Goal: Task Accomplishment & Management: Manage account settings

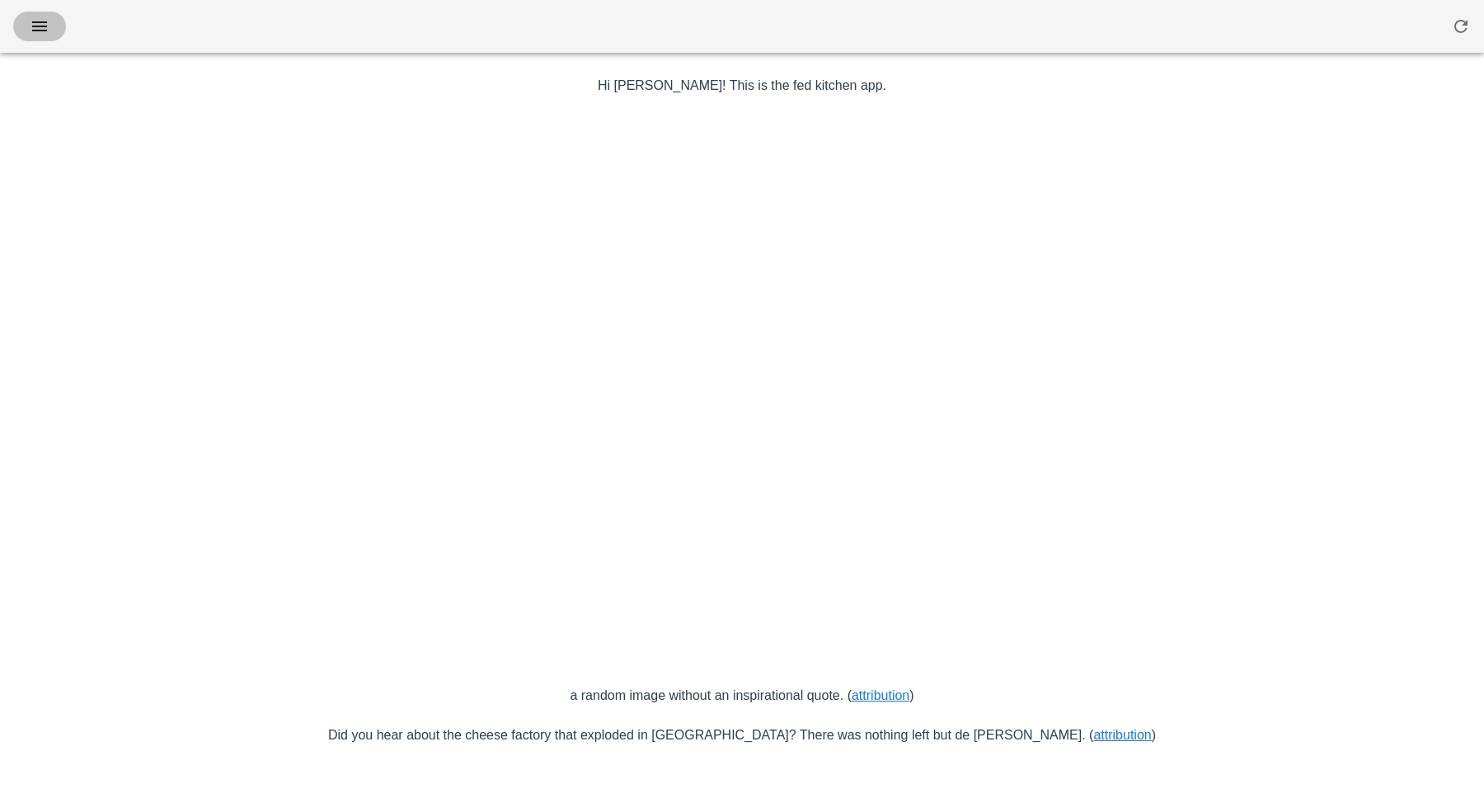
click at [34, 26] on icon "button" at bounding box center [39, 26] width 20 height 20
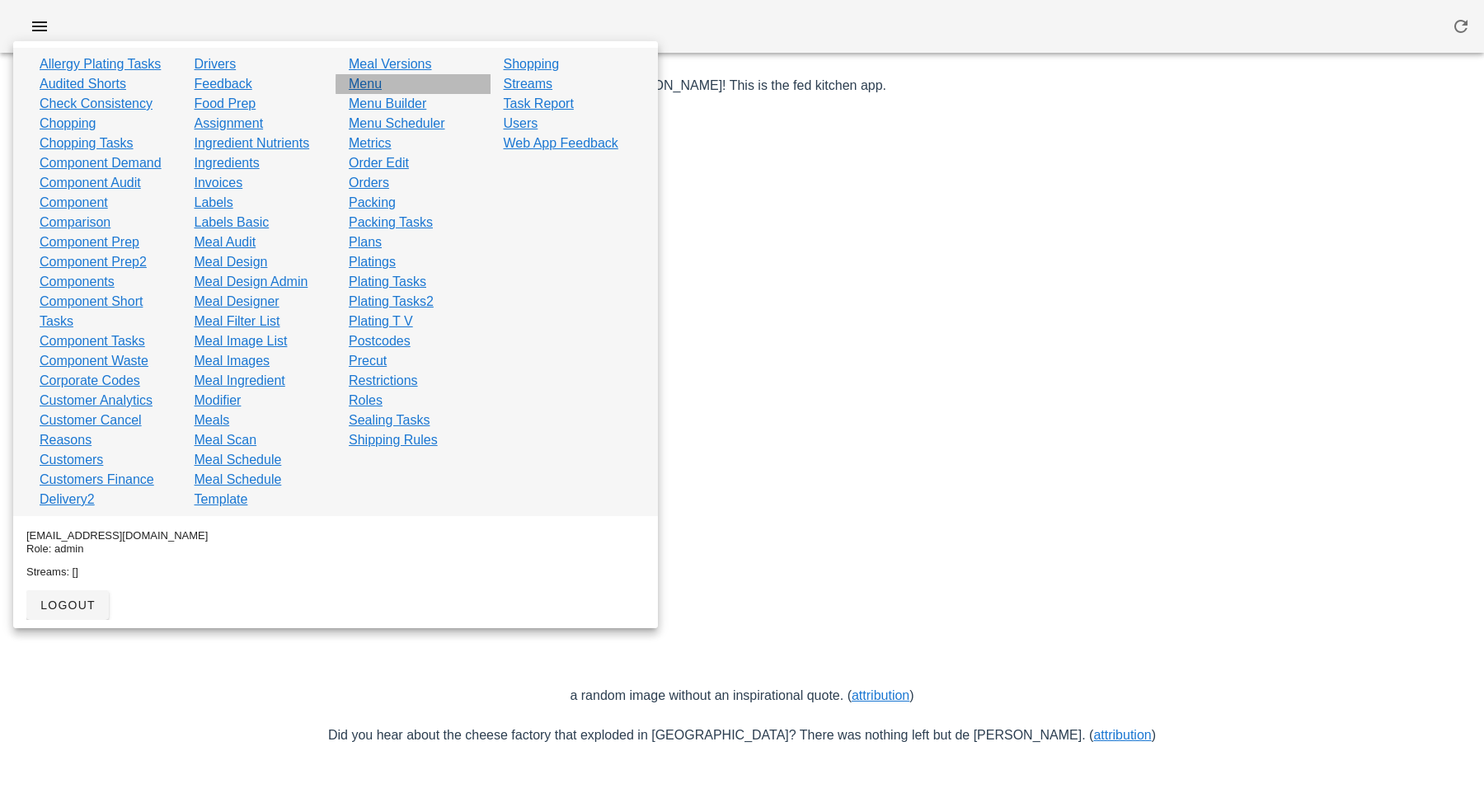
click at [370, 86] on link "Menu" at bounding box center [365, 84] width 33 height 20
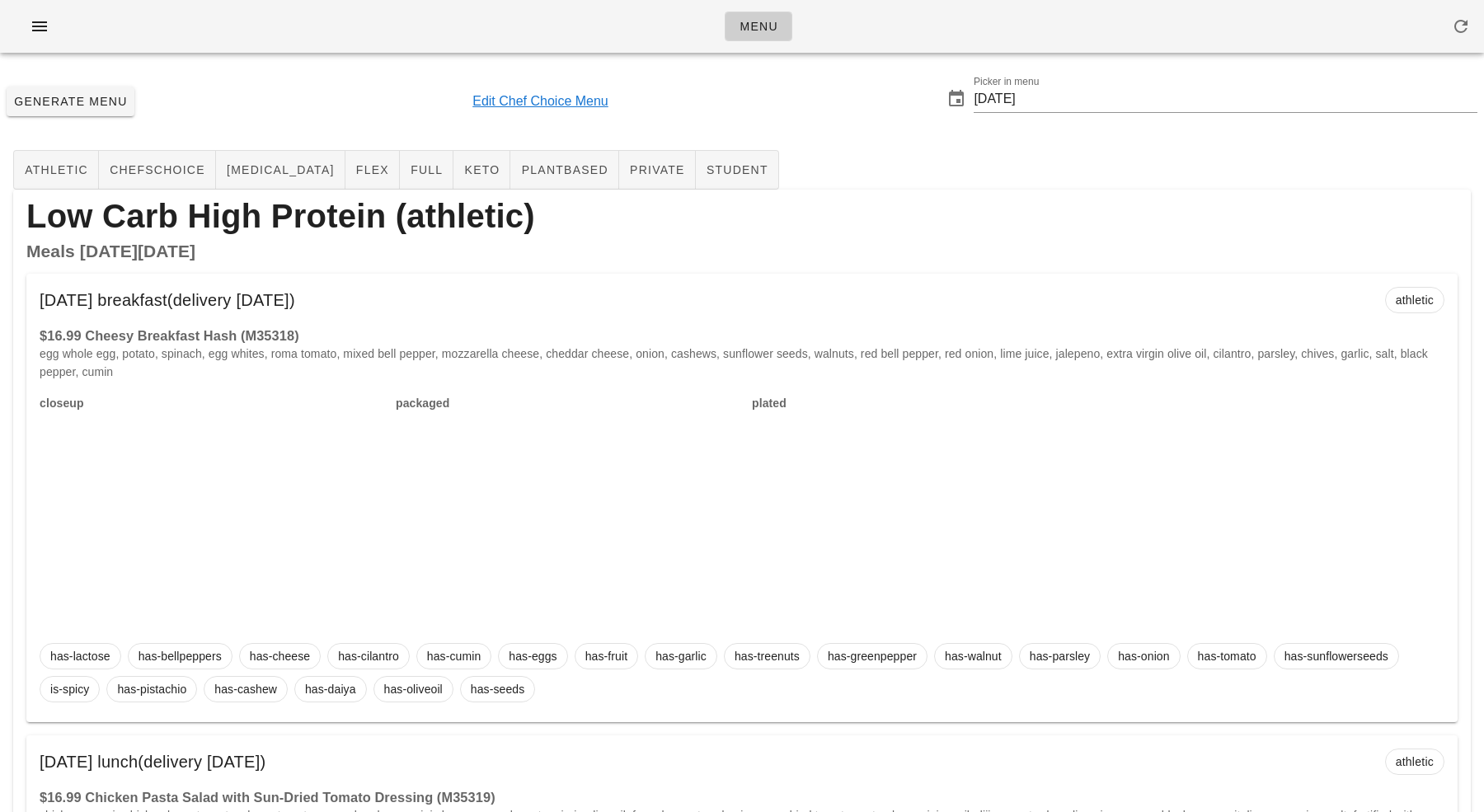
click at [539, 101] on link "Edit Chef Choice Menu" at bounding box center [540, 101] width 136 height 20
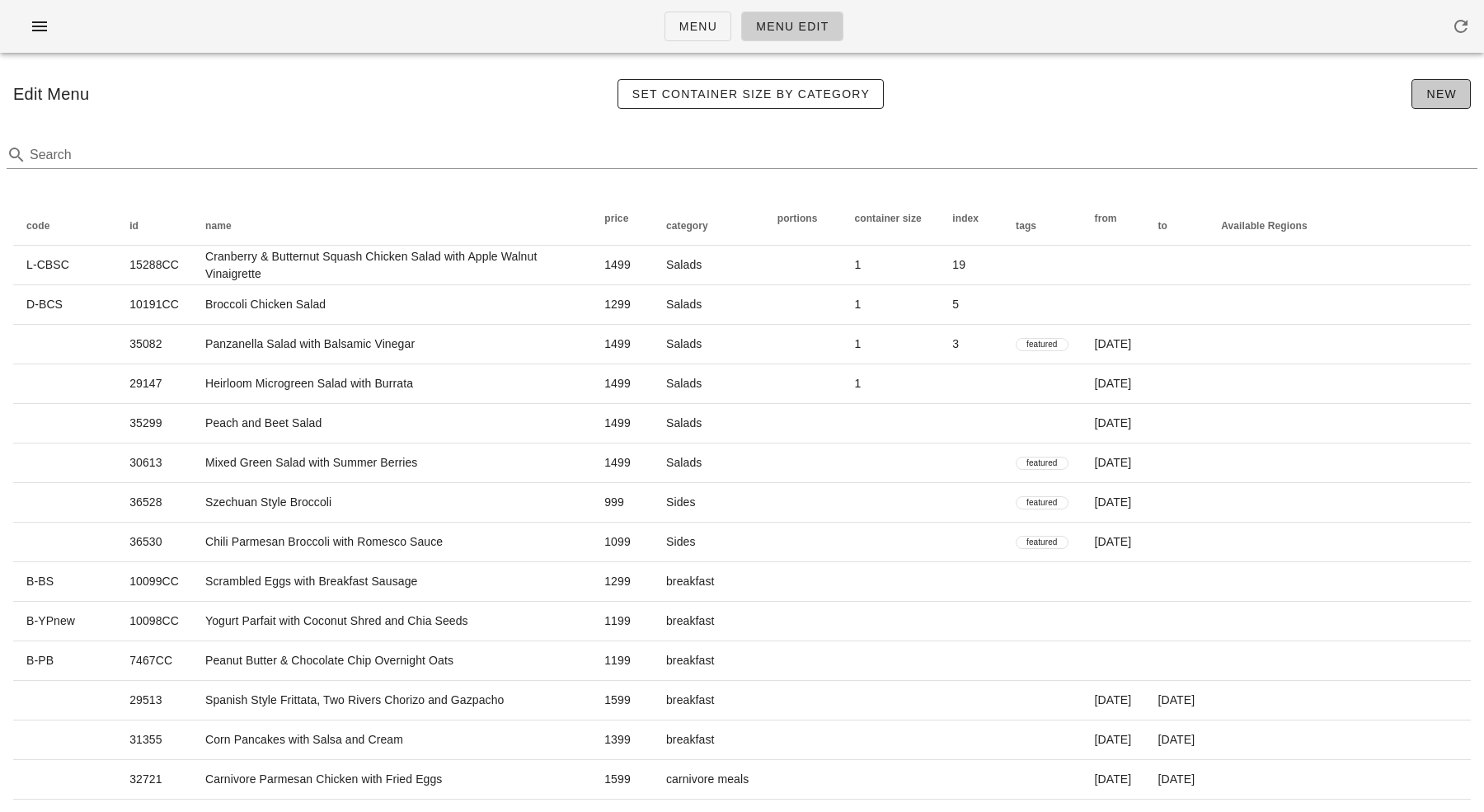
click at [1458, 92] on button "New" at bounding box center [1441, 93] width 59 height 30
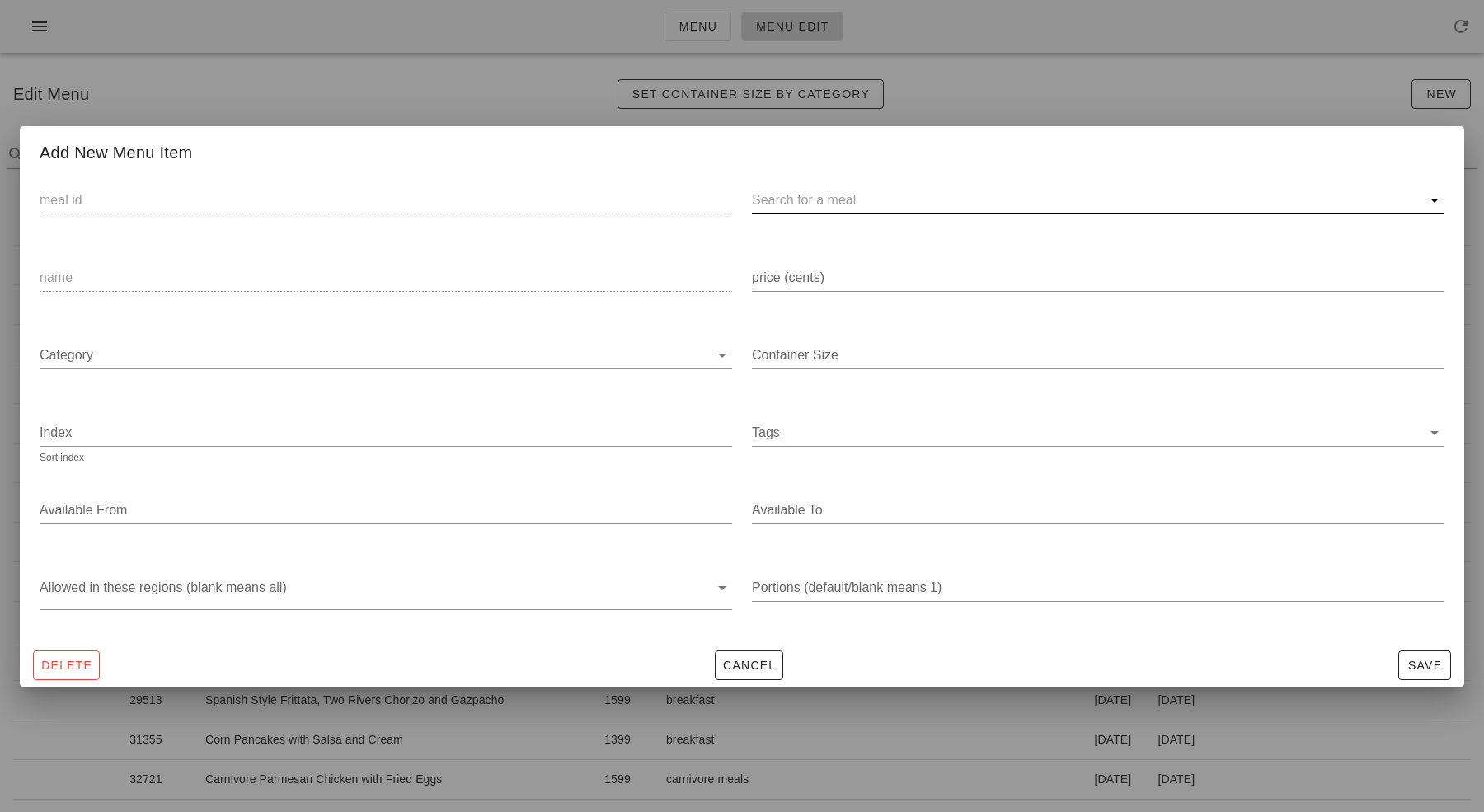
click at [813, 206] on input "text" at bounding box center [1085, 200] width 666 height 27
paste input "(36749)"
click at [757, 197] on input "(36749" at bounding box center [1075, 200] width 646 height 27
type input "36749"
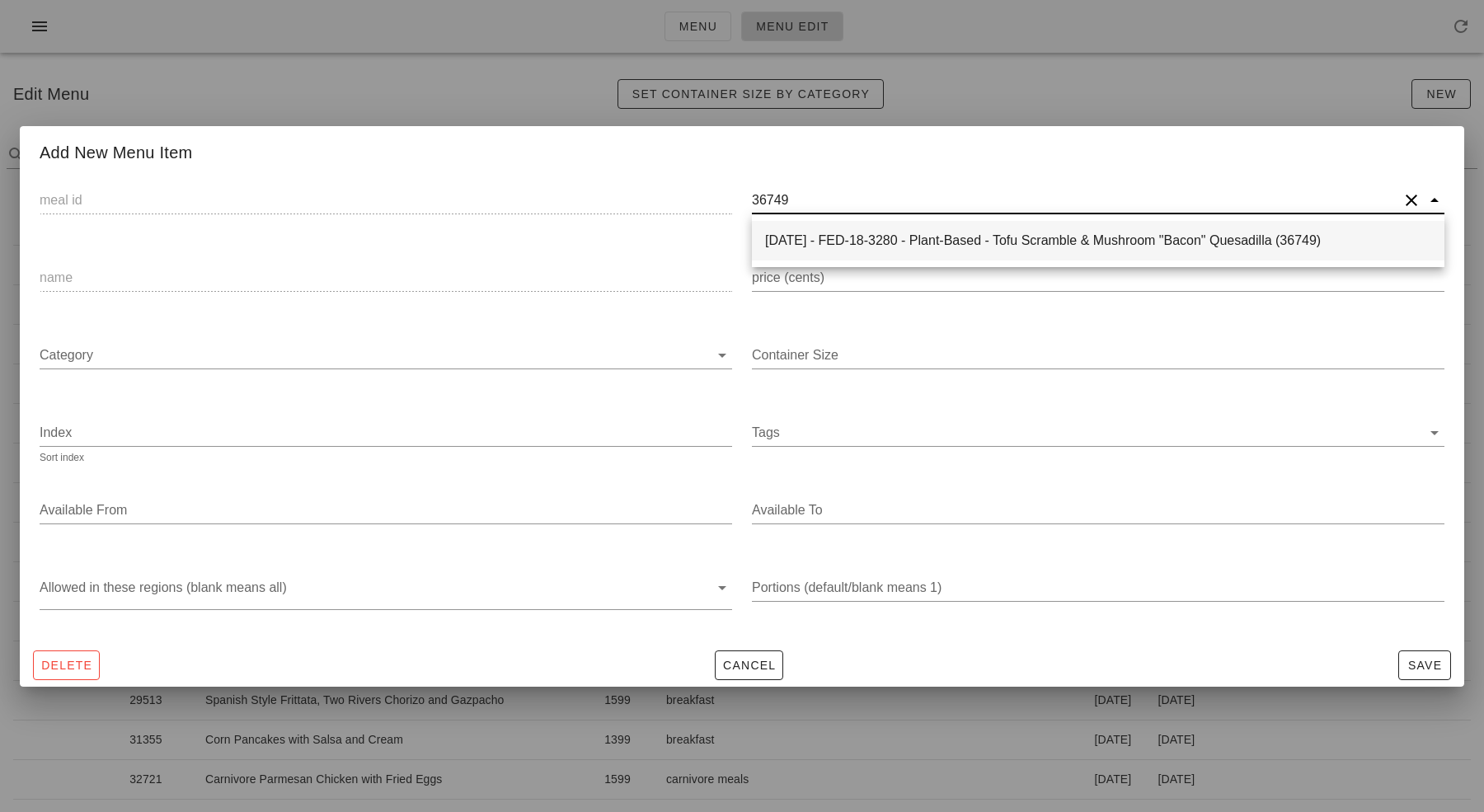
click at [813, 238] on div "2025-08-31 - FED-18-3280 - Plant-Based - Tofu Scramble & Mushroom "Bacon" Quesa…" at bounding box center [1098, 240] width 666 height 15
type input "36749"
type input "2025-08-31 - FED-18-3280 - Plant-Based - Tofu Scramble & Mushroom "Bacon" Quesa…"
type input "Tofu Scramble & Mushroom "Bacon" Quesadilla"
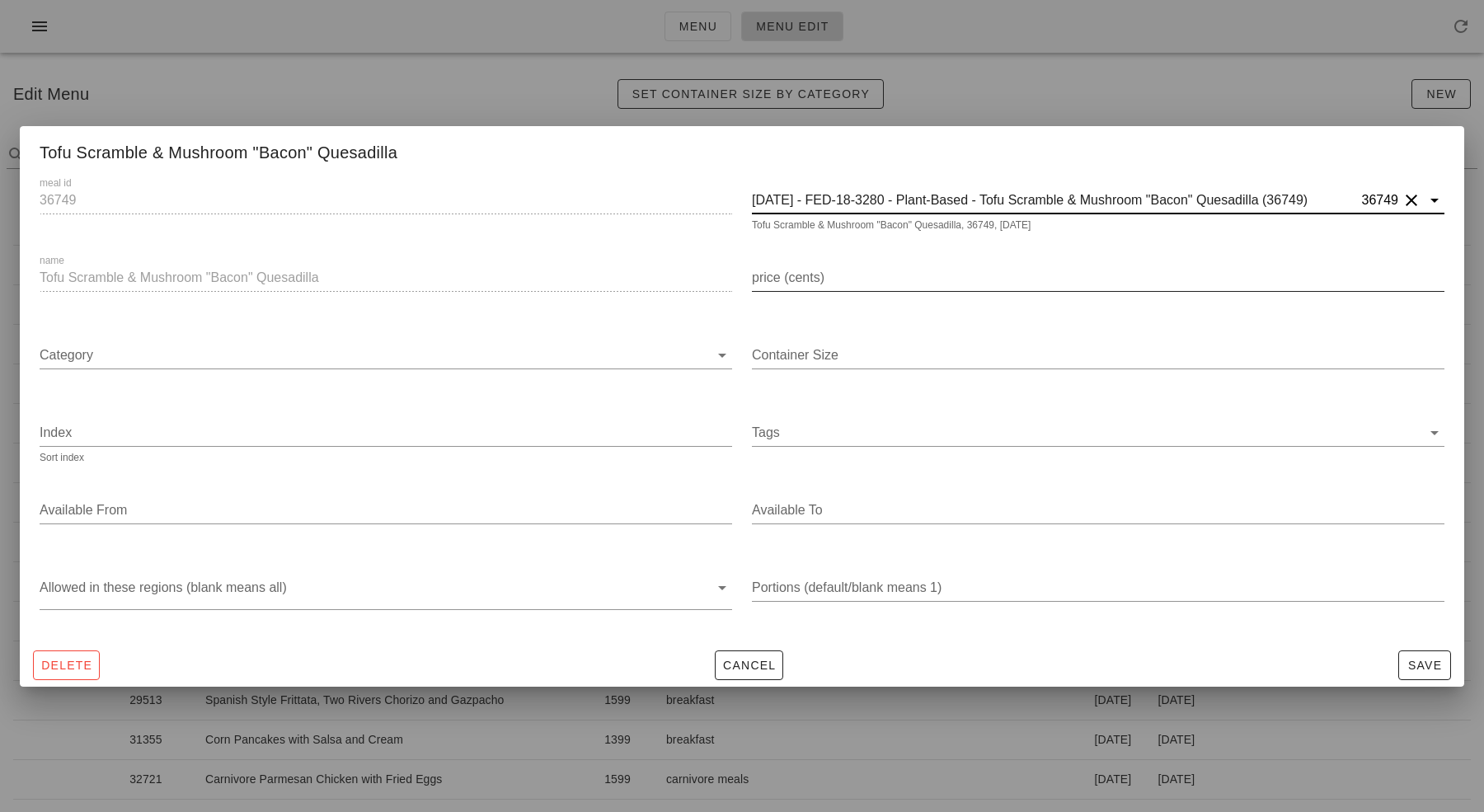
type input "2025-08-31 - FED-18-3280 - Plant-Based - Tofu Scramble & Mushroom "Bacon" Quesa…"
click at [803, 285] on input "price (cents)" at bounding box center [1098, 278] width 693 height 27
click at [763, 278] on input "1499" at bounding box center [1098, 278] width 693 height 27
type input "1599"
click at [474, 355] on input "Category" at bounding box center [375, 355] width 670 height 27
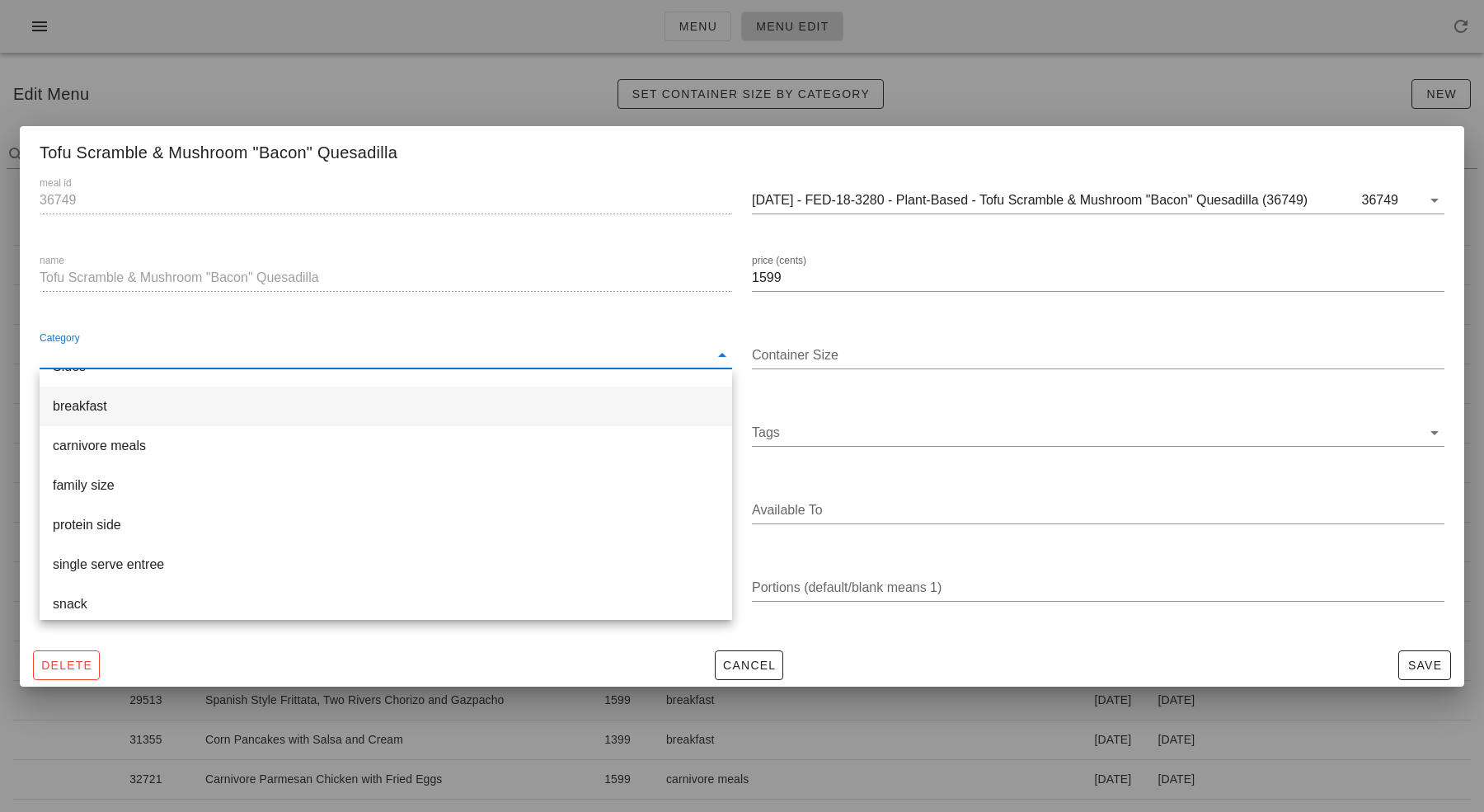
scroll to position [79, 0]
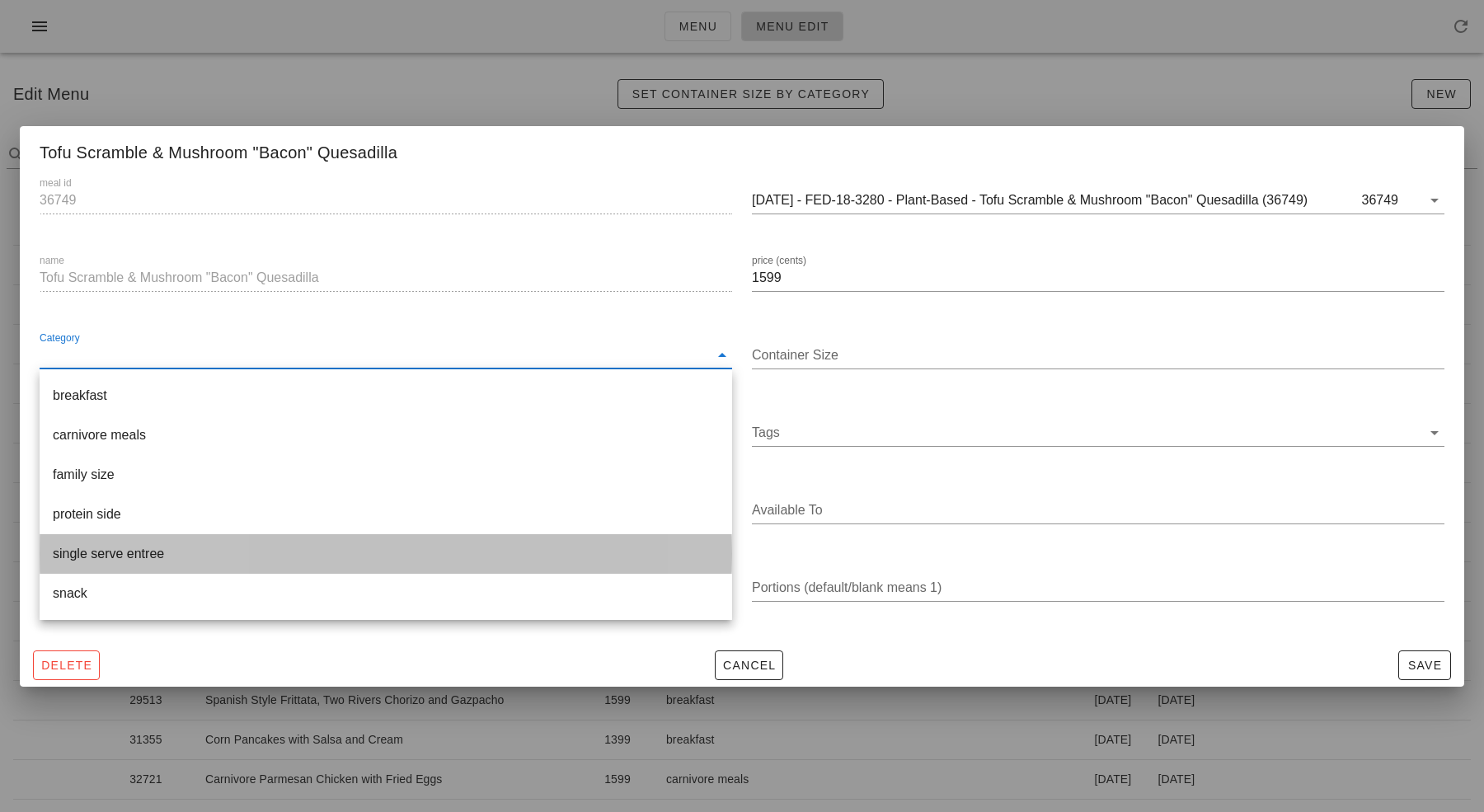
click at [152, 559] on div "single serve entree" at bounding box center [385, 554] width 666 height 15
type input "single serve entree"
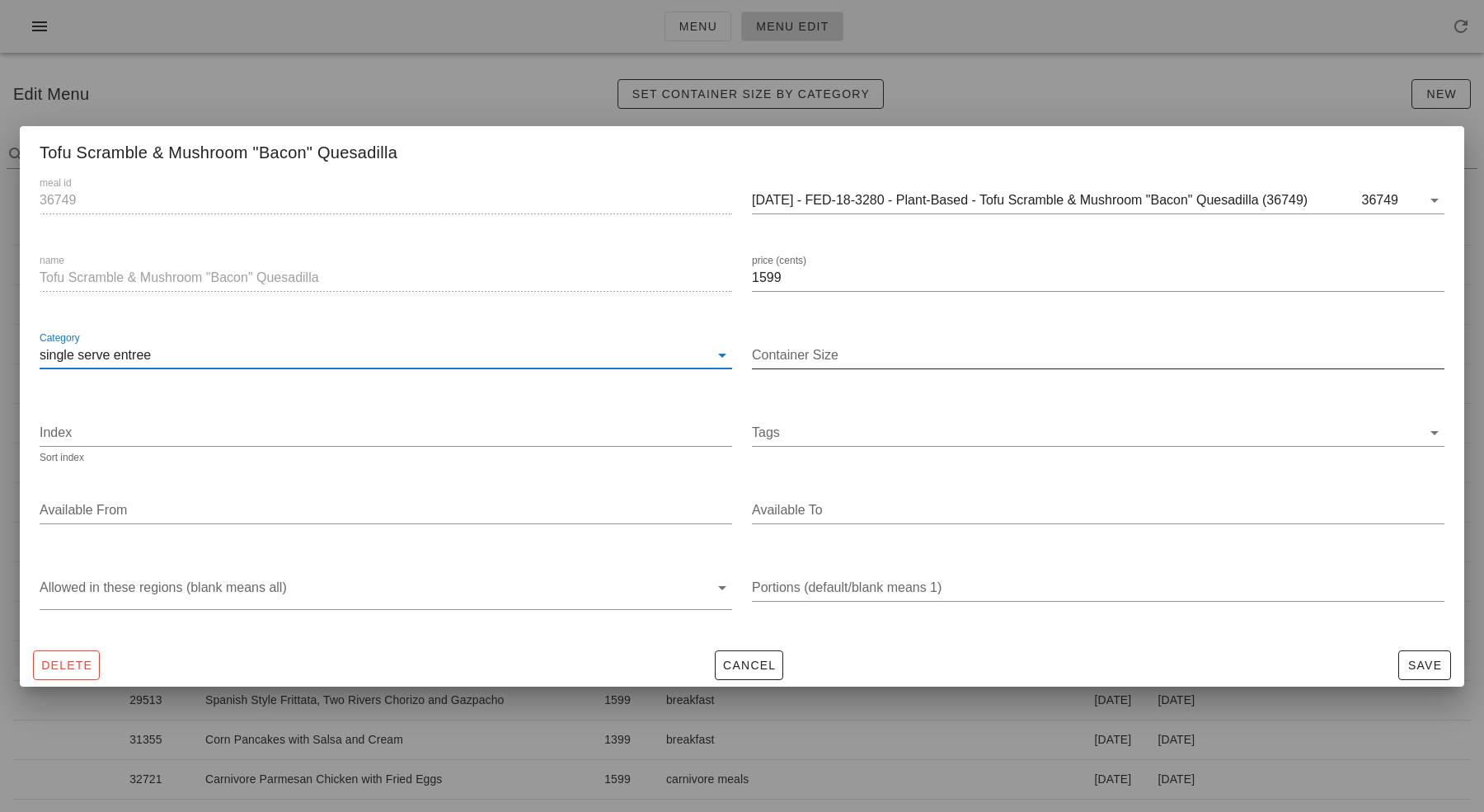
click at [831, 353] on input "Container Size" at bounding box center [1098, 355] width 693 height 27
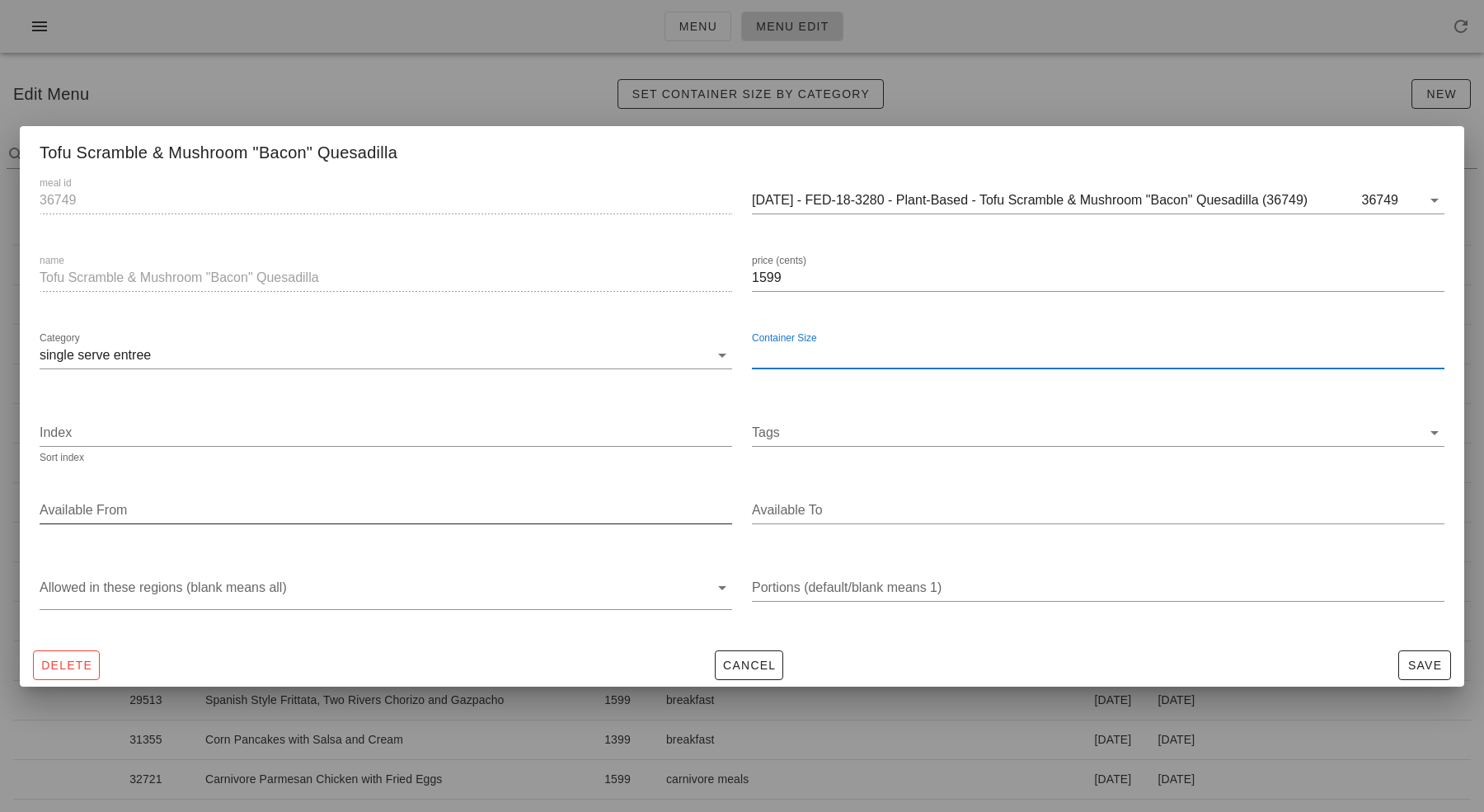
click at [493, 527] on div "Available From" at bounding box center [386, 519] width 693 height 45
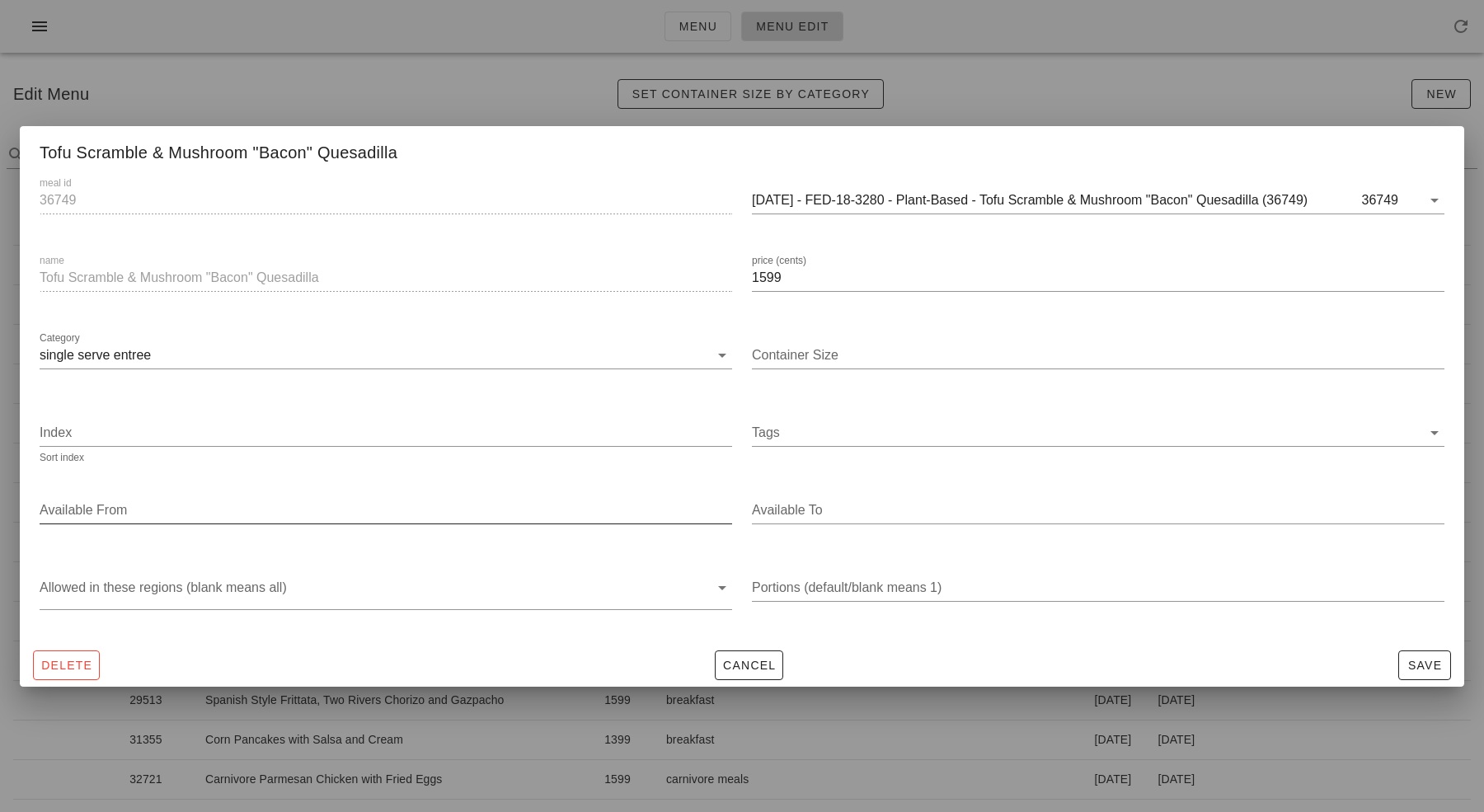
click at [498, 505] on input "Available From" at bounding box center [384, 511] width 689 height 27
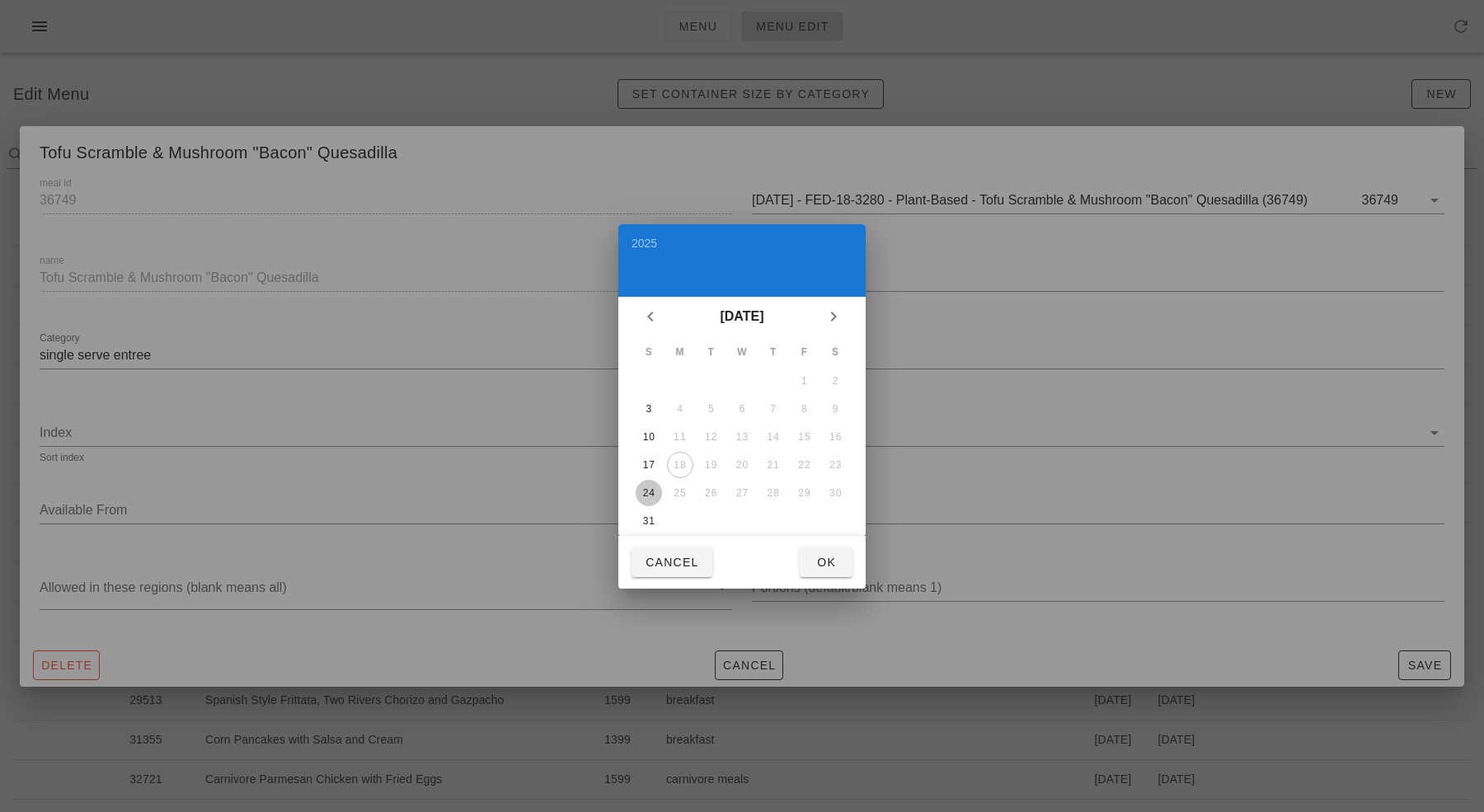
click at [652, 487] on div "24" at bounding box center [649, 493] width 27 height 11
click at [813, 562] on span "Ok" at bounding box center [826, 562] width 27 height 13
type input "[DATE]"
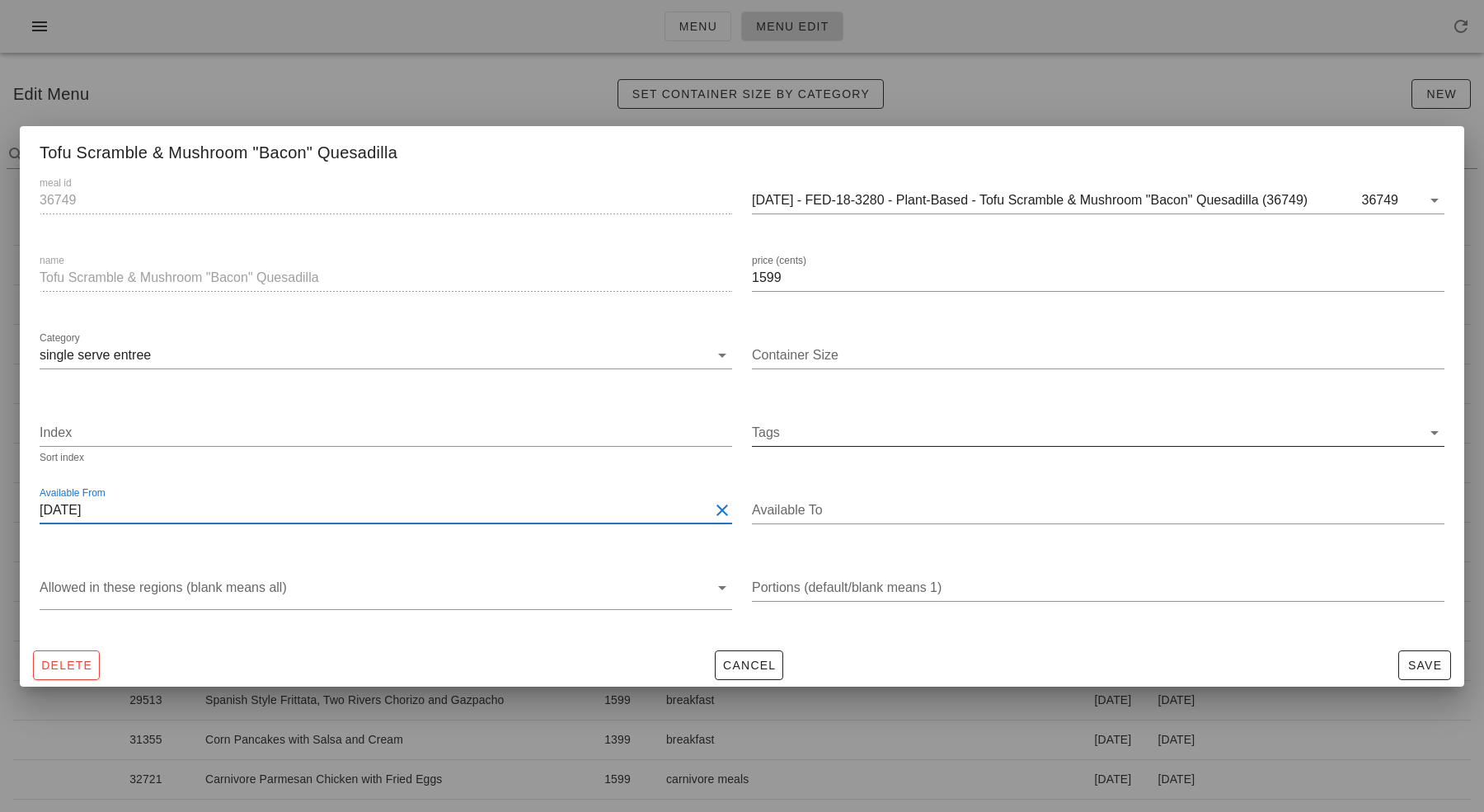
click at [847, 441] on input "Tags" at bounding box center [1087, 433] width 670 height 27
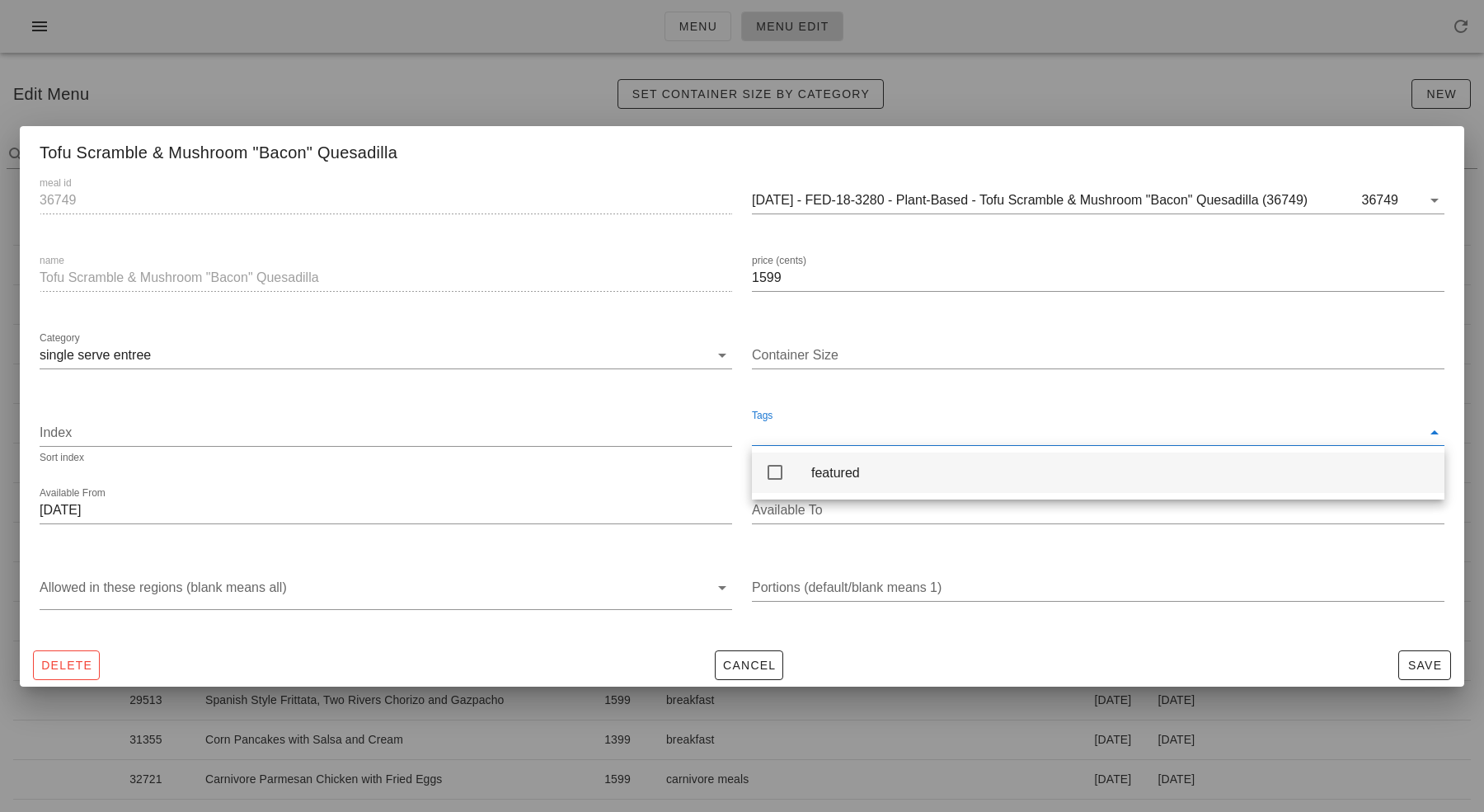
click at [847, 477] on div "featured" at bounding box center [1121, 473] width 620 height 15
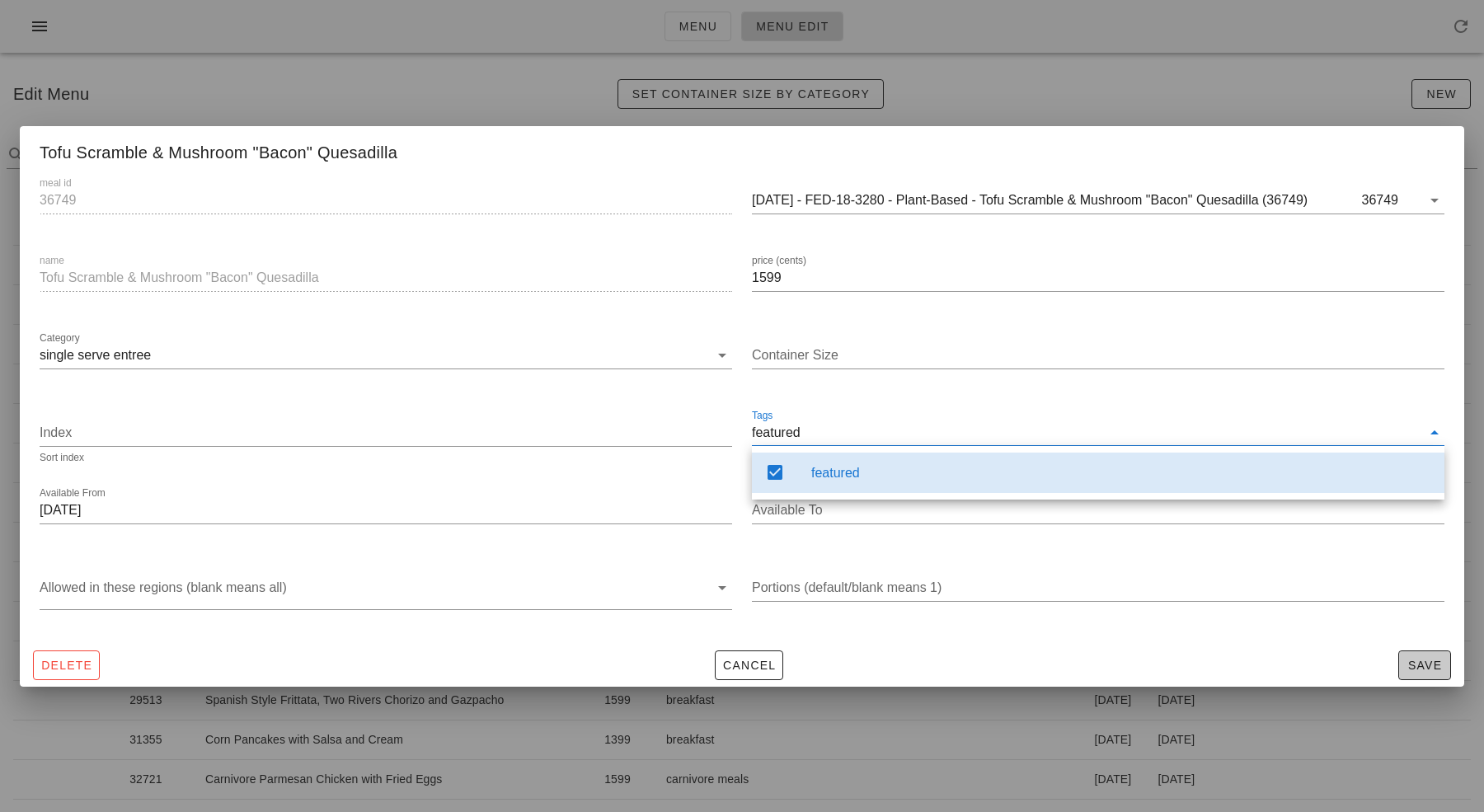
click at [1436, 663] on span "Save" at bounding box center [1425, 665] width 38 height 13
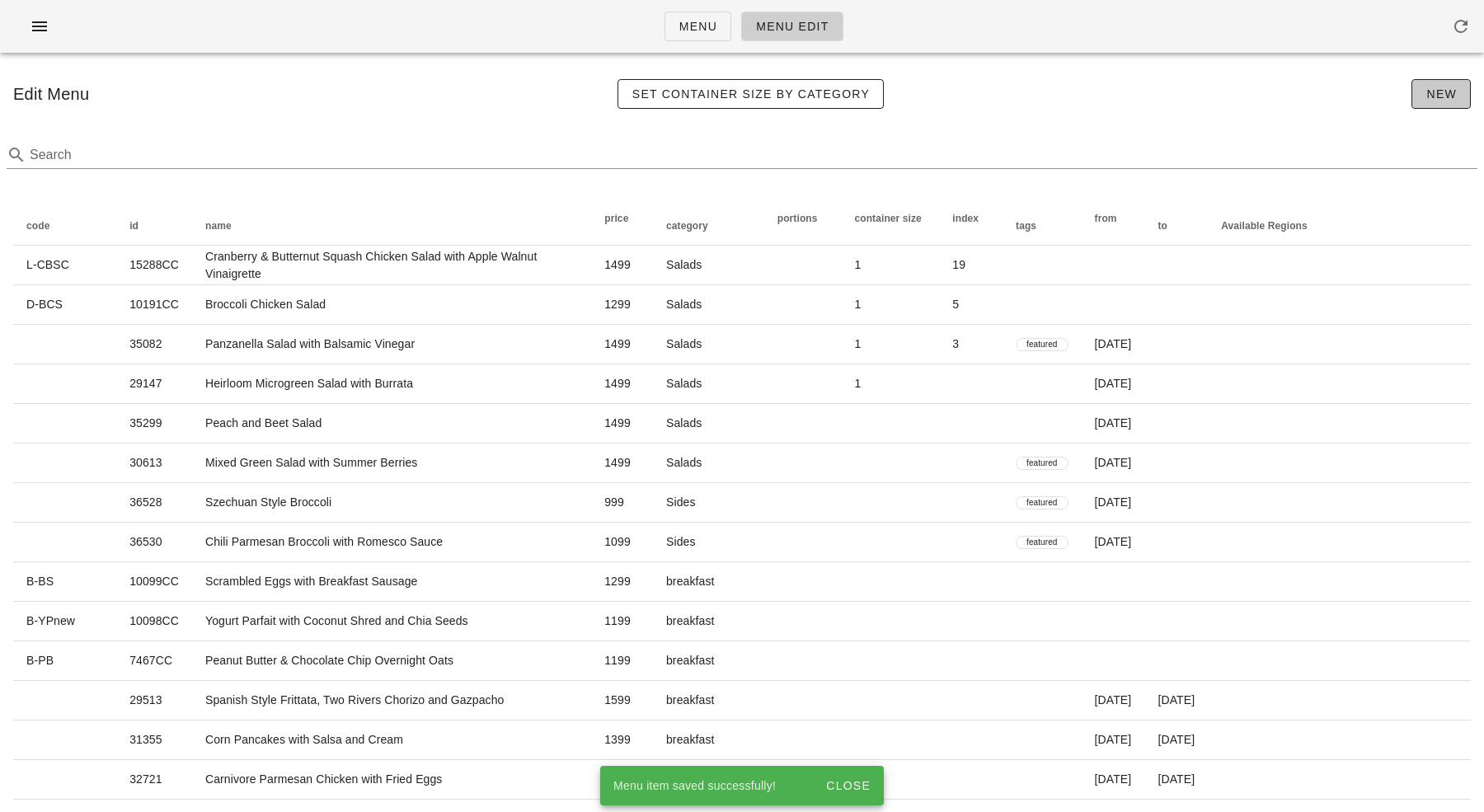
click at [1451, 83] on button "New" at bounding box center [1441, 93] width 59 height 30
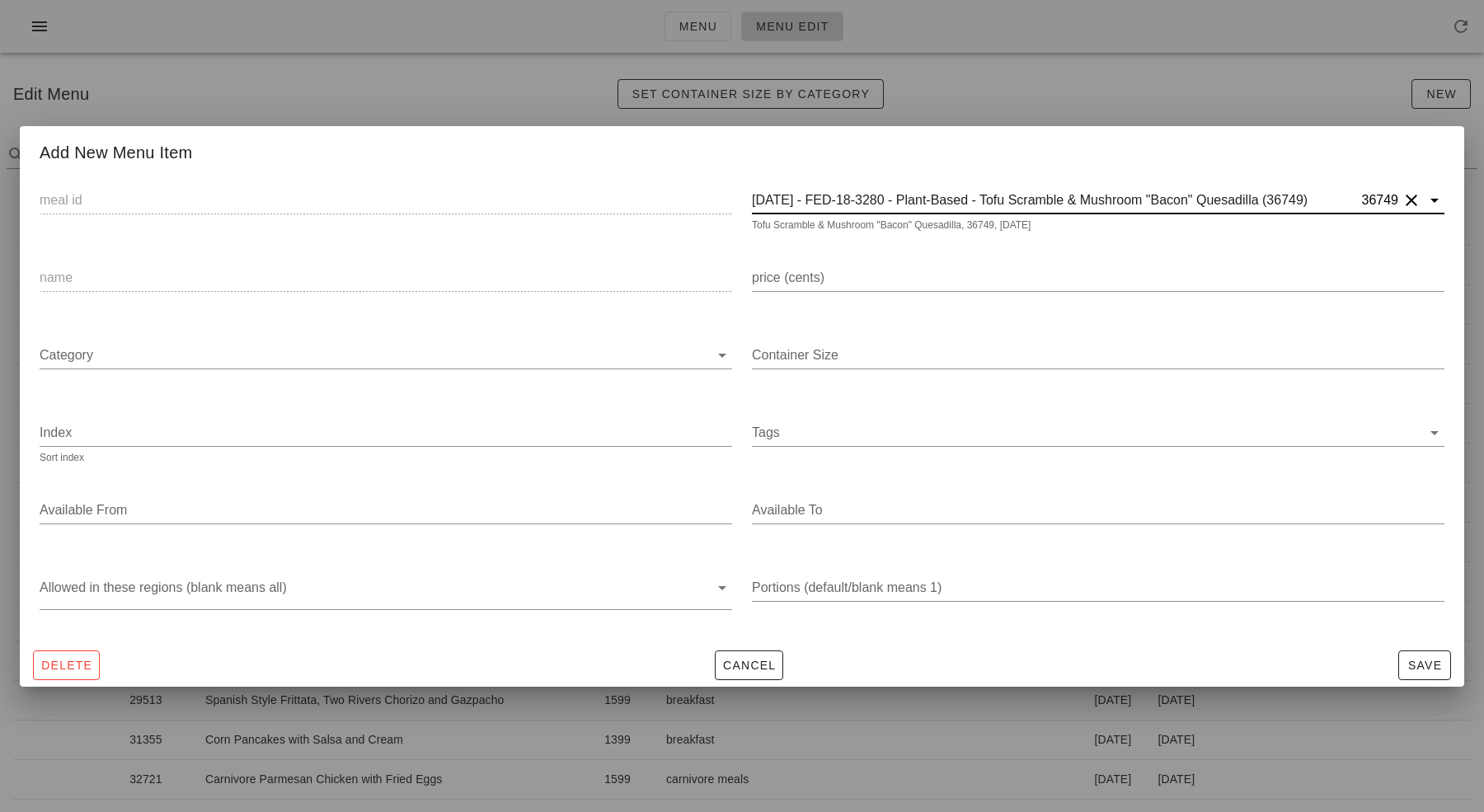
click at [1203, 193] on input "2025-08-31 - FED-18-3280 - Plant-Based - Tofu Scramble & Mushroom "Bacon" Quesa…" at bounding box center [1055, 200] width 607 height 27
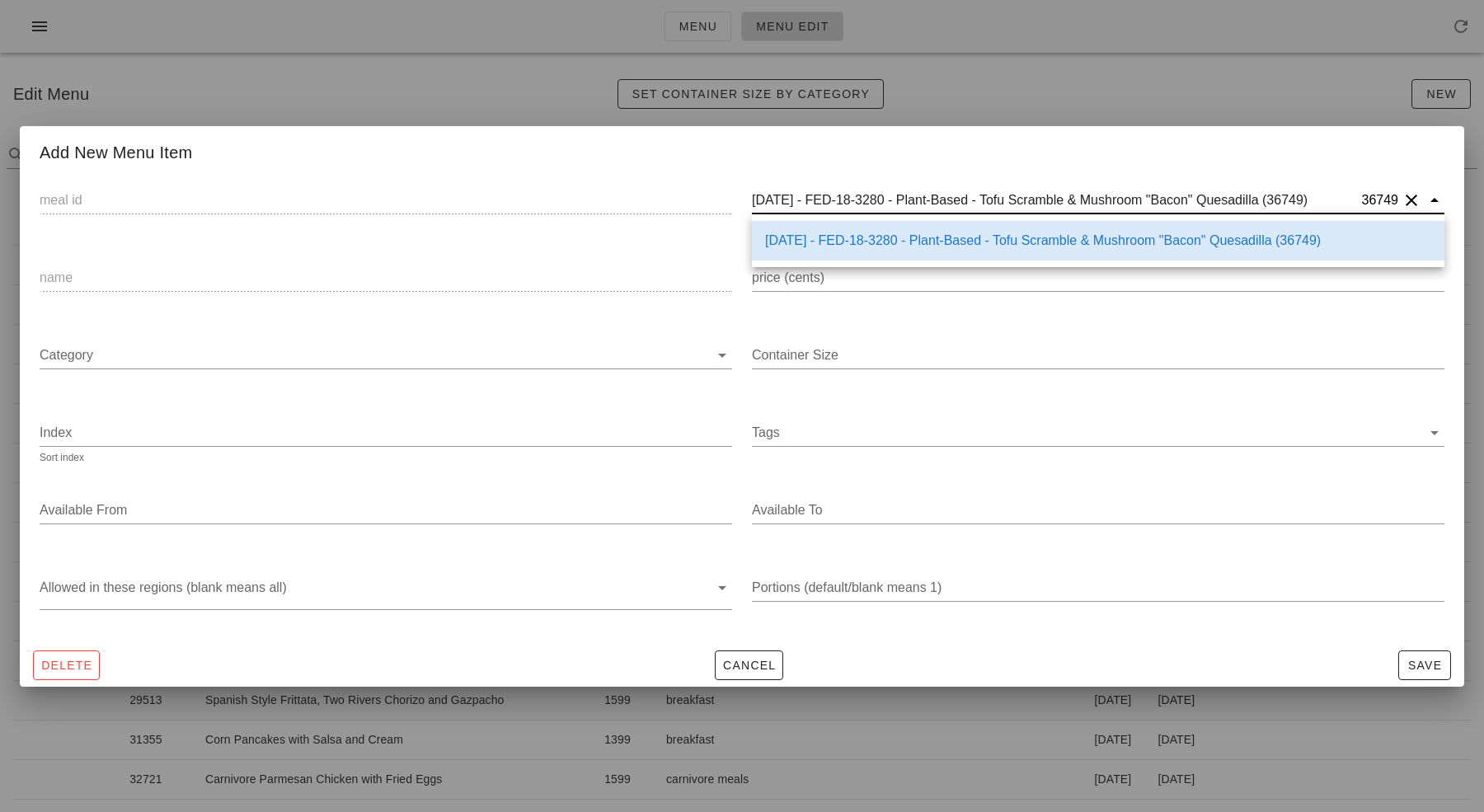
click at [1411, 196] on button "Clear" at bounding box center [1412, 200] width 20 height 20
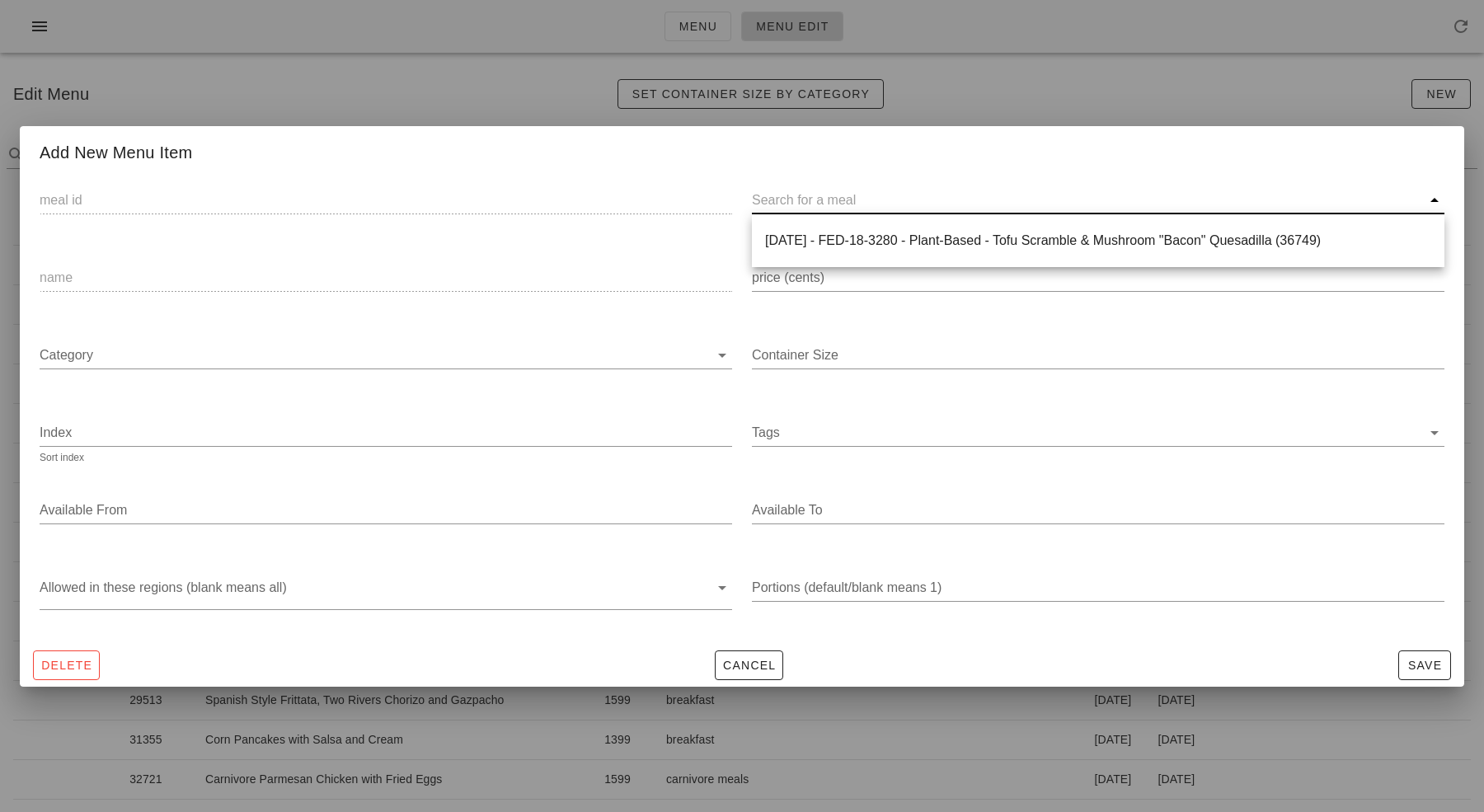
paste input "36751)"
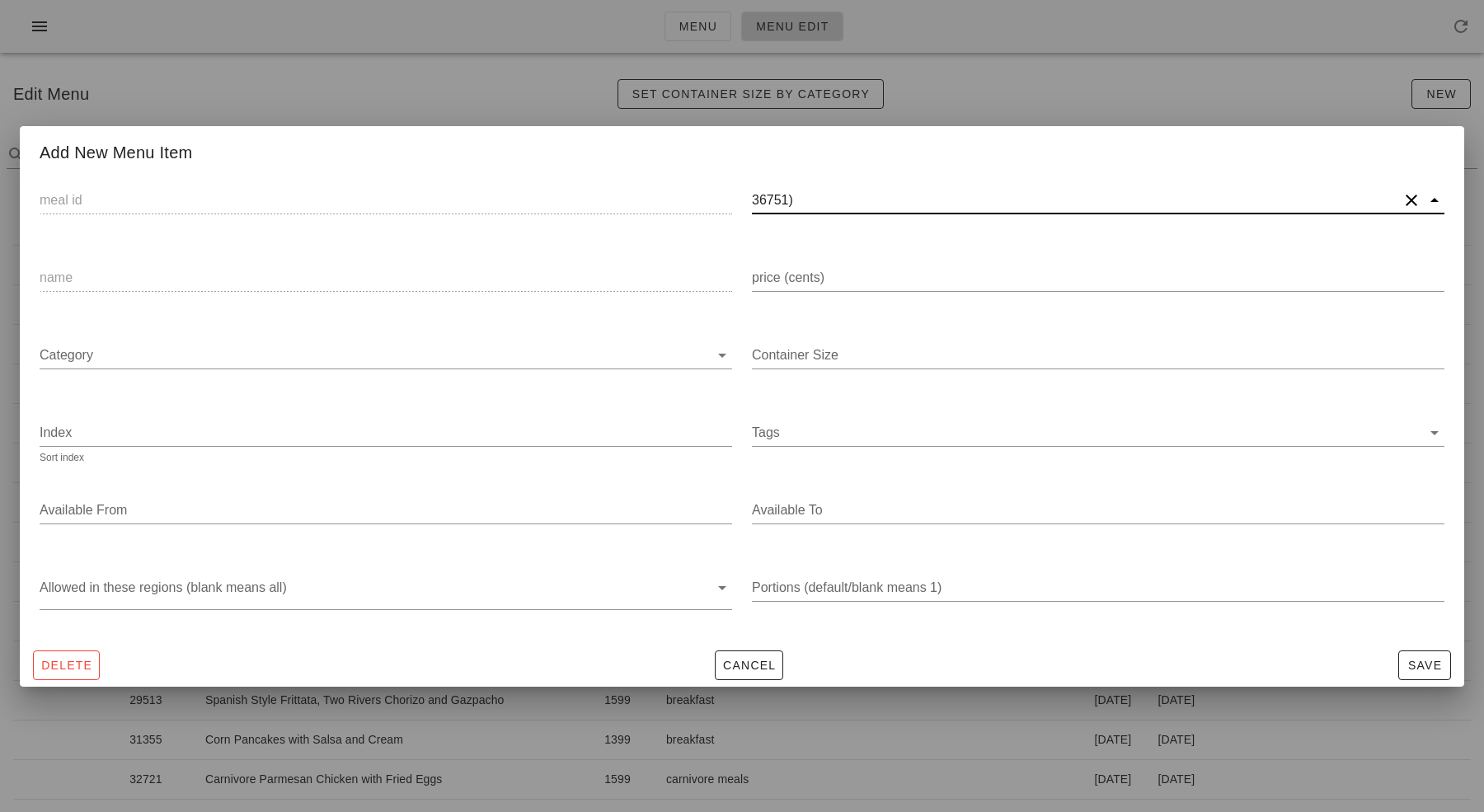
type input "36751"
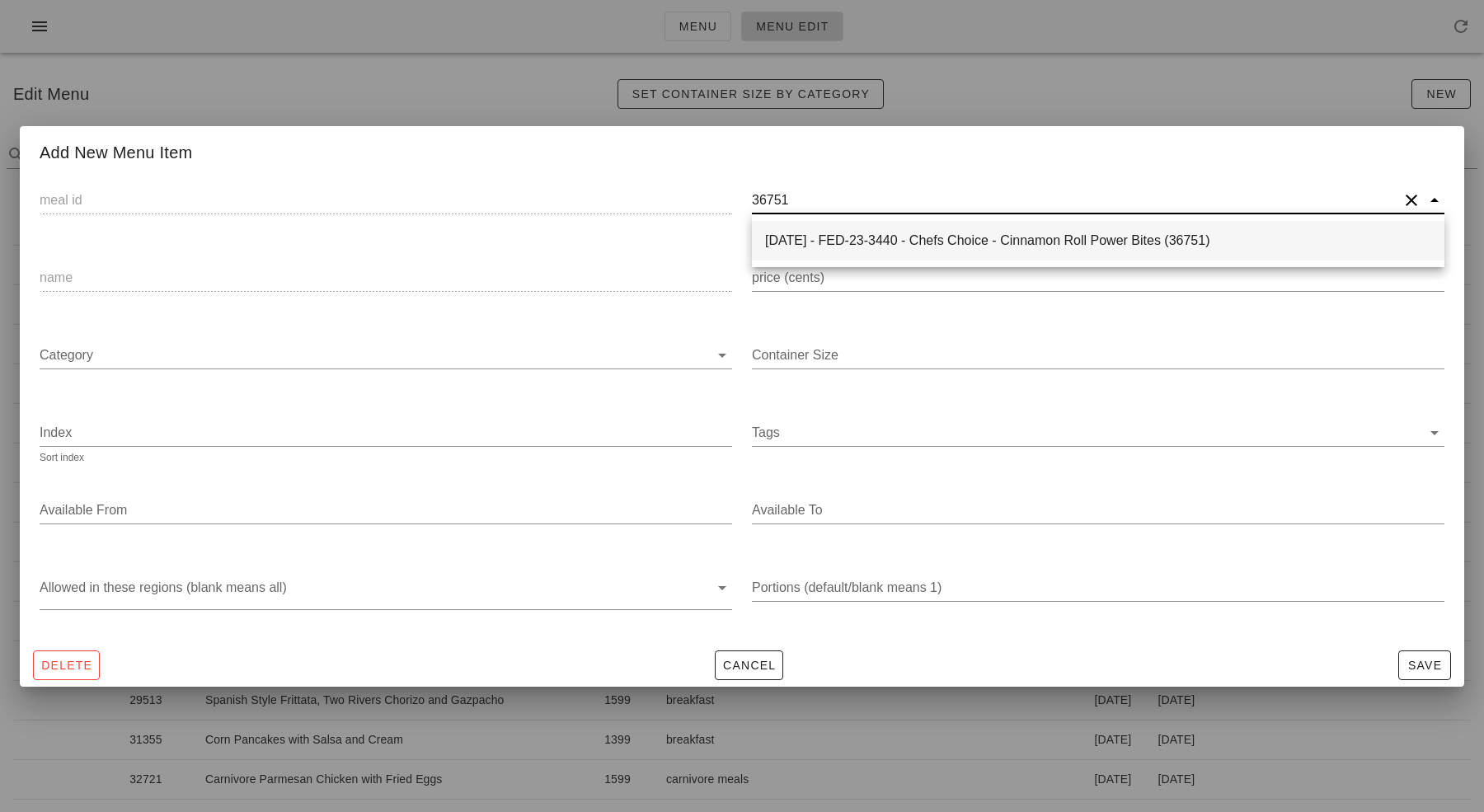
click at [920, 247] on div "2025-09-07 - FED-23-3440 - Chefs Choice - Cinnamon Roll Power Bites (36751)" at bounding box center [1098, 240] width 666 height 15
type input "36751"
type input "2025-09-07 - FED-23-3440 - Chefs Choice - Cinnamon Roll Power Bites (36751)"
type input "Cinnamon Roll Power Bites"
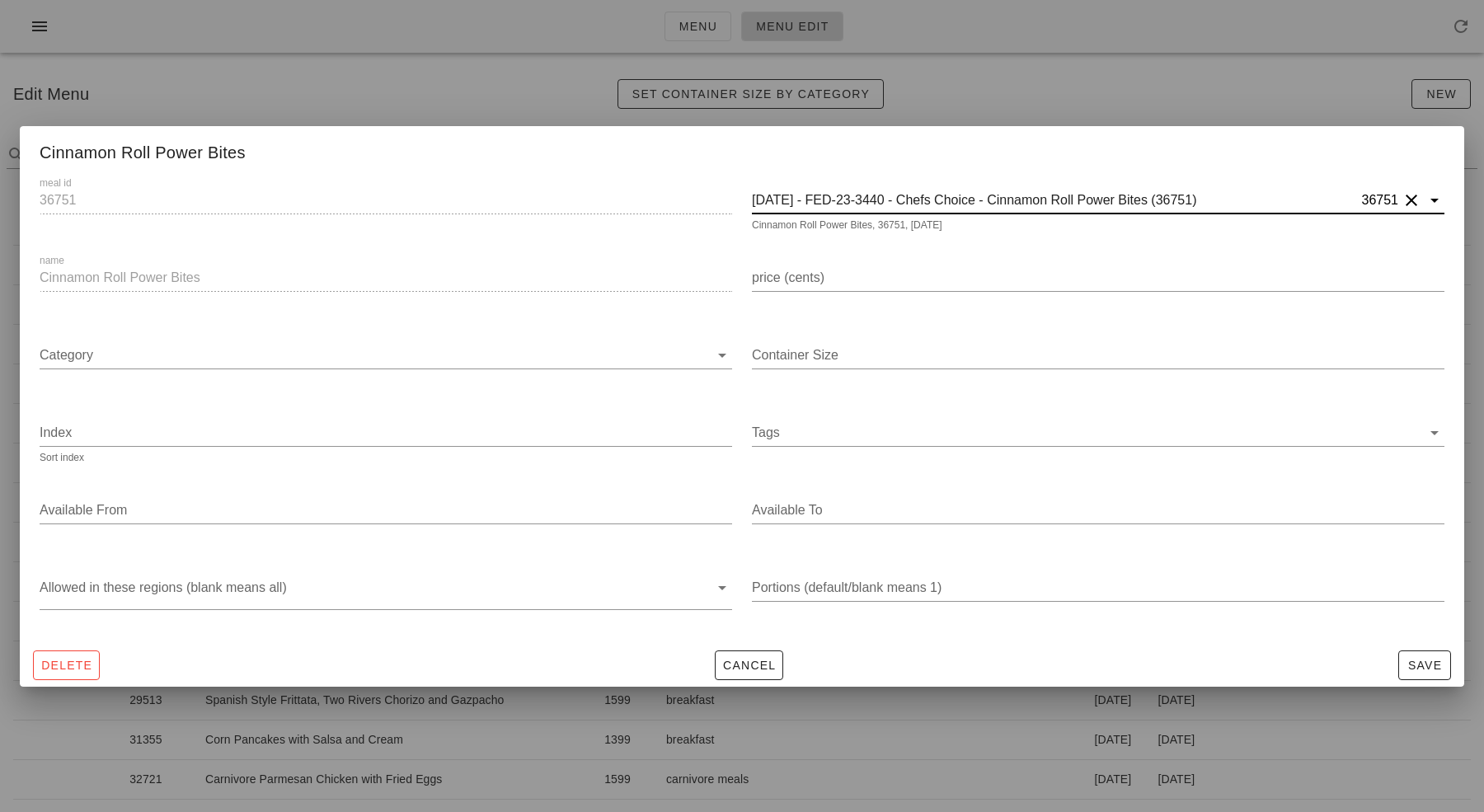
type input "2025-09-07 - FED-23-3440 - Chefs Choice - Cinnamon Roll Power Bites (36751)"
click at [948, 278] on input "price (cents)" at bounding box center [1098, 278] width 693 height 27
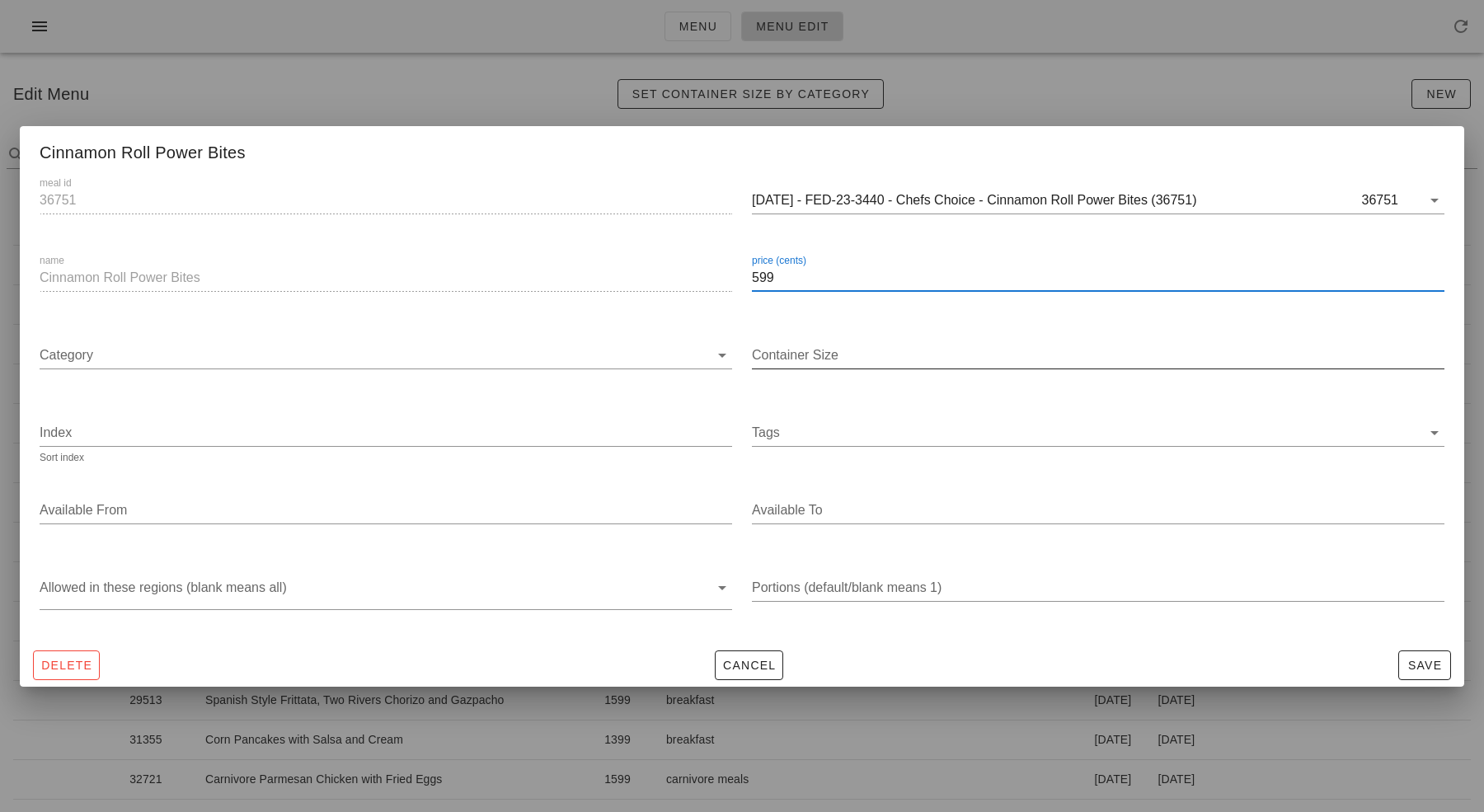
type input "599"
click at [860, 363] on input "Container Size" at bounding box center [1098, 355] width 693 height 27
type input ".5"
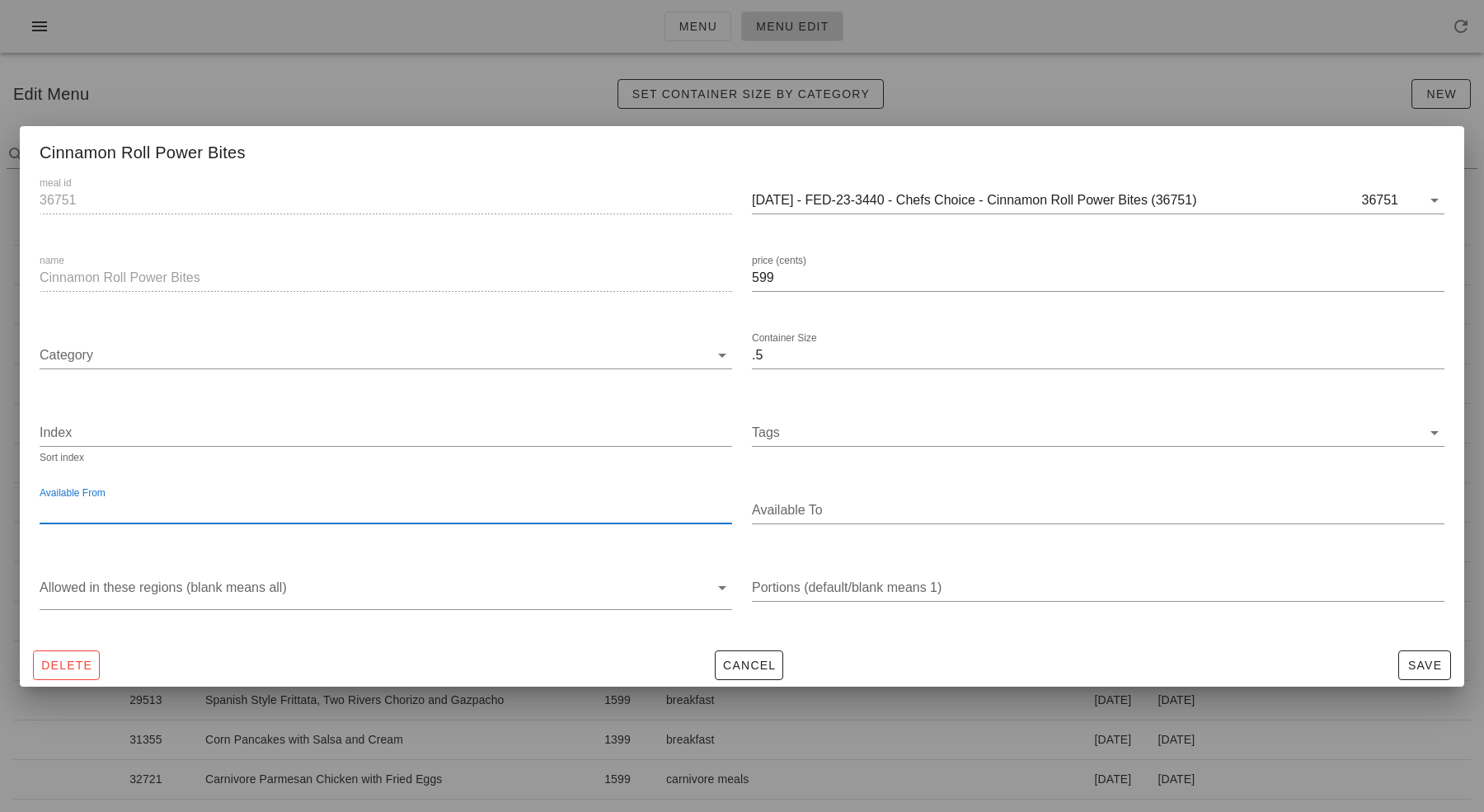
click at [343, 520] on input "Available From" at bounding box center [384, 511] width 689 height 27
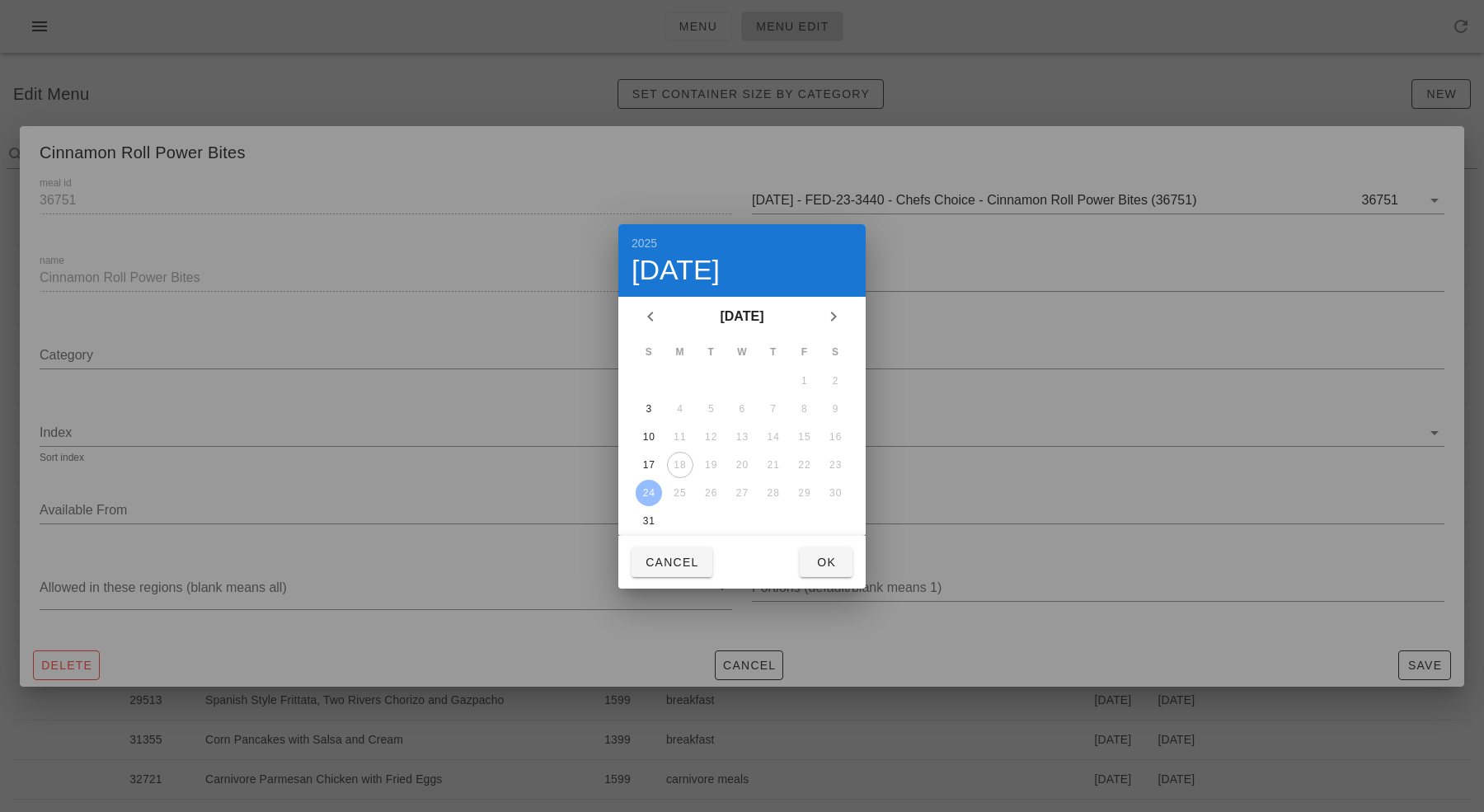
click at [640, 488] on div "24" at bounding box center [649, 493] width 27 height 11
click at [815, 559] on span "Ok" at bounding box center [826, 562] width 27 height 13
type input "[DATE]"
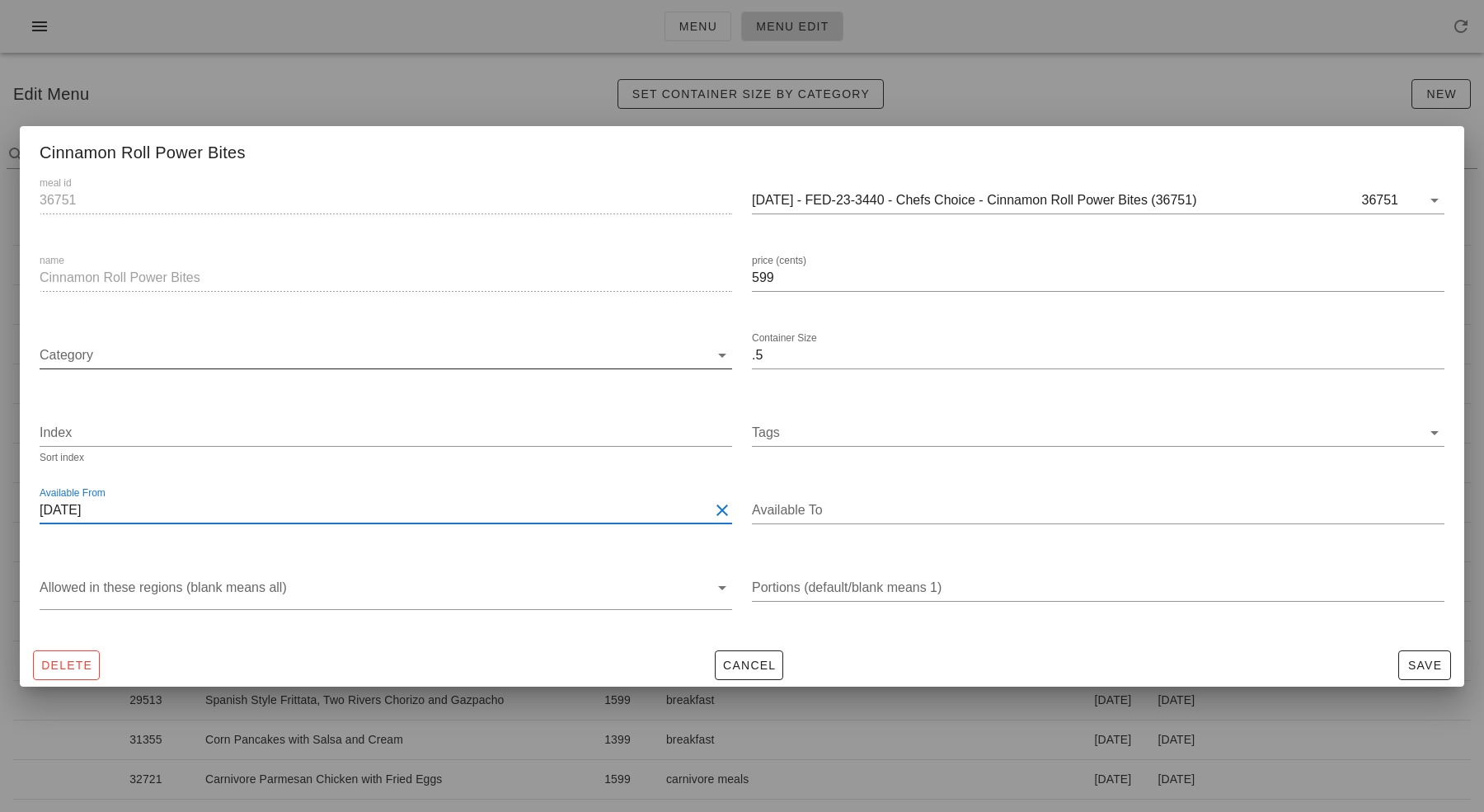
click at [119, 352] on input "Category" at bounding box center [375, 355] width 670 height 27
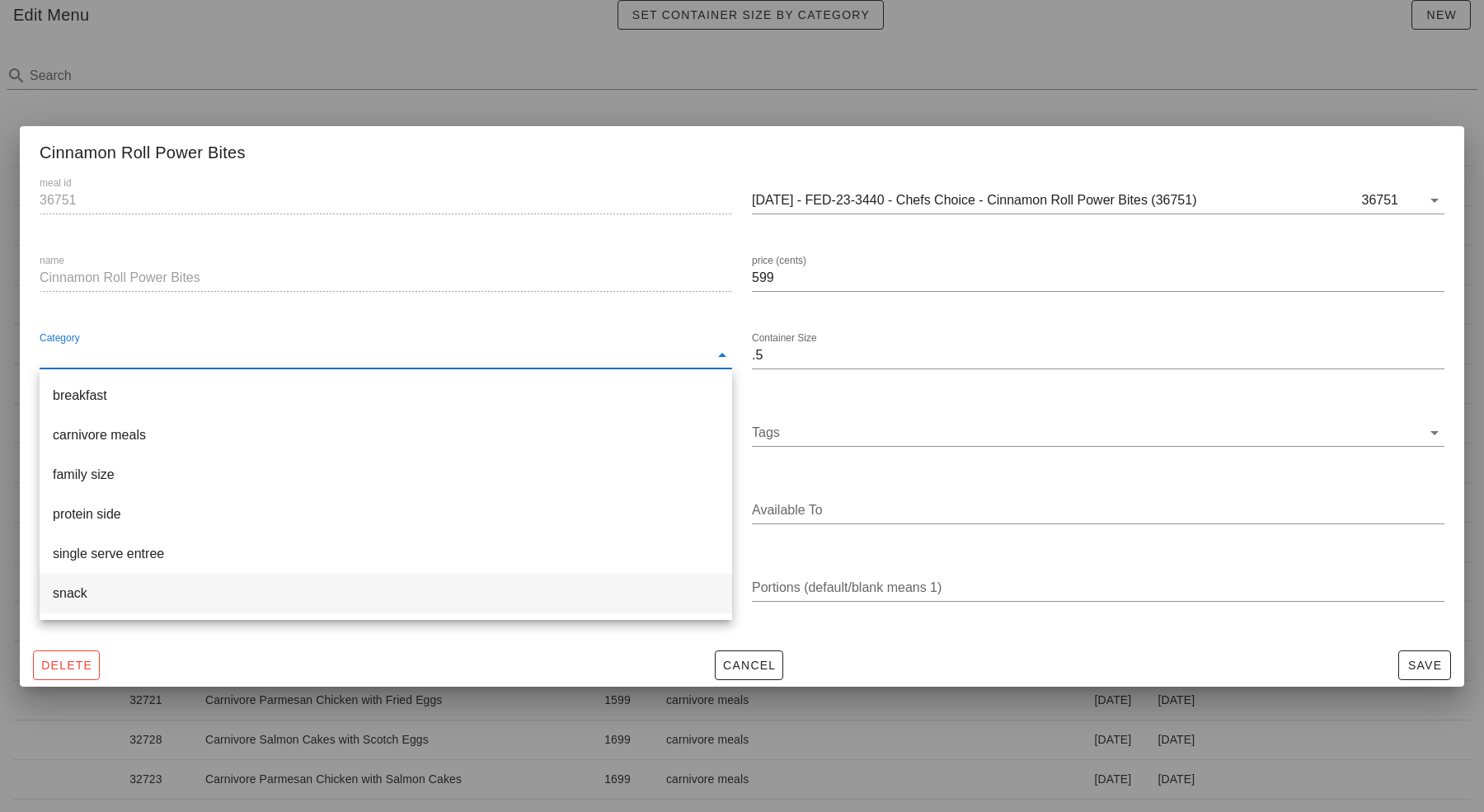
click at [129, 590] on div "snack" at bounding box center [385, 593] width 666 height 15
type input "snack"
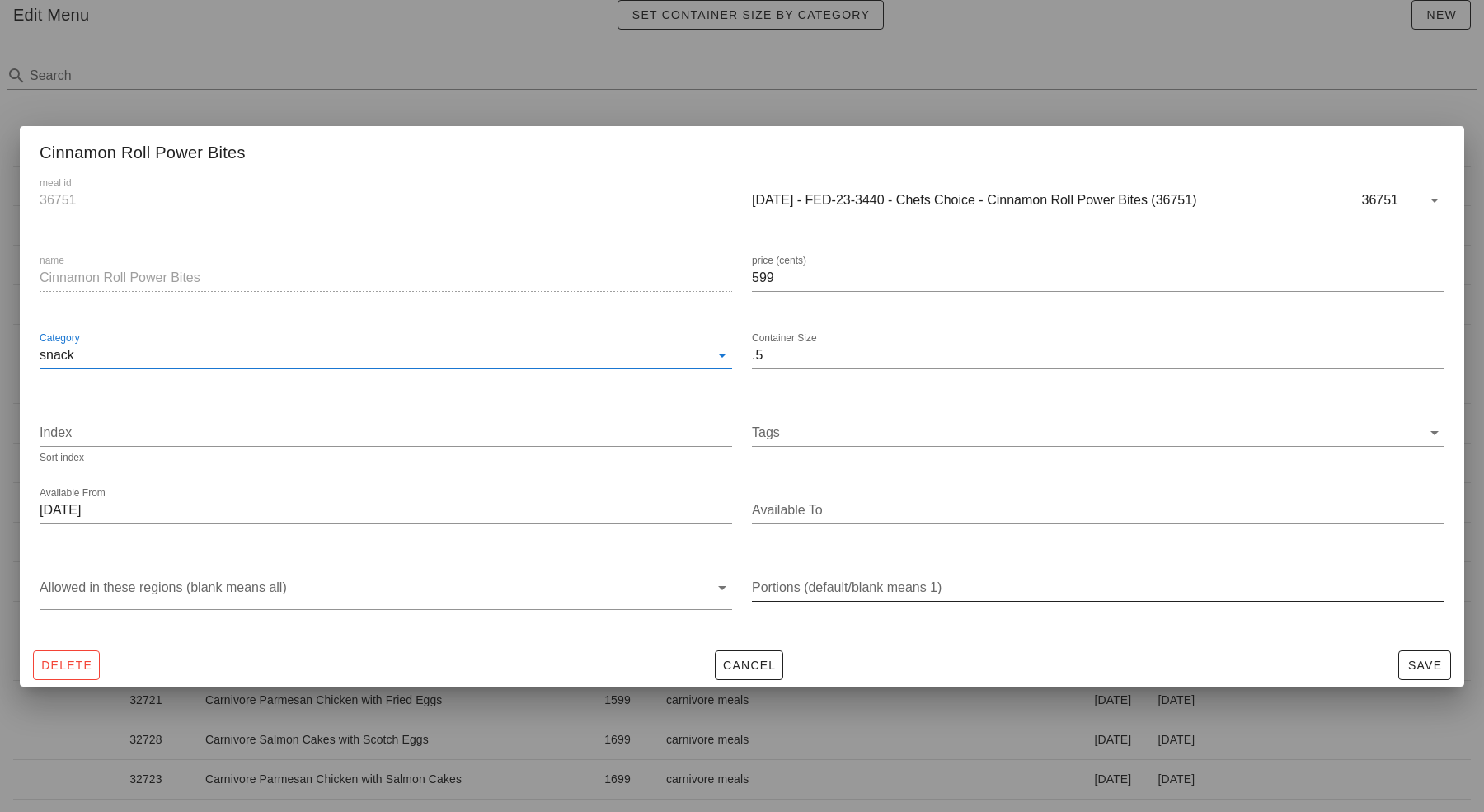
click at [899, 581] on input "Portions (default/blank means 1)" at bounding box center [1098, 588] width 693 height 27
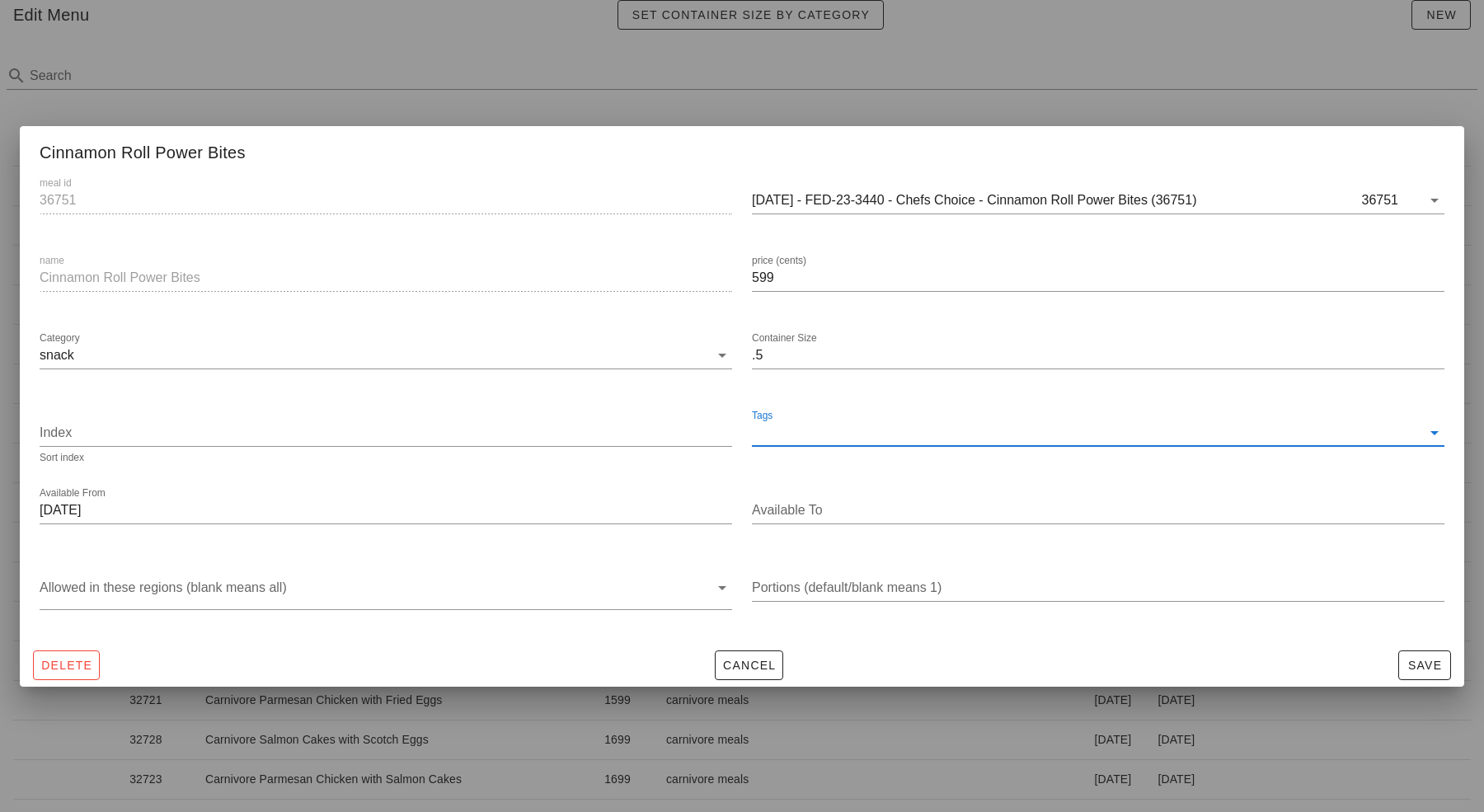
click at [850, 422] on input "Tags" at bounding box center [1087, 433] width 670 height 27
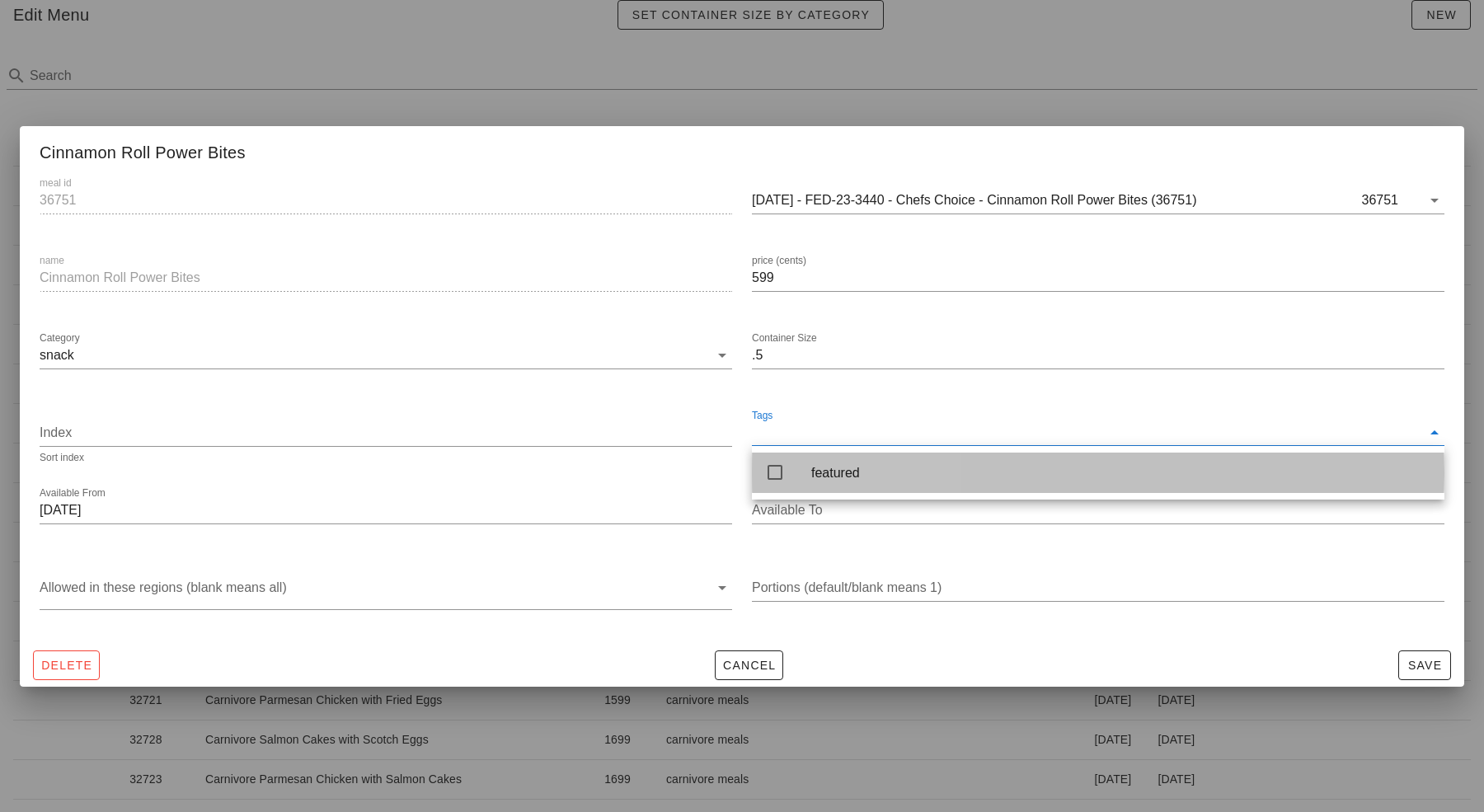
click at [842, 473] on div "featured" at bounding box center [1121, 473] width 620 height 15
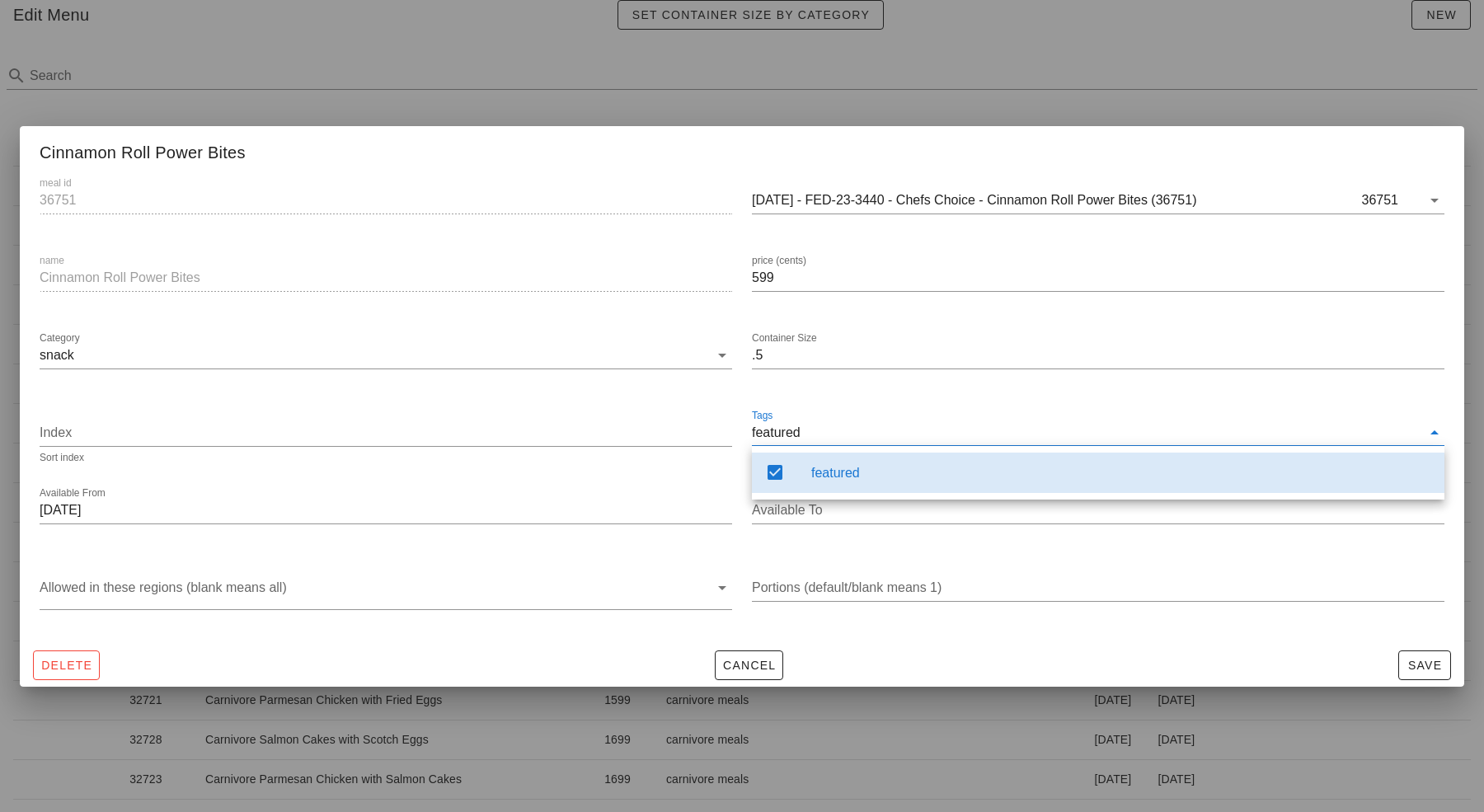
click at [967, 544] on div "Available To" at bounding box center [1099, 513] width 713 height 77
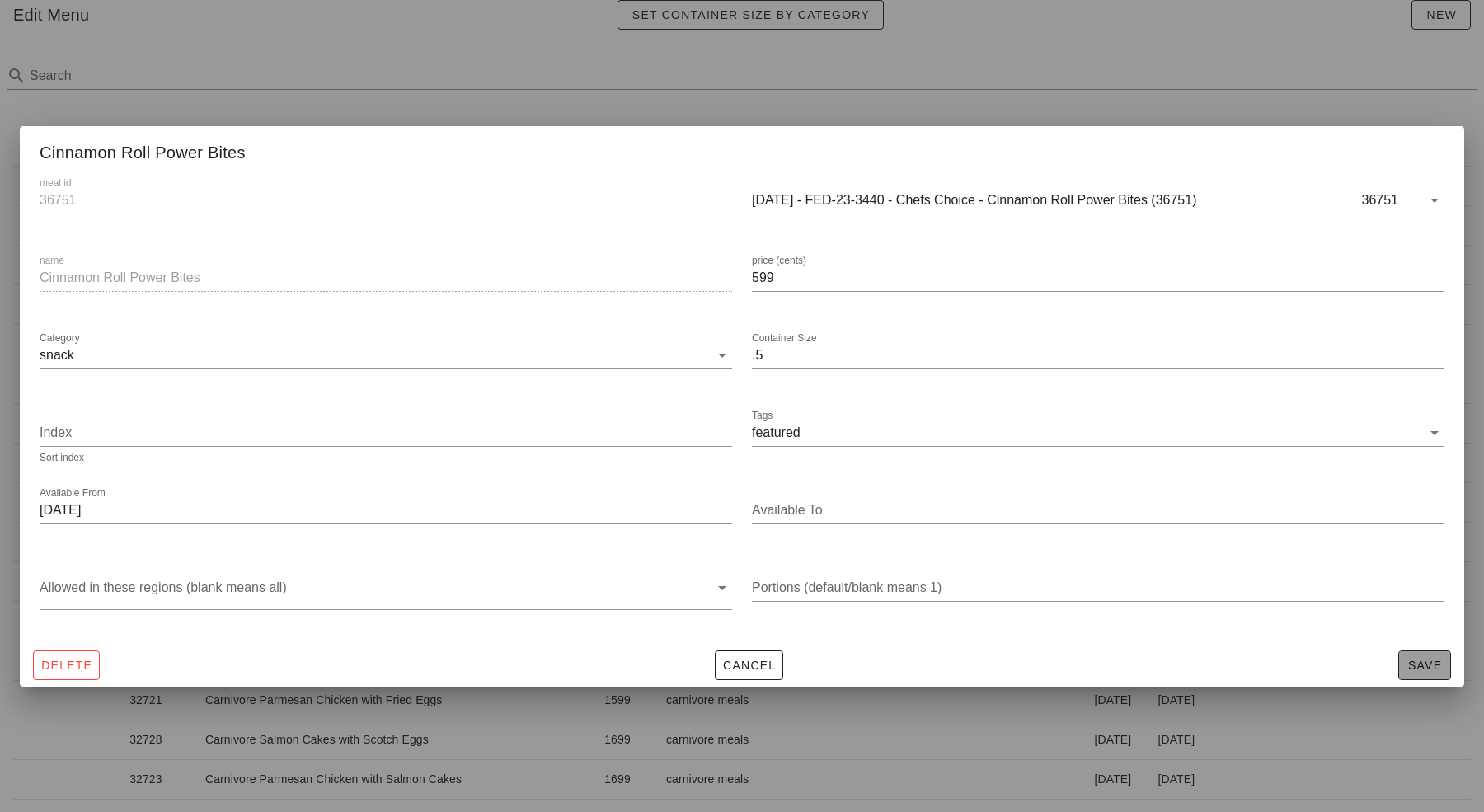
click at [1418, 661] on span "Save" at bounding box center [1425, 665] width 38 height 13
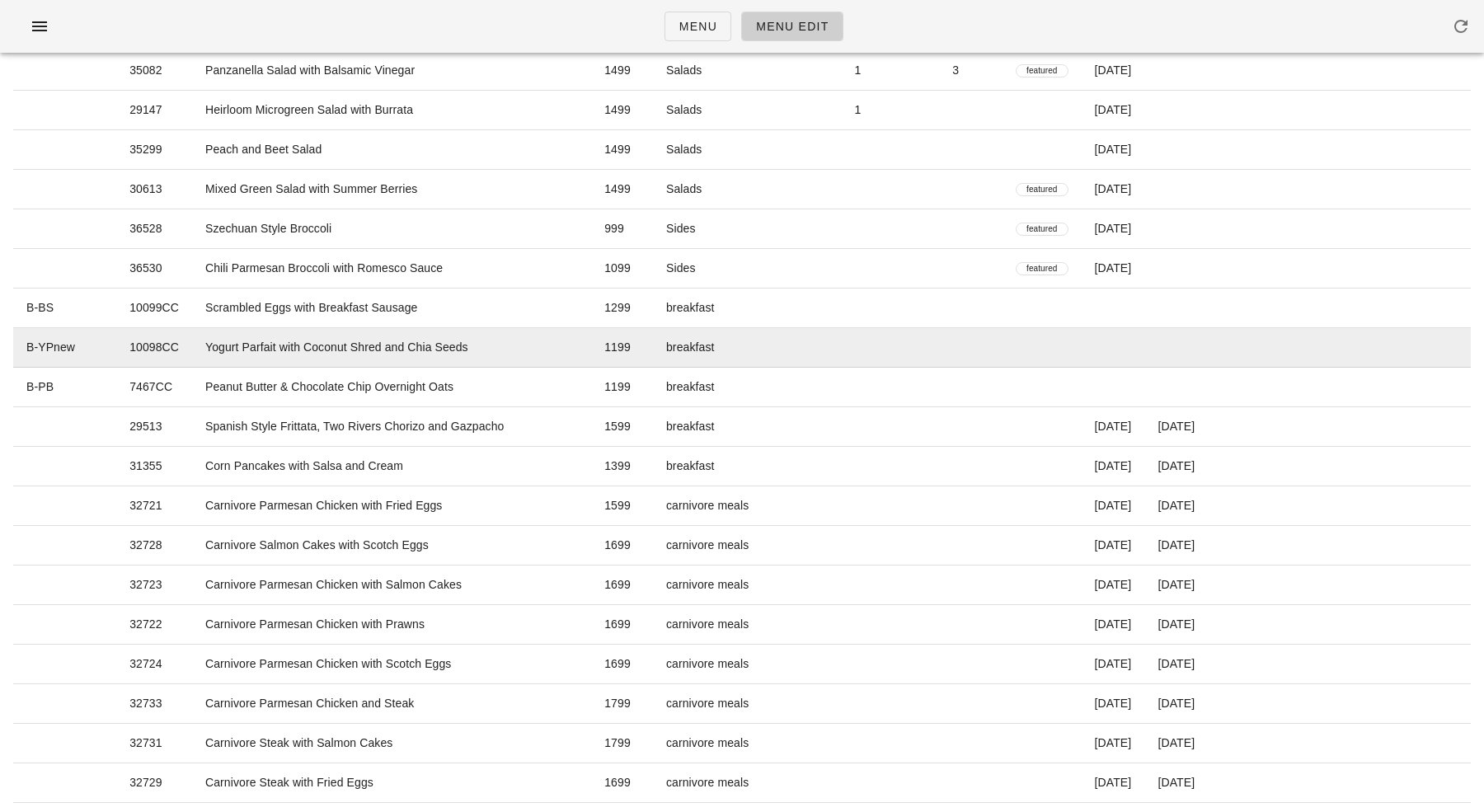
scroll to position [0, 0]
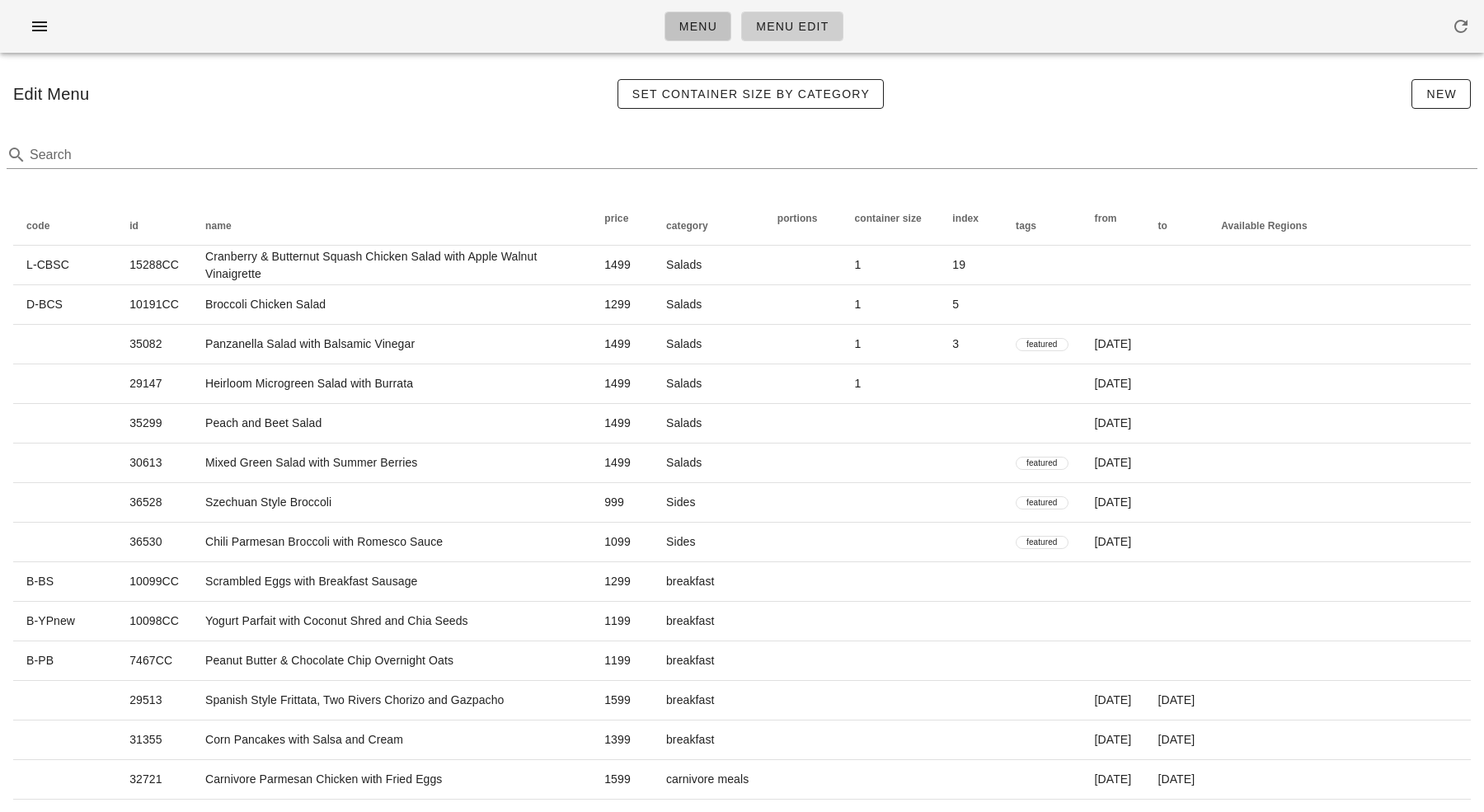
click at [708, 30] on span "Menu" at bounding box center [698, 27] width 39 height 13
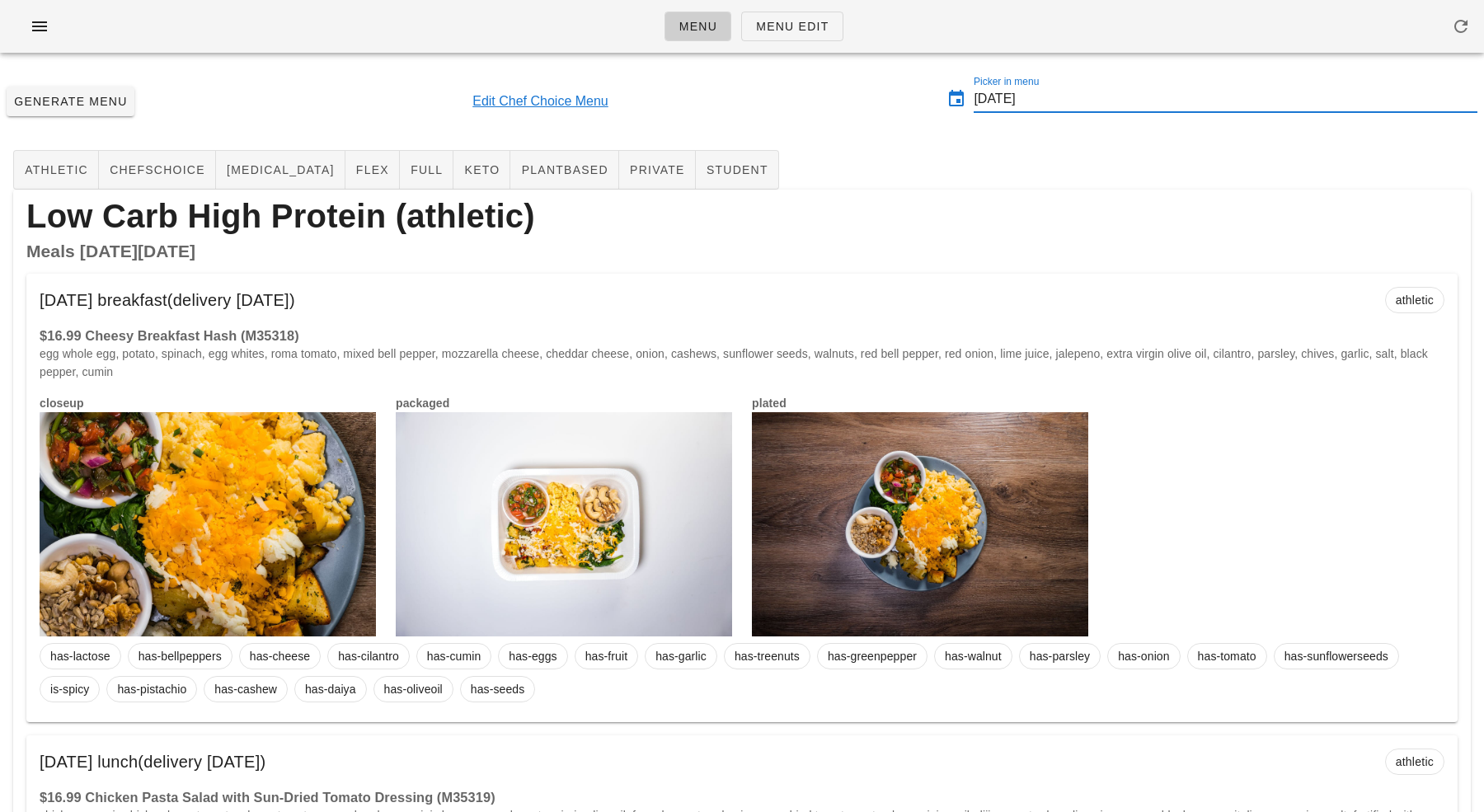
click at [1031, 96] on input "2025-08-31" at bounding box center [1226, 99] width 504 height 27
click at [987, 321] on div "24" at bounding box center [994, 327] width 27 height 11
type input "[DATE]"
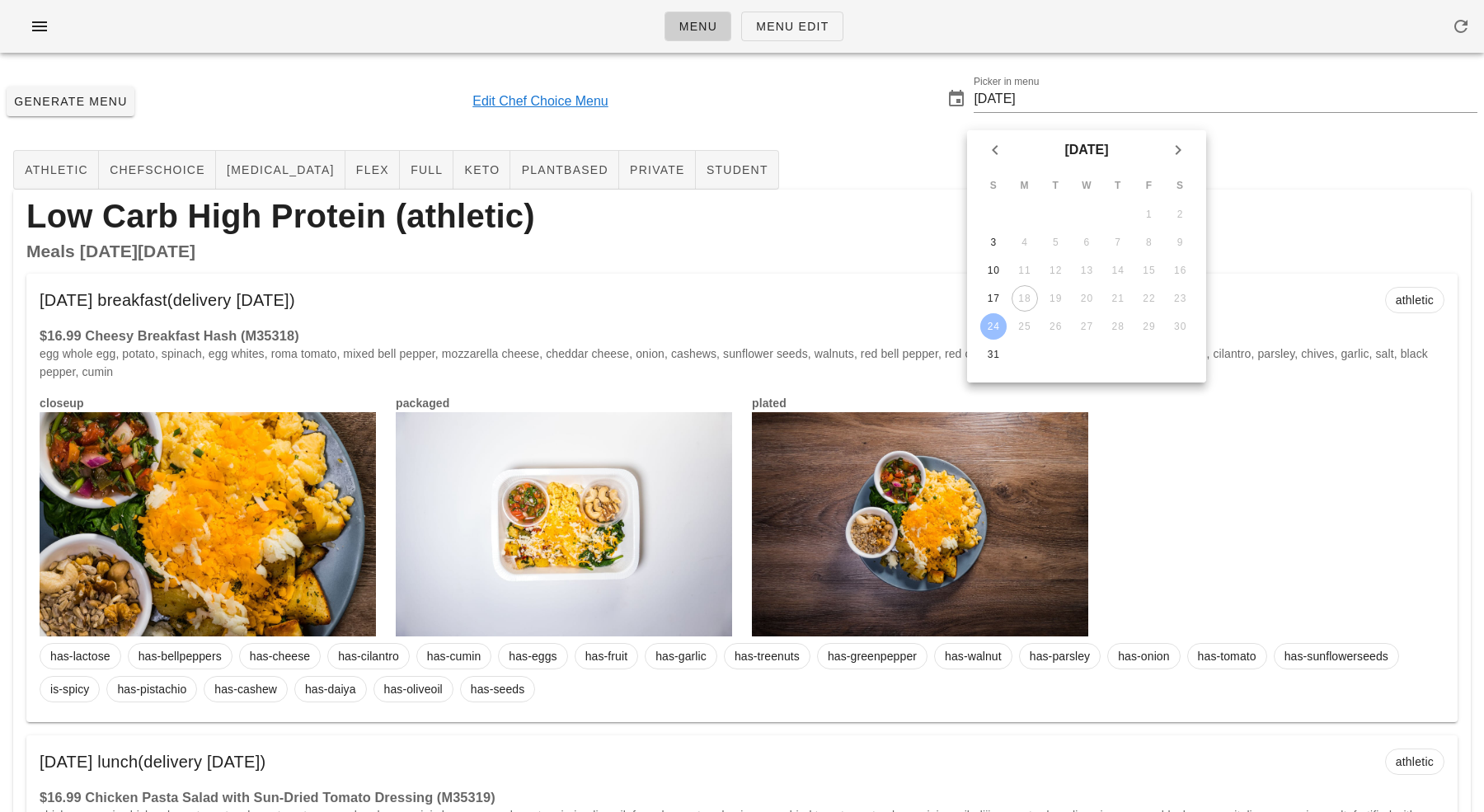
click at [823, 250] on h2 "Meals on Monday Sep 01" at bounding box center [742, 251] width 1432 height 18
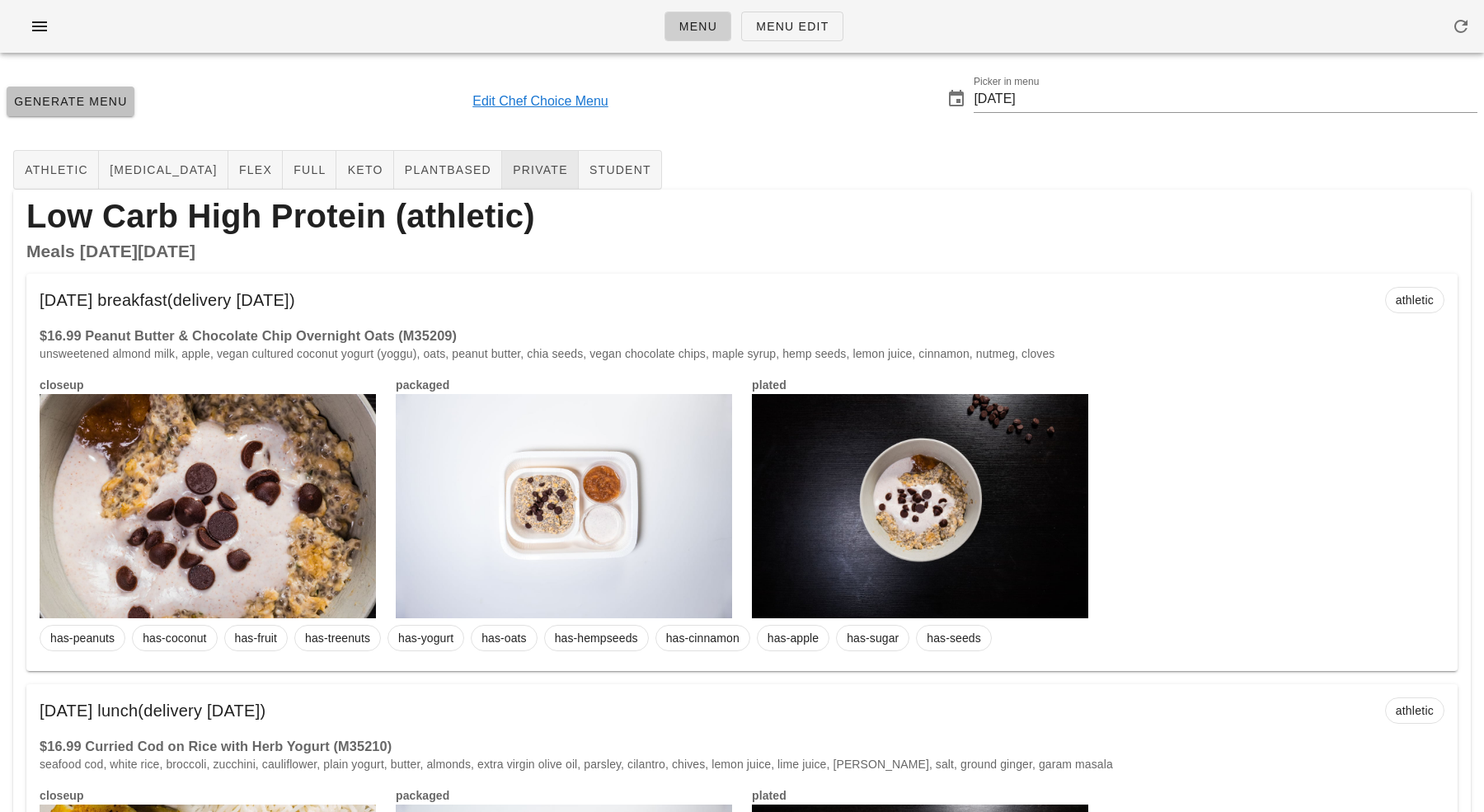
click at [91, 96] on span "Generate Menu" at bounding box center [71, 102] width 114 height 13
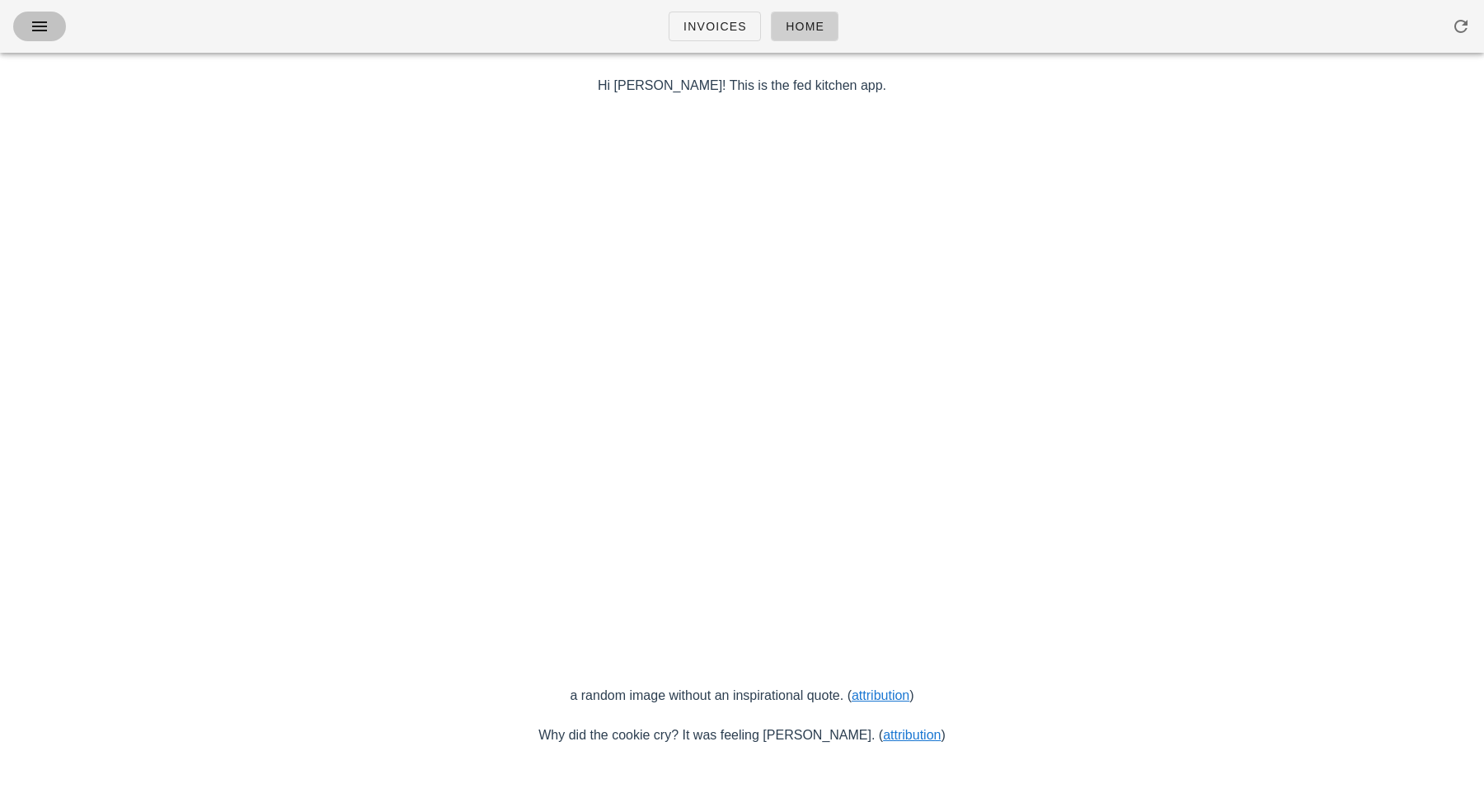
click at [31, 32] on icon "button" at bounding box center [39, 26] width 20 height 20
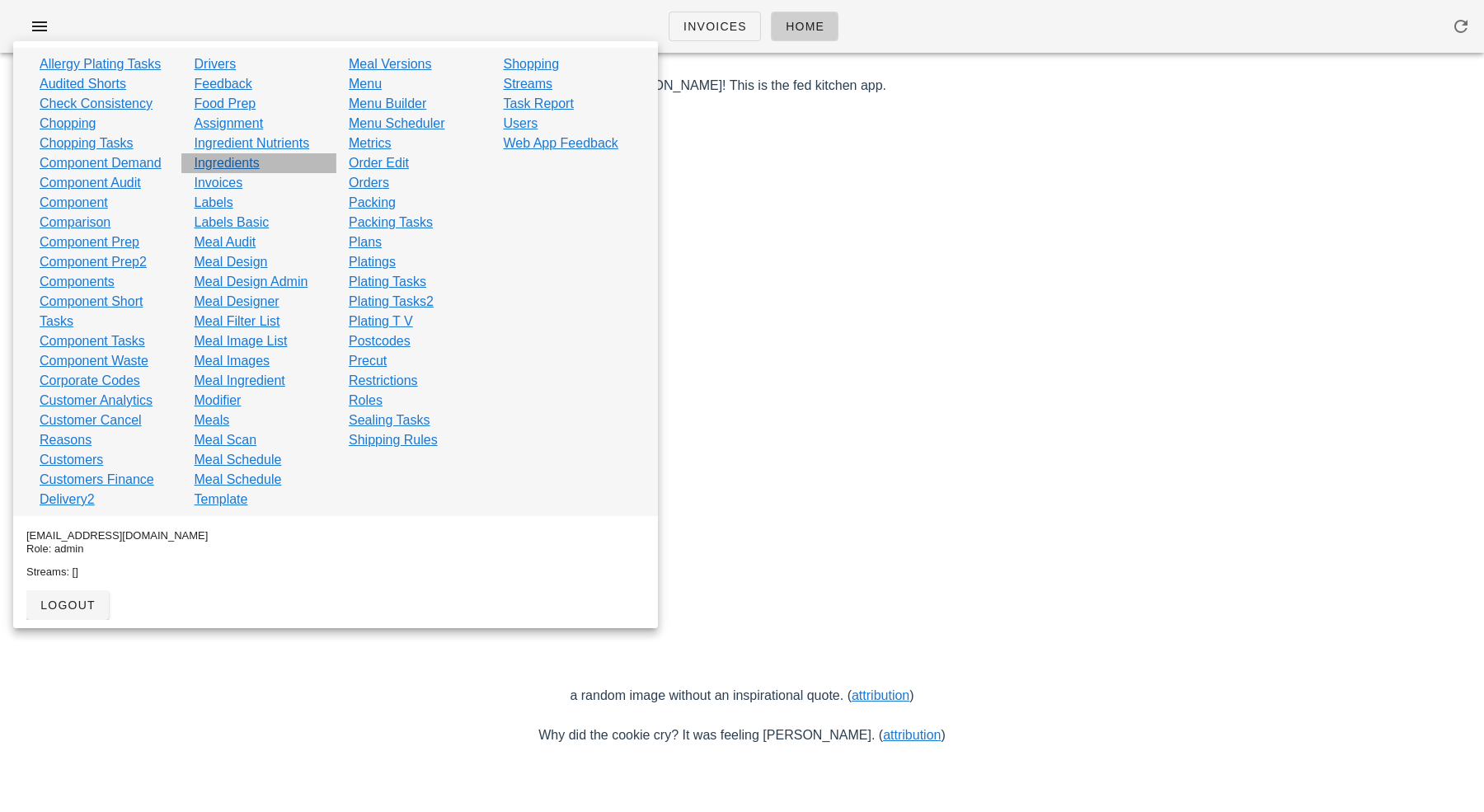
click at [259, 157] on link "Ingredients" at bounding box center [227, 163] width 65 height 20
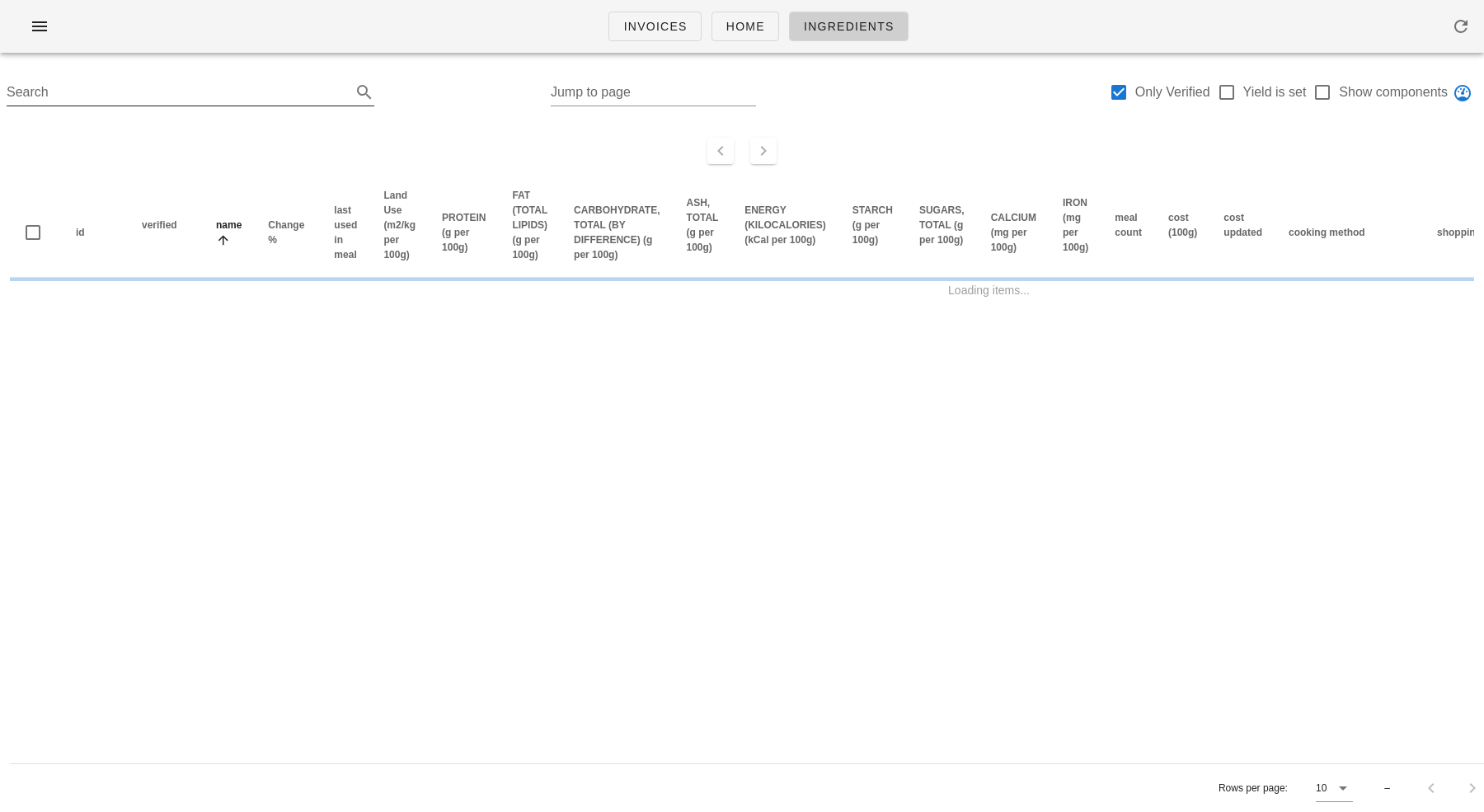
click at [244, 89] on input "Search" at bounding box center [177, 92] width 341 height 27
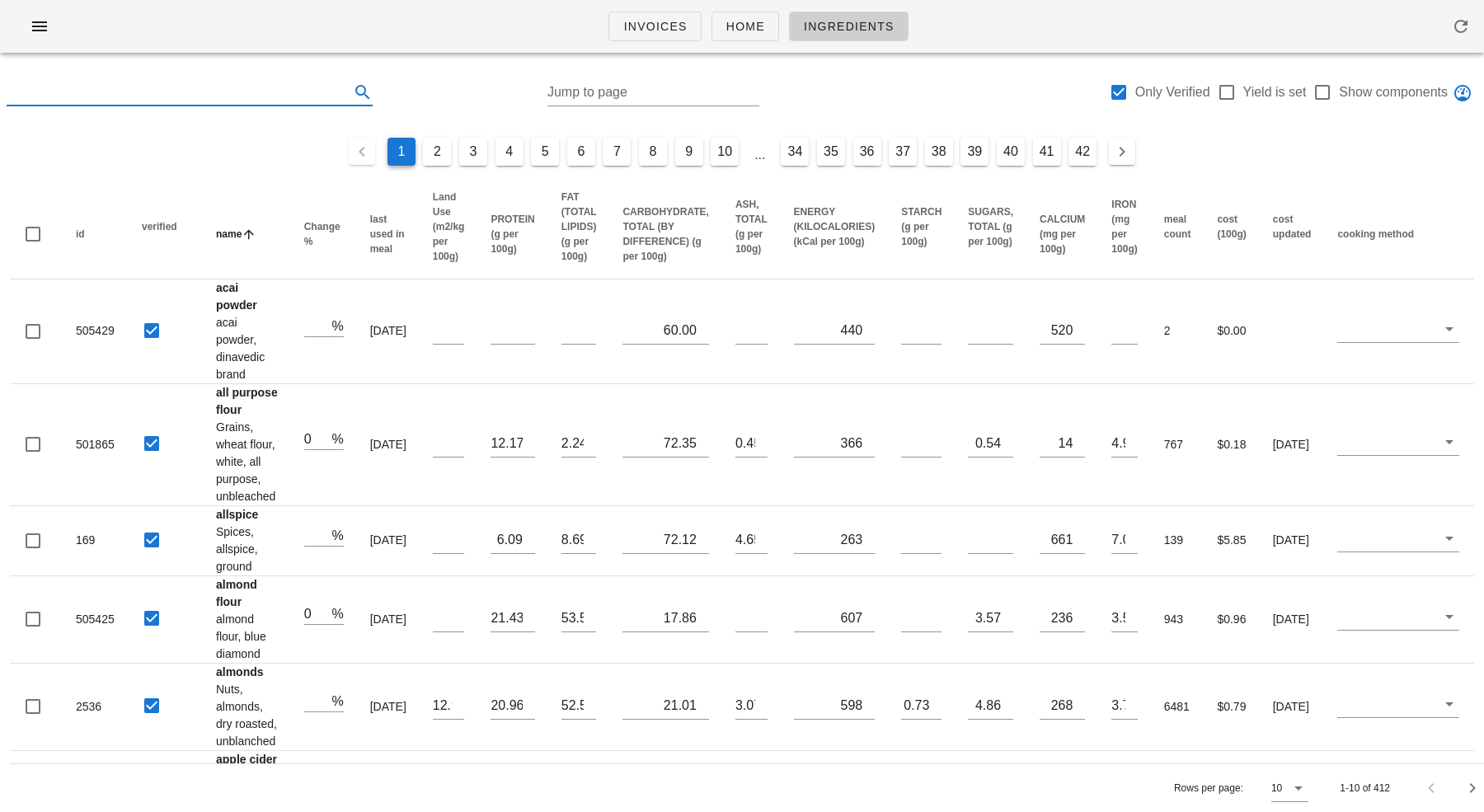
click at [244, 89] on input "text" at bounding box center [176, 92] width 339 height 27
click at [236, 86] on input "text" at bounding box center [176, 92] width 339 height 27
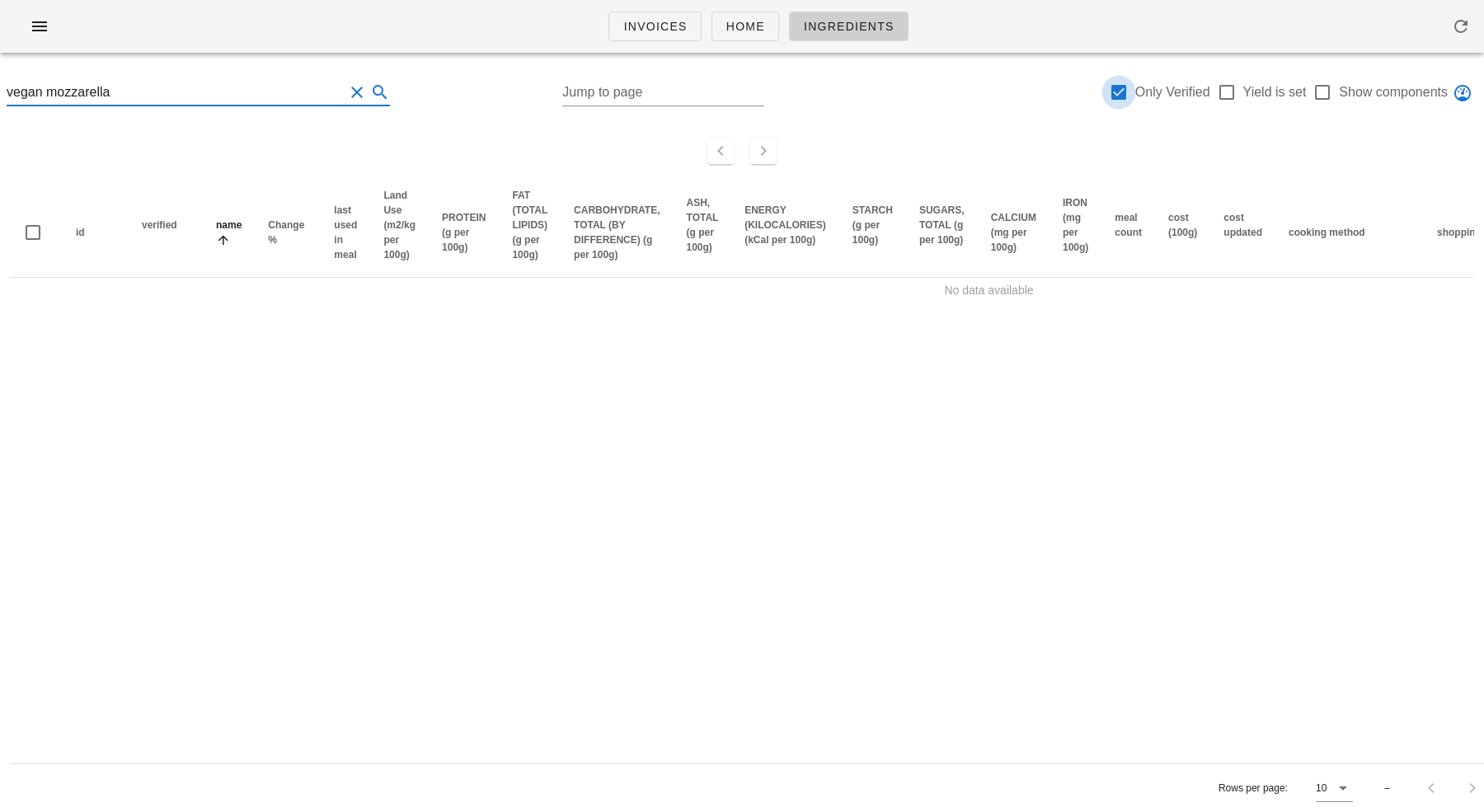
type input "vegan mozzarella"
click at [1114, 89] on div at bounding box center [1118, 91] width 28 height 28
checkbox input "true"
click at [285, 86] on input "vegan mozzarella" at bounding box center [175, 92] width 337 height 27
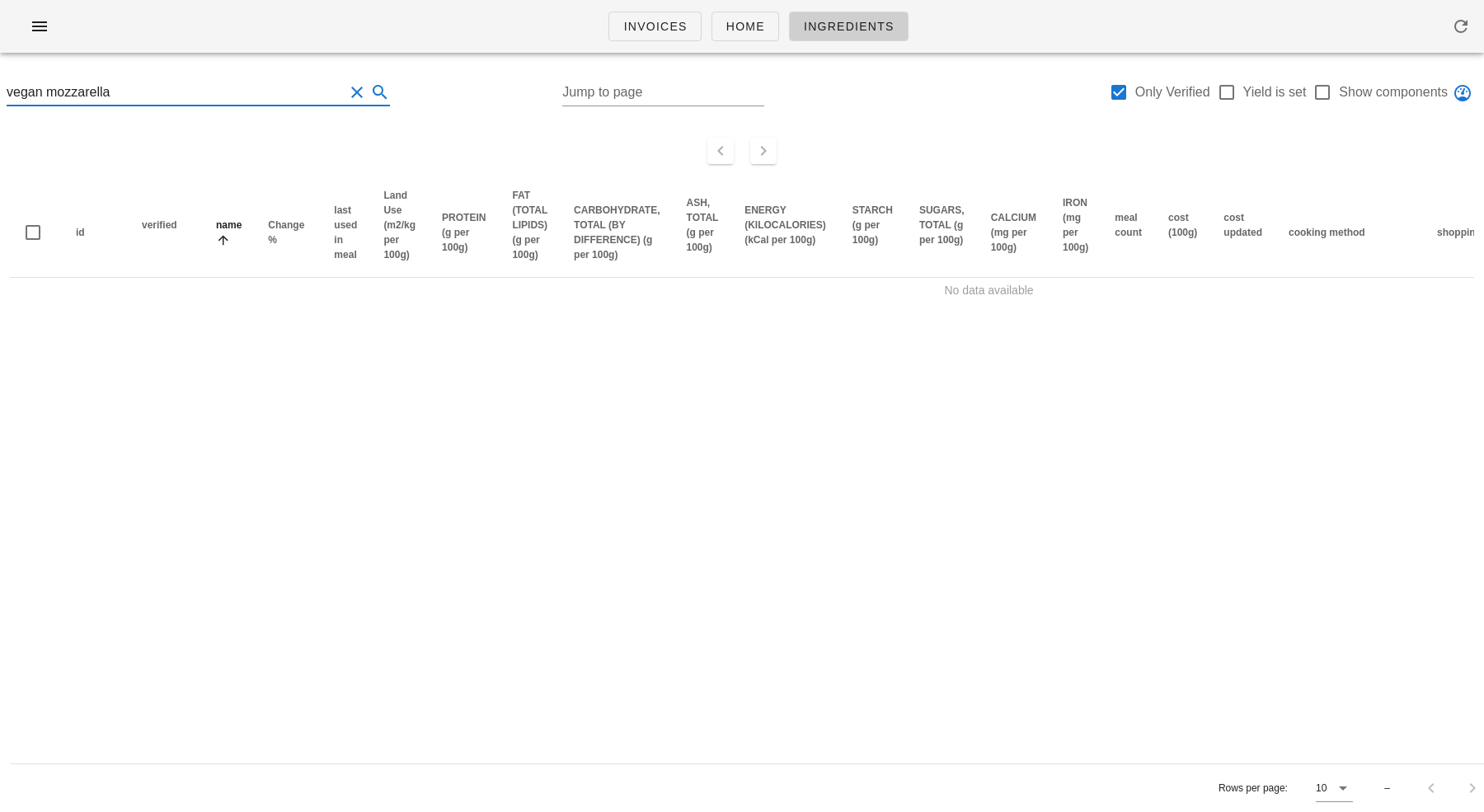
click at [285, 86] on input "vegan mozzarella" at bounding box center [175, 92] width 337 height 27
click at [347, 92] on button "Clear Search" at bounding box center [356, 92] width 20 height 20
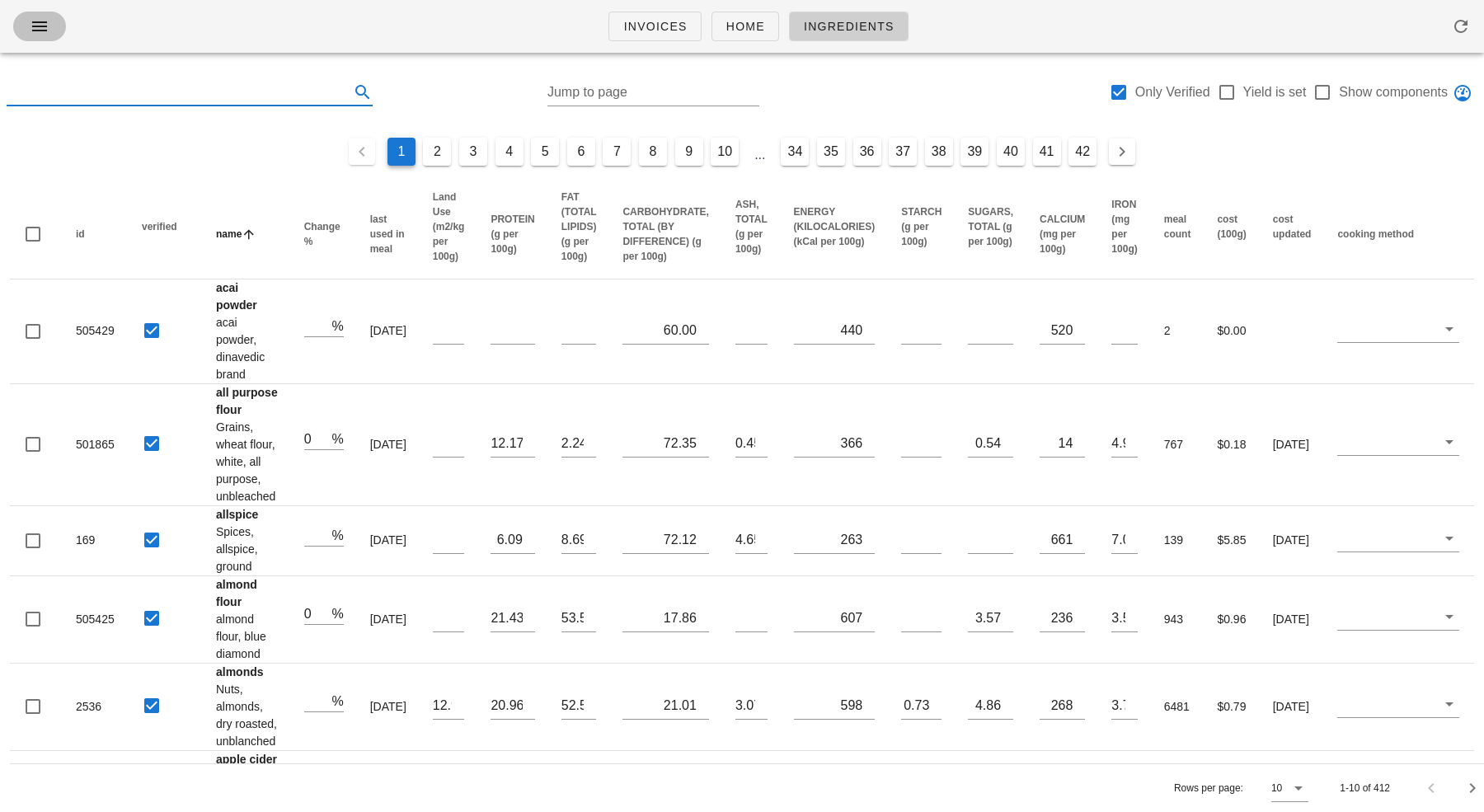
click at [35, 27] on icon "button" at bounding box center [39, 26] width 20 height 20
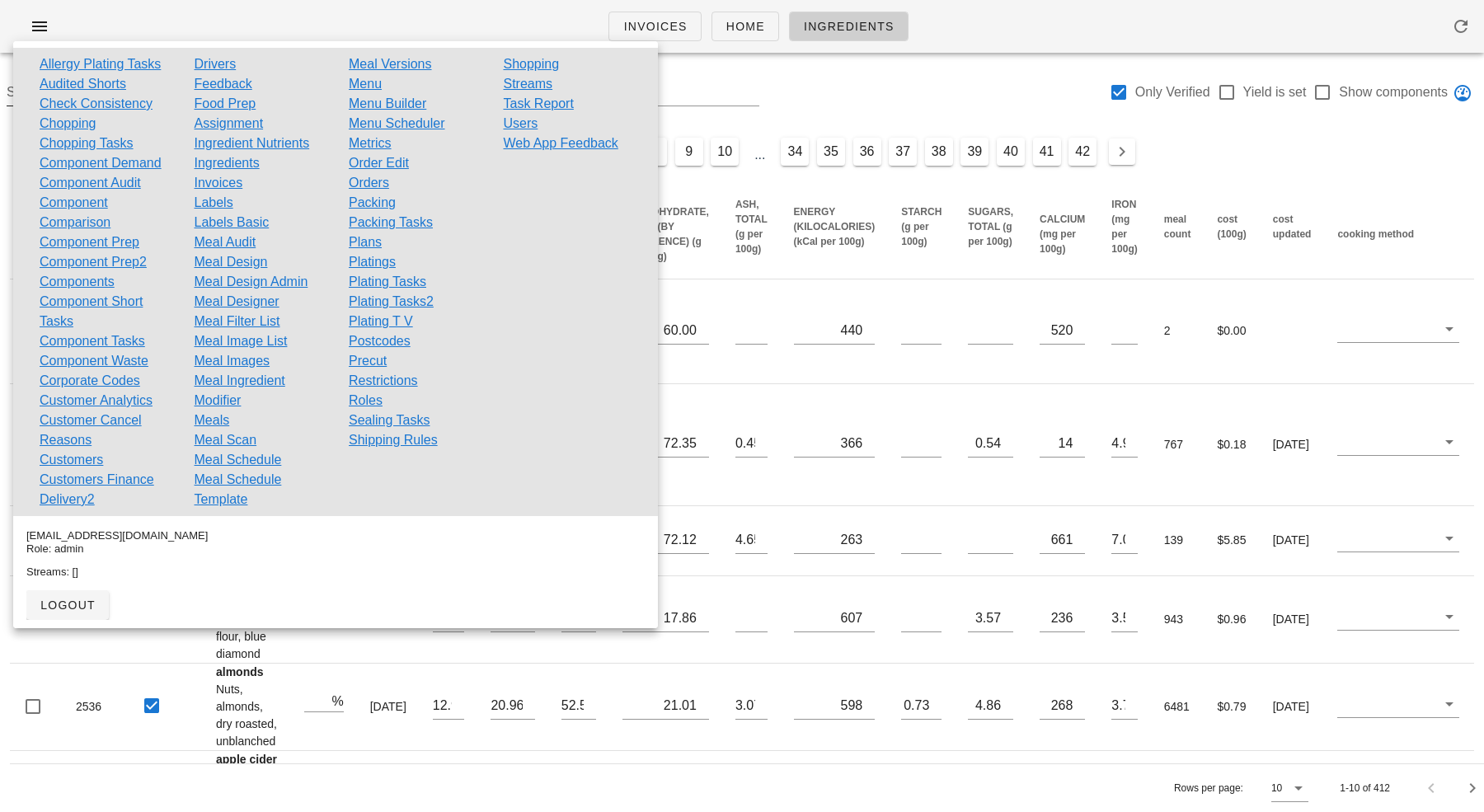
click at [934, 94] on div at bounding box center [1021, 94] width 174 height 58
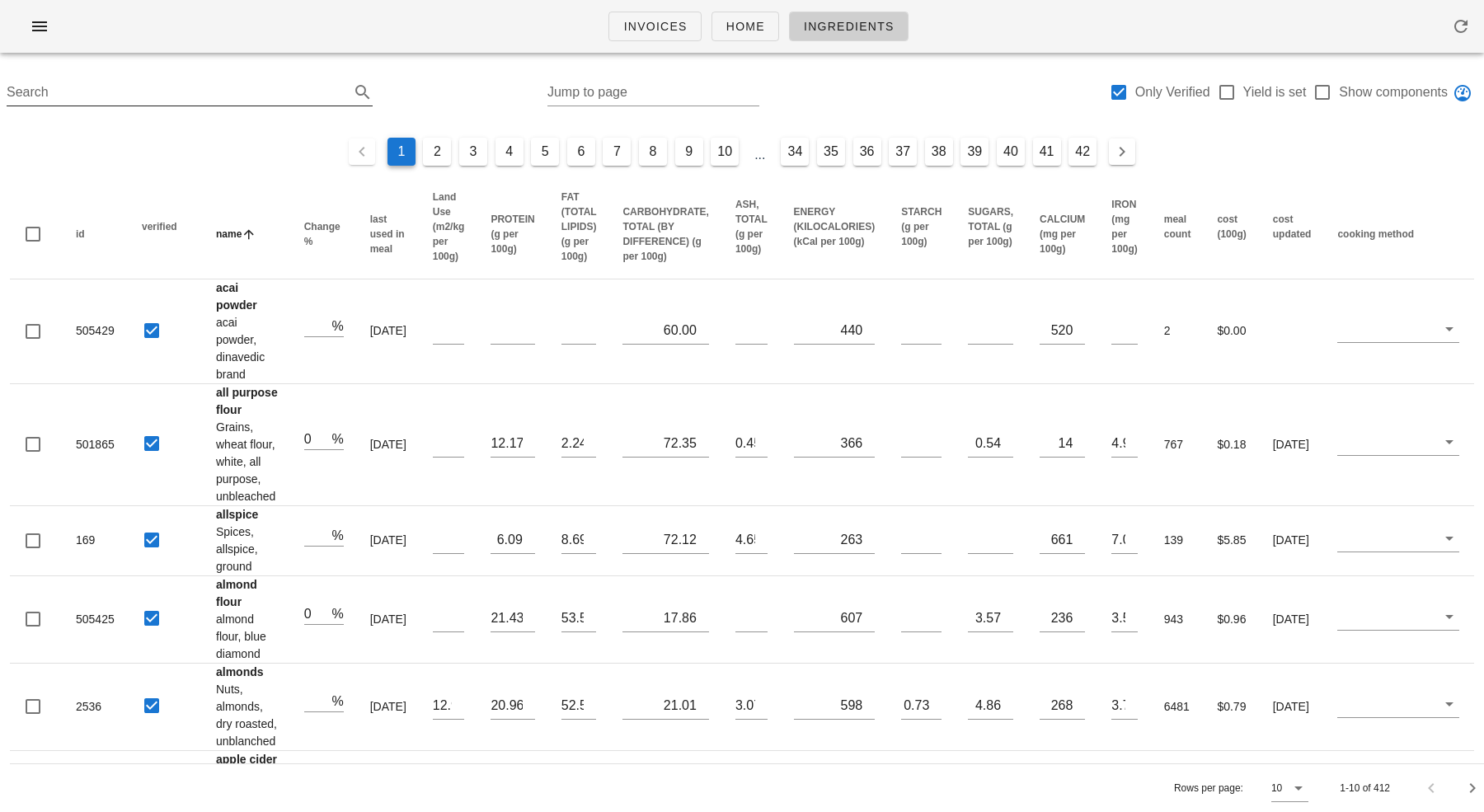
click at [300, 86] on input "Search" at bounding box center [176, 92] width 339 height 27
type input "b"
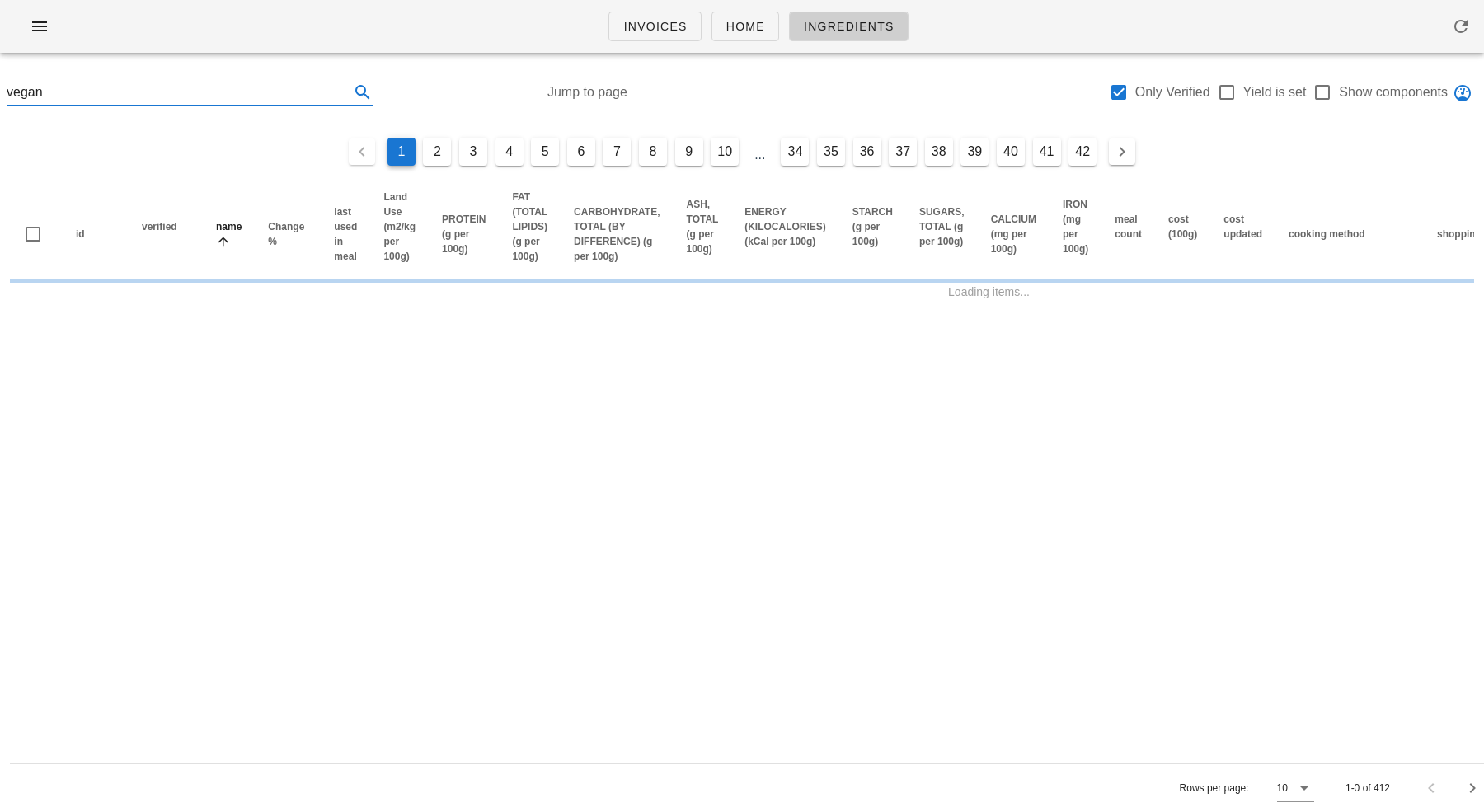
type input "vegan"
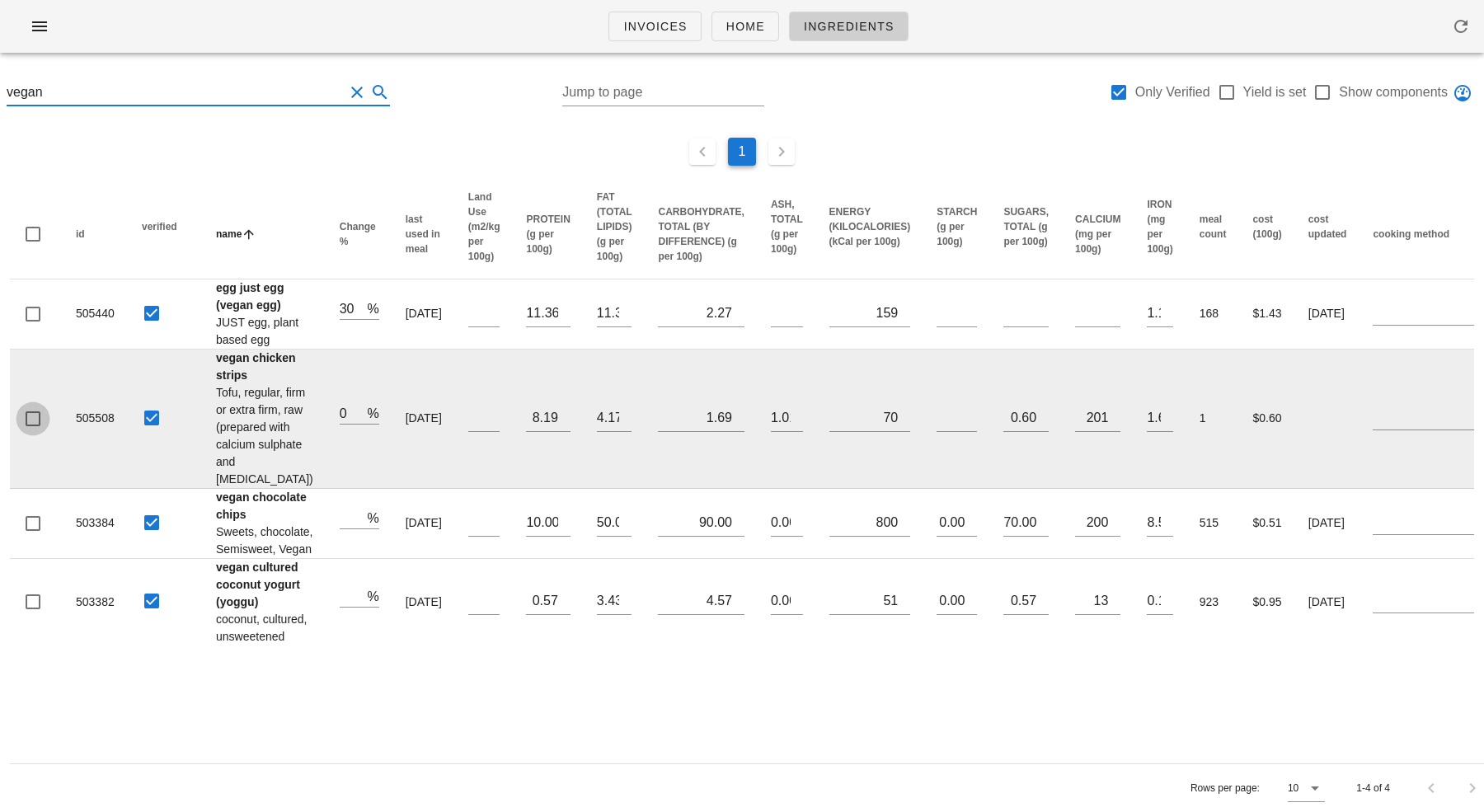
click at [38, 433] on div at bounding box center [32, 418] width 28 height 28
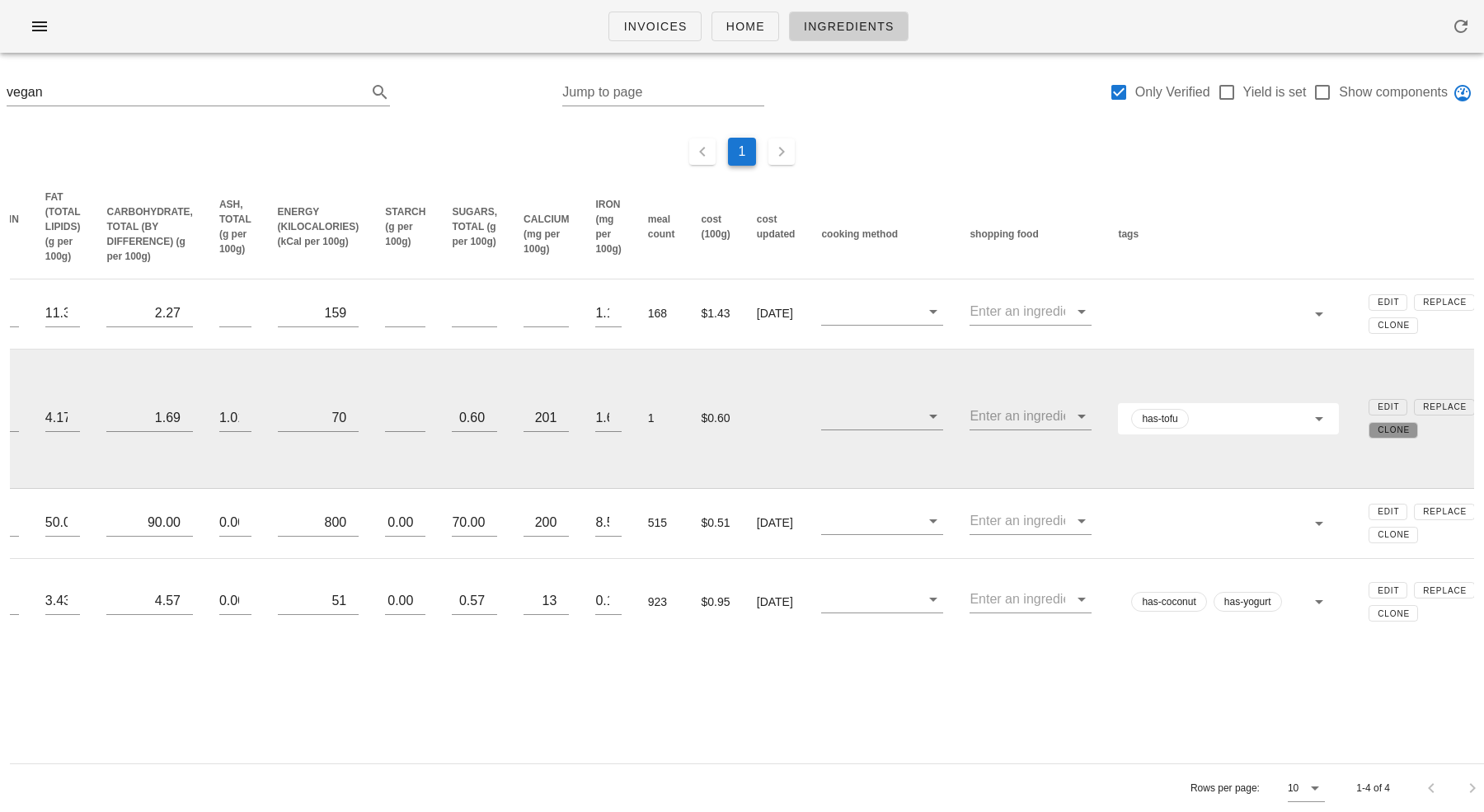
click at [1377, 435] on span "Clone" at bounding box center [1393, 430] width 33 height 10
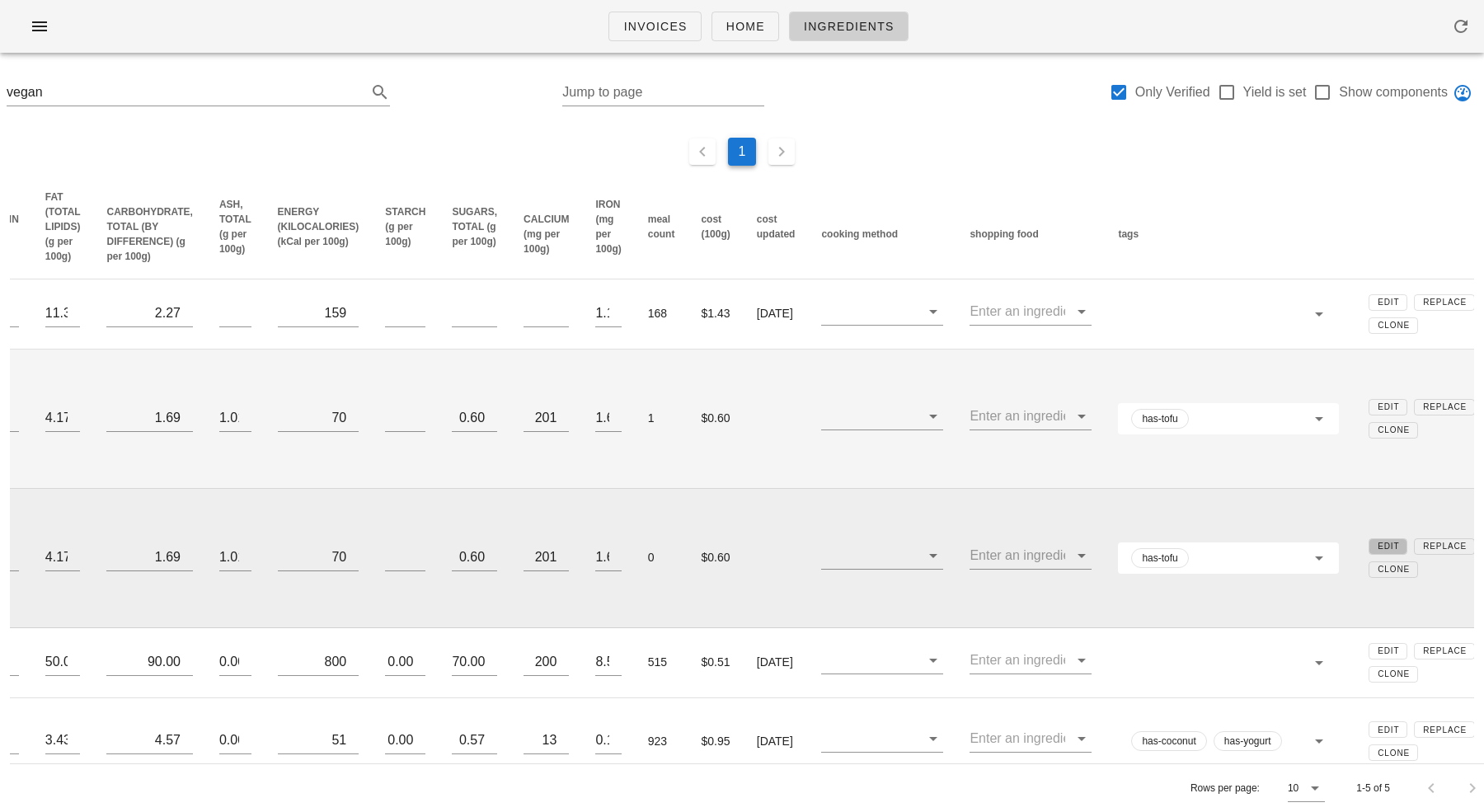
click at [1377, 551] on span "Edit" at bounding box center [1388, 546] width 22 height 10
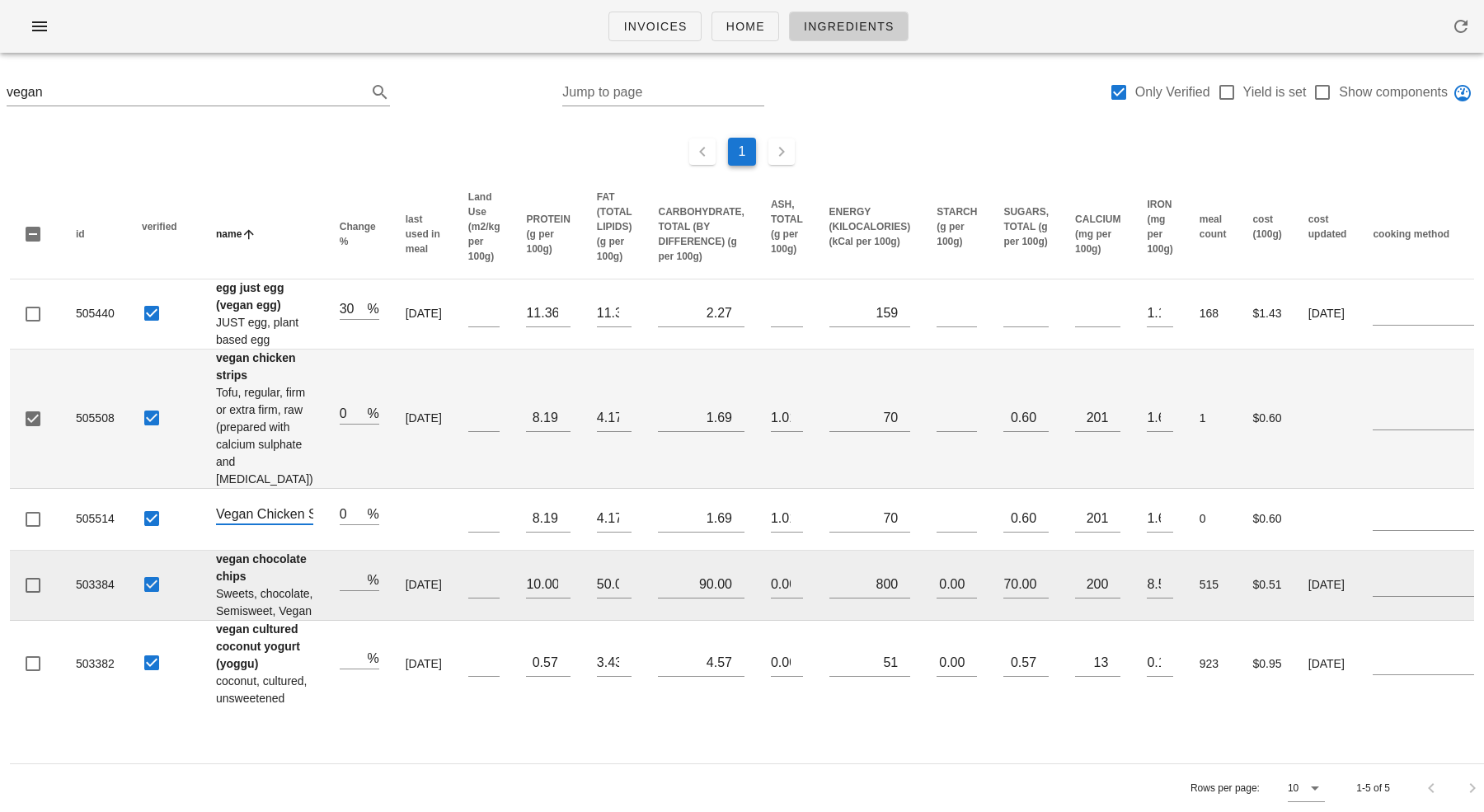
scroll to position [0, 104]
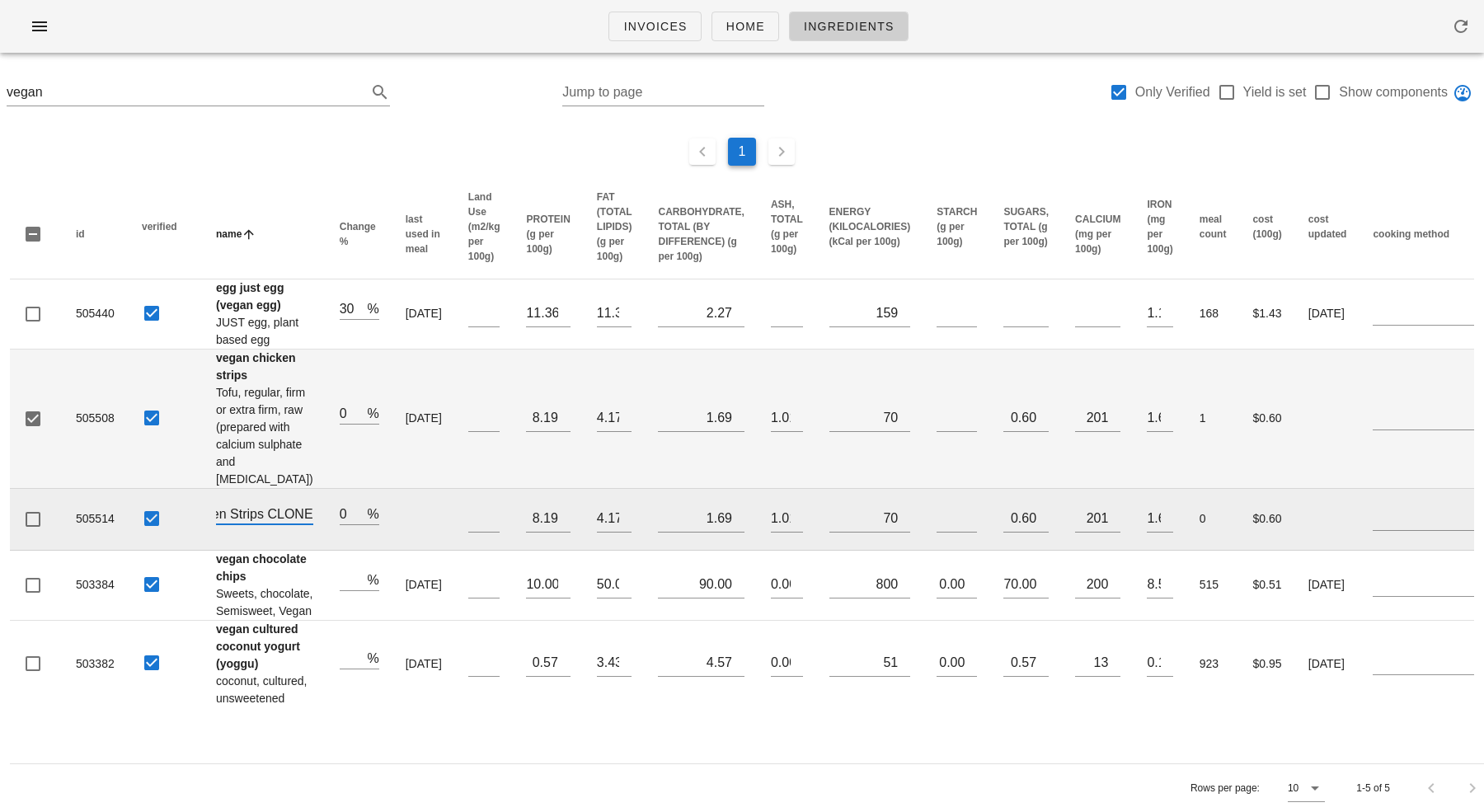
click at [242, 524] on input "Vegan Chicken Strips CLONE" at bounding box center [265, 514] width 97 height 21
type input "Violife Vegan Mozzarella"
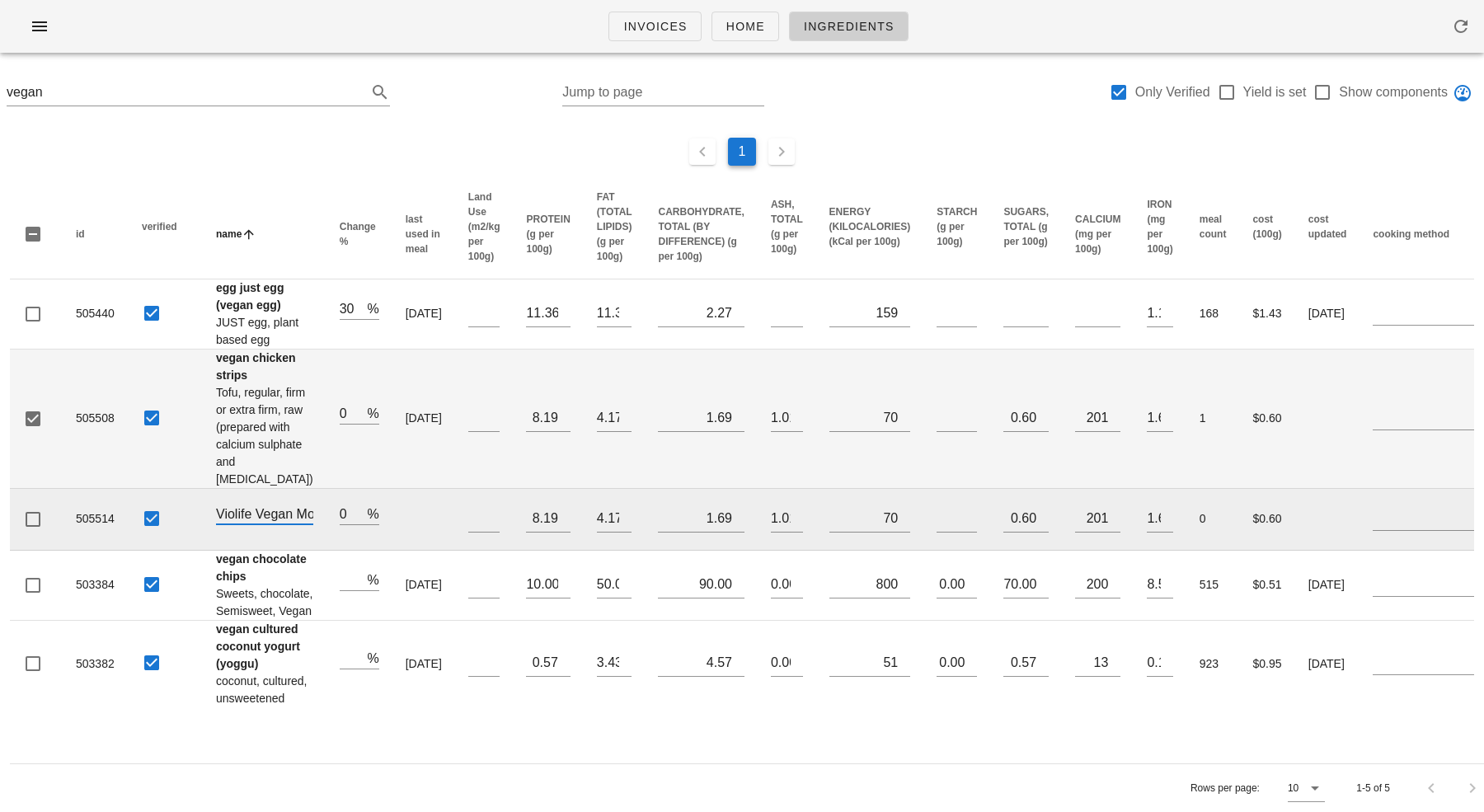
drag, startPoint x: 266, startPoint y: 584, endPoint x: 81, endPoint y: 584, distance: 185.0
click at [81, 551] on tr "505514 Violife Vegan Mozzarella 0 % 8.19 4.17 1.69 1.01 70 0.60 201 1.61 0 $0.6…" at bounding box center [1030, 519] width 2043 height 62
click at [456, 551] on td at bounding box center [484, 519] width 58 height 62
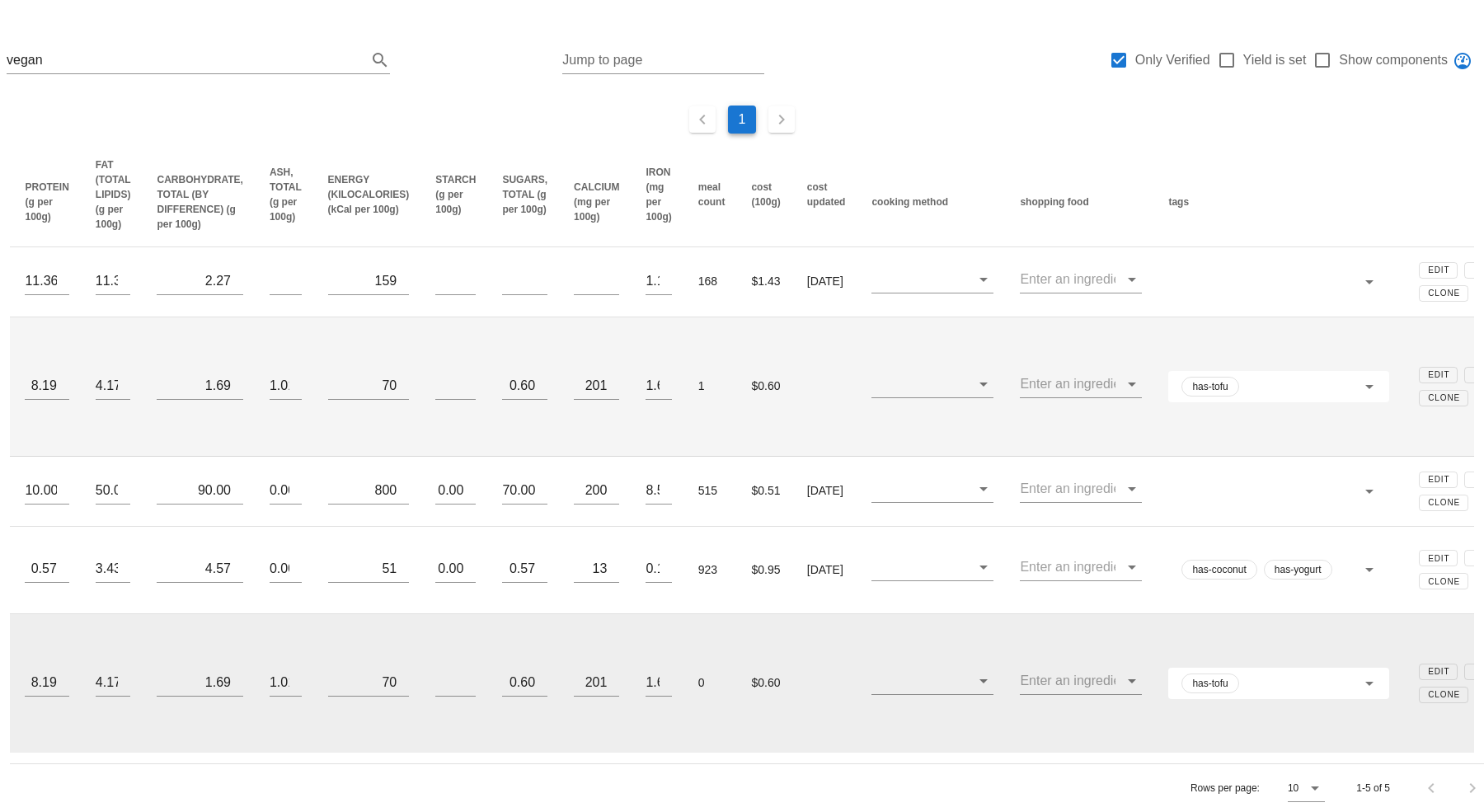
scroll to position [0, 552]
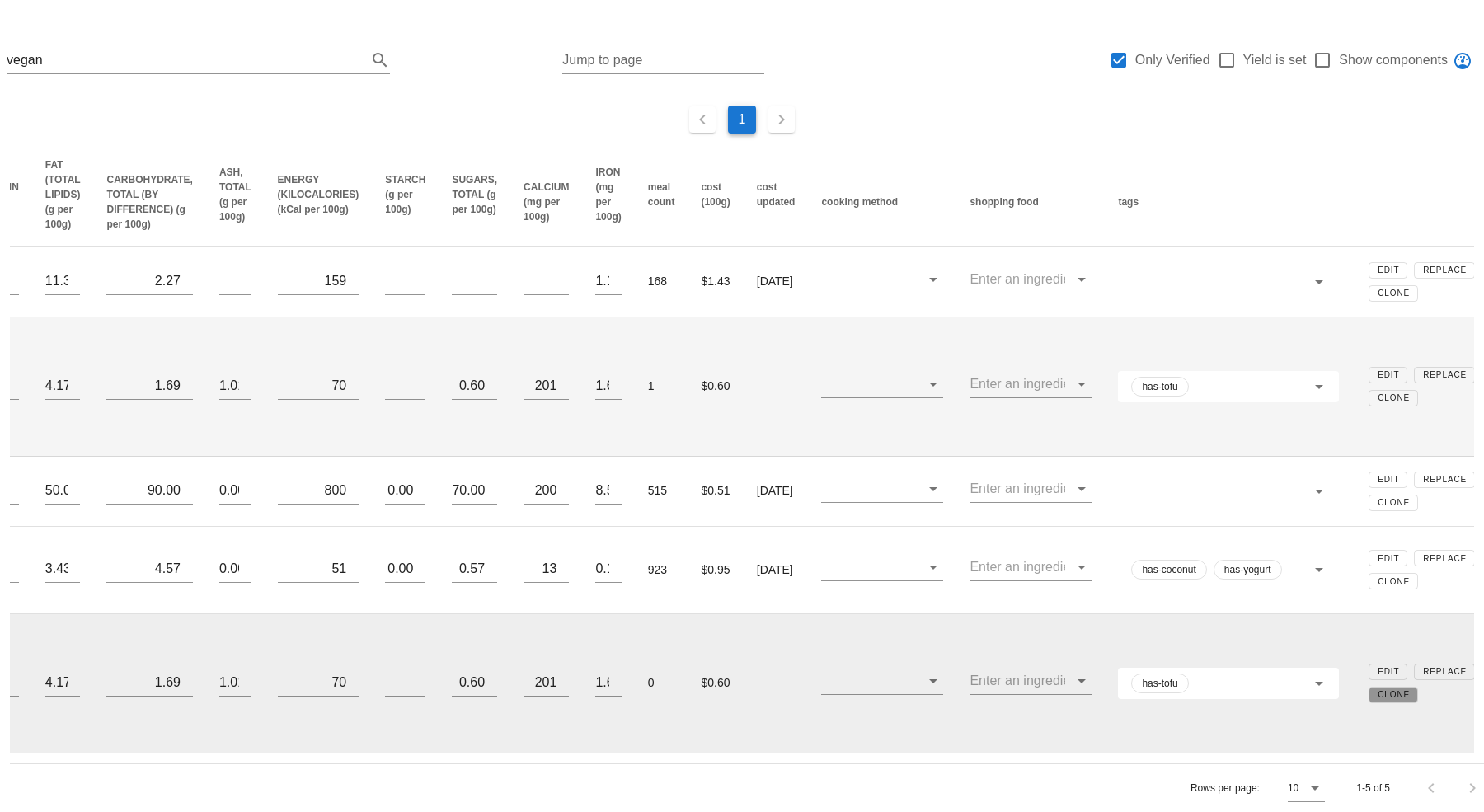
click at [1377, 700] on span "Clone" at bounding box center [1393, 695] width 33 height 10
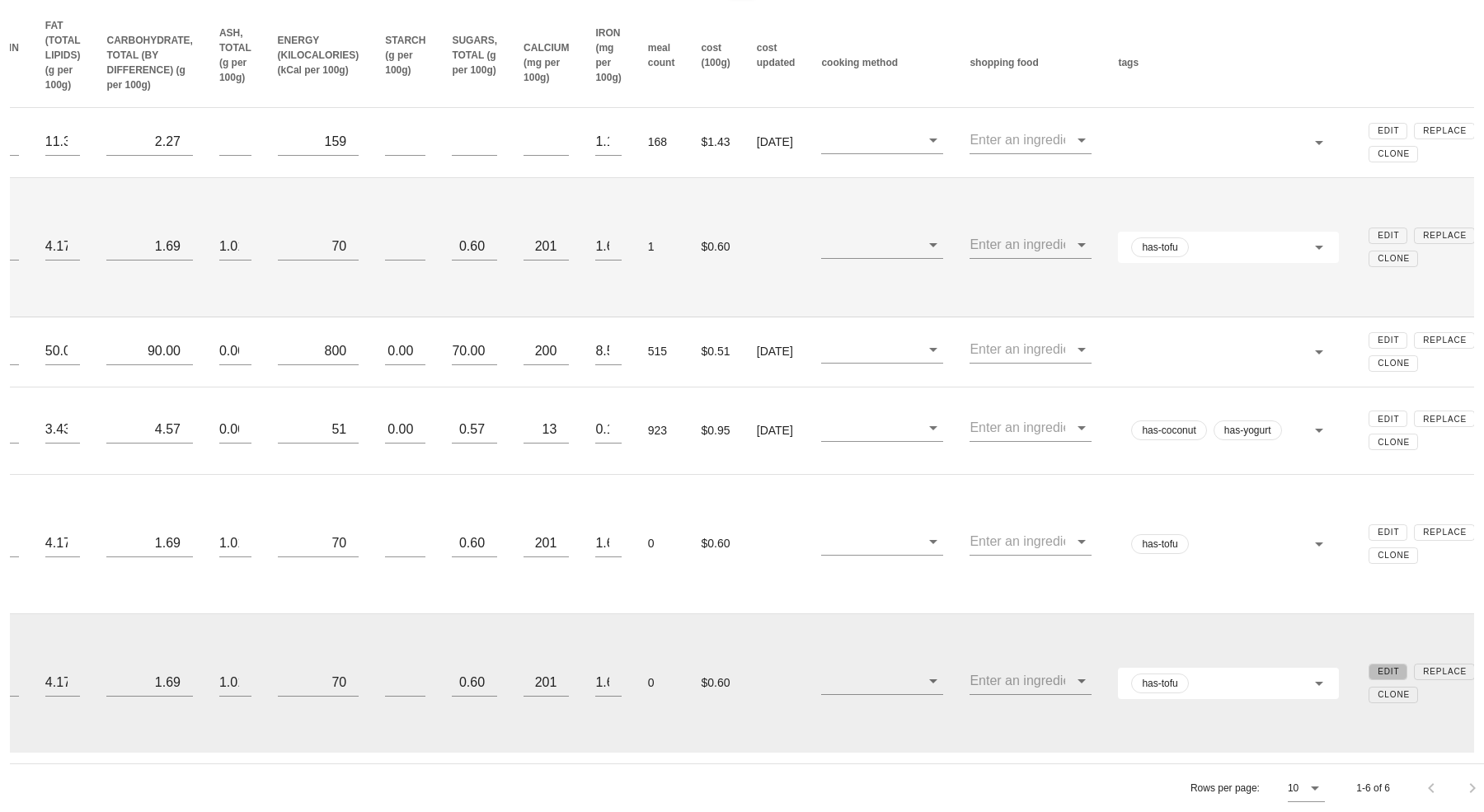
click at [1377, 667] on span "Edit" at bounding box center [1388, 672] width 22 height 10
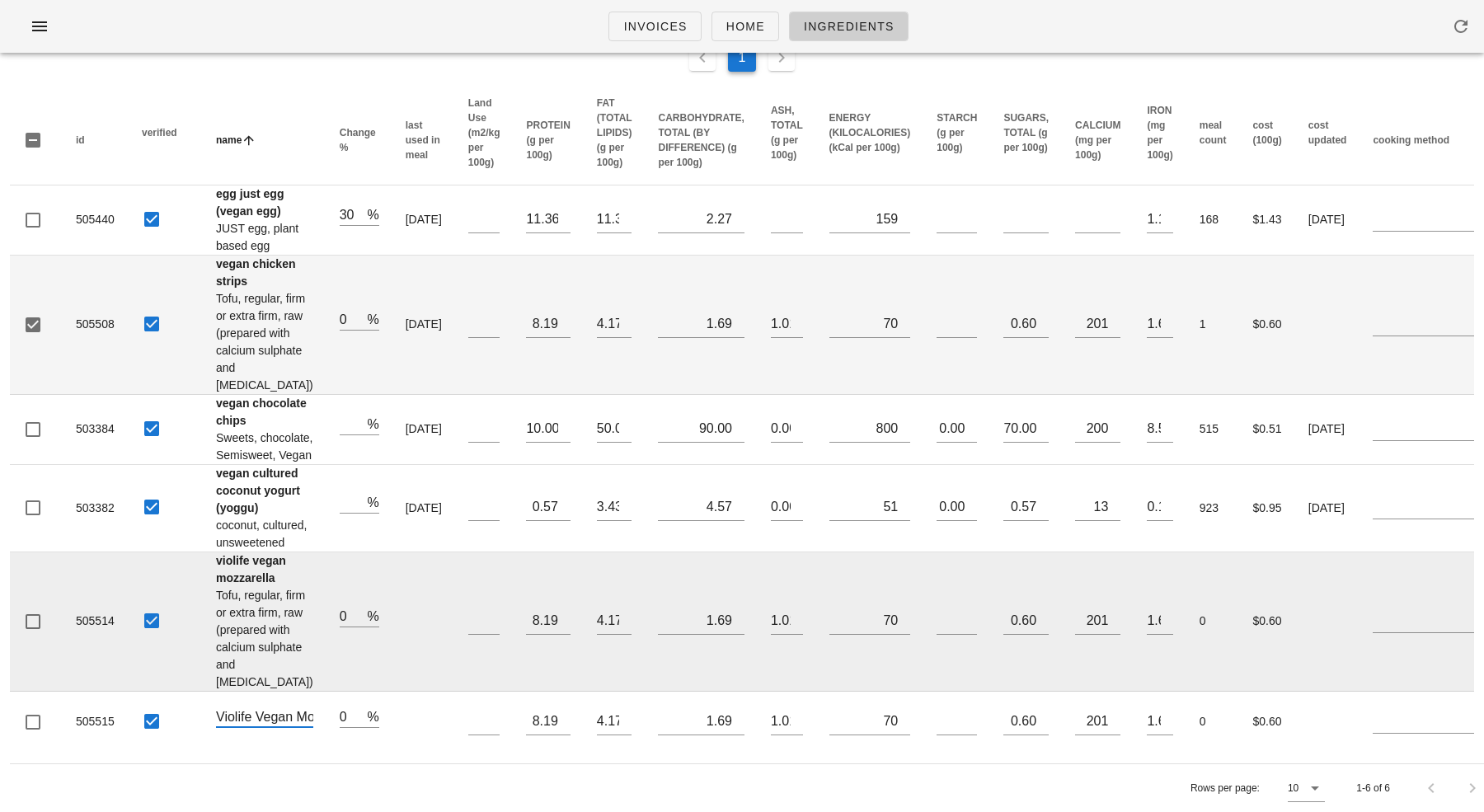
scroll to position [0, 122]
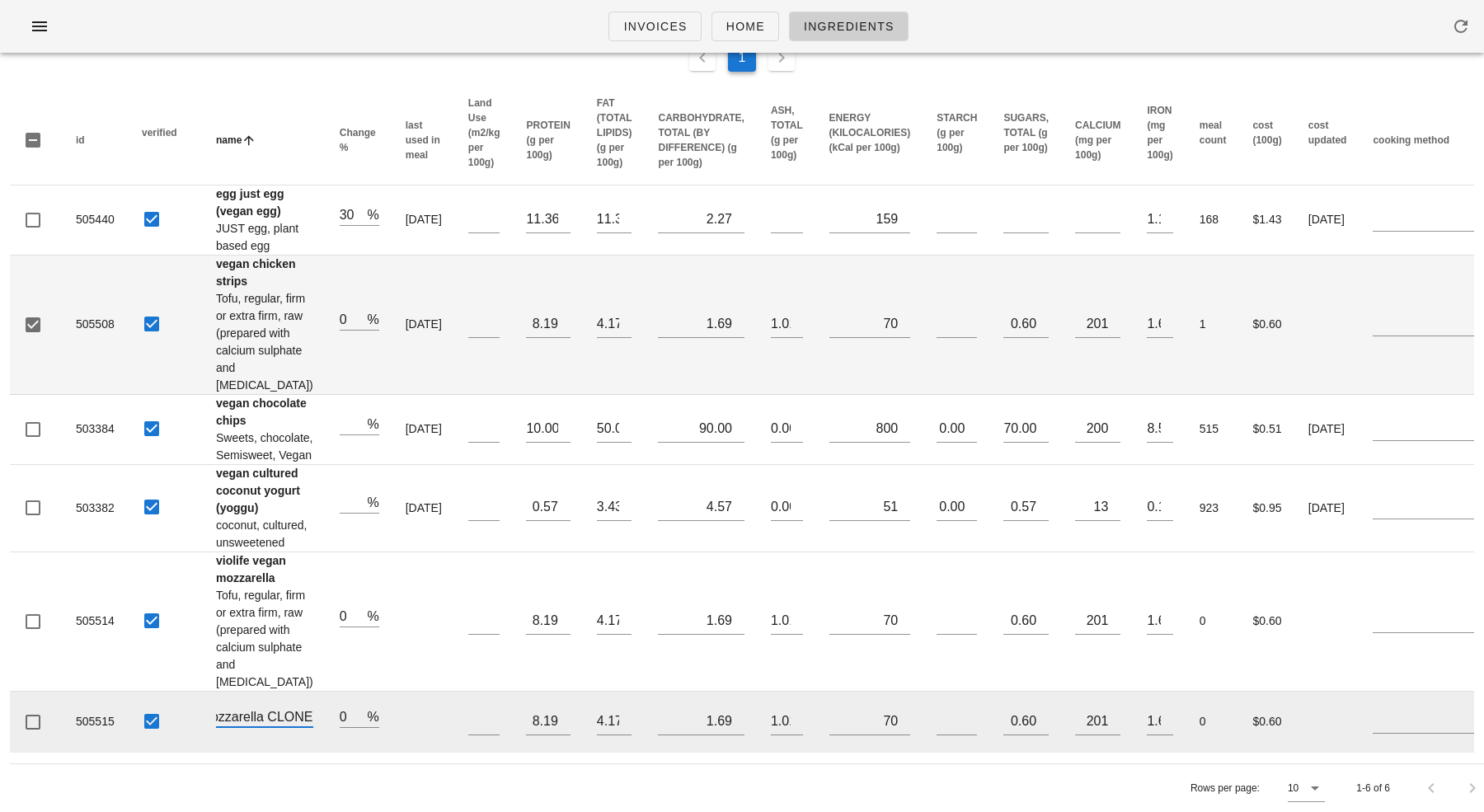
click at [260, 706] on input "Violife Vegan Mozzarella CLONE" at bounding box center [265, 717] width 97 height 21
type input "Violife Vegan Feta"
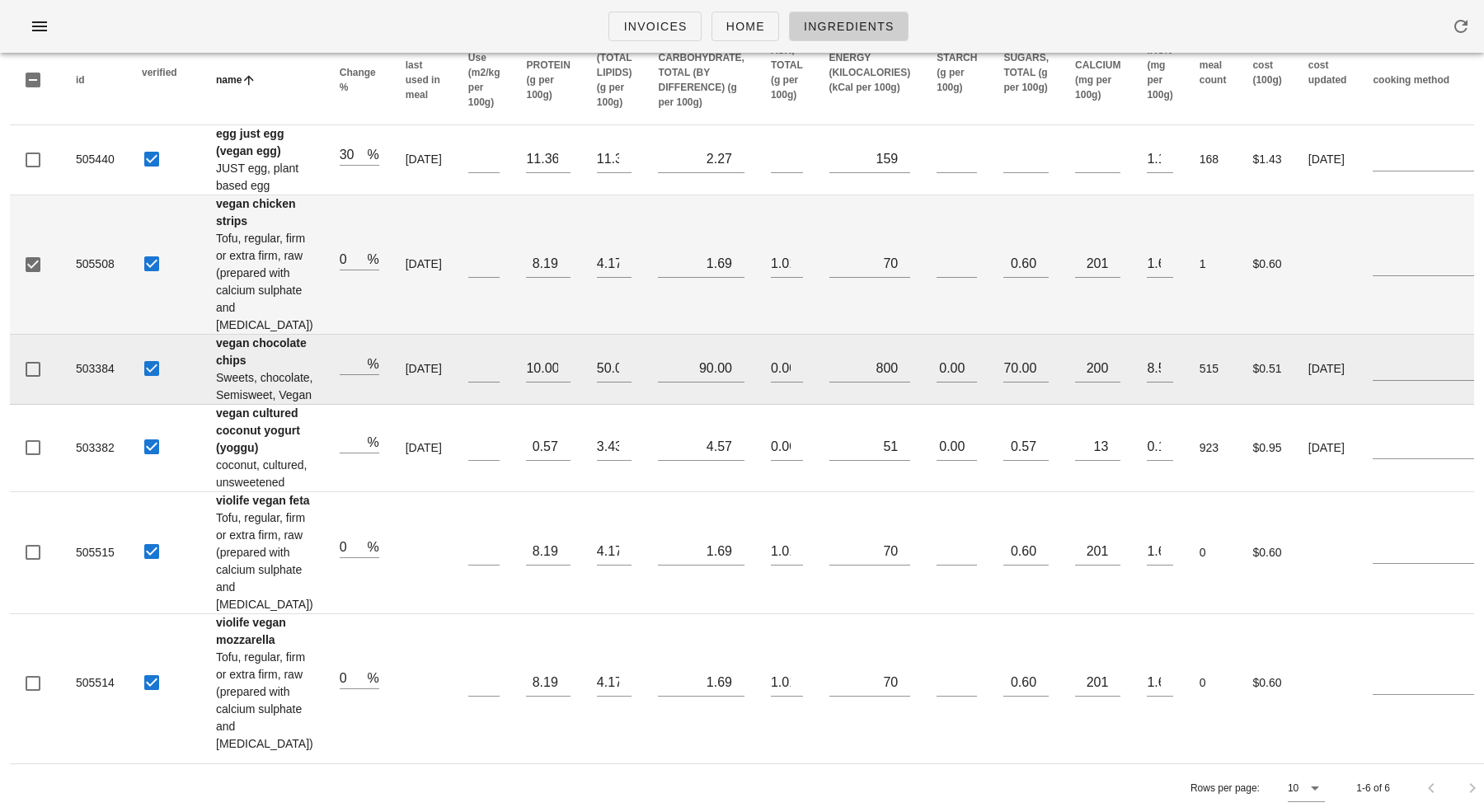
scroll to position [0, 0]
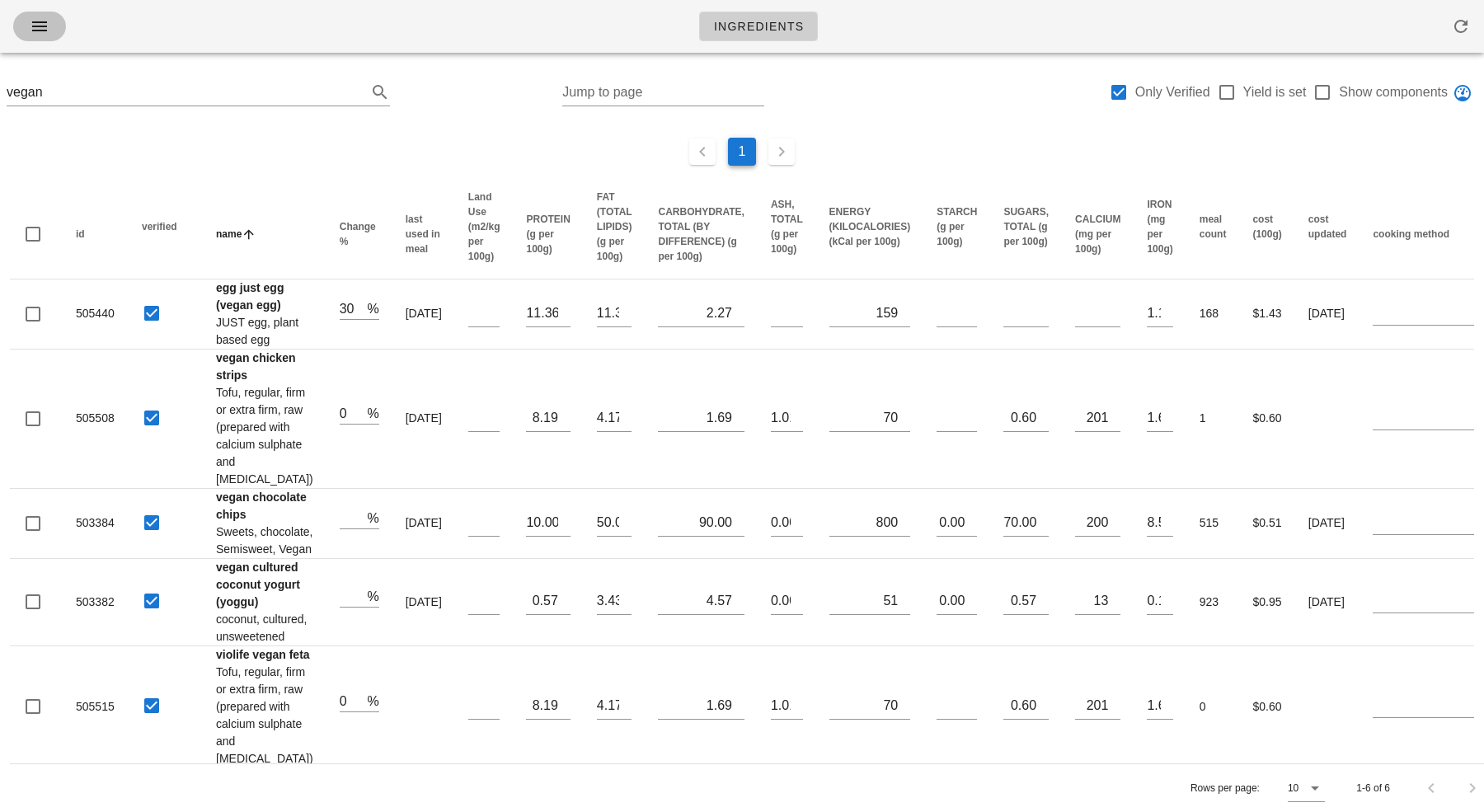
click at [39, 23] on icon "button" at bounding box center [39, 26] width 20 height 20
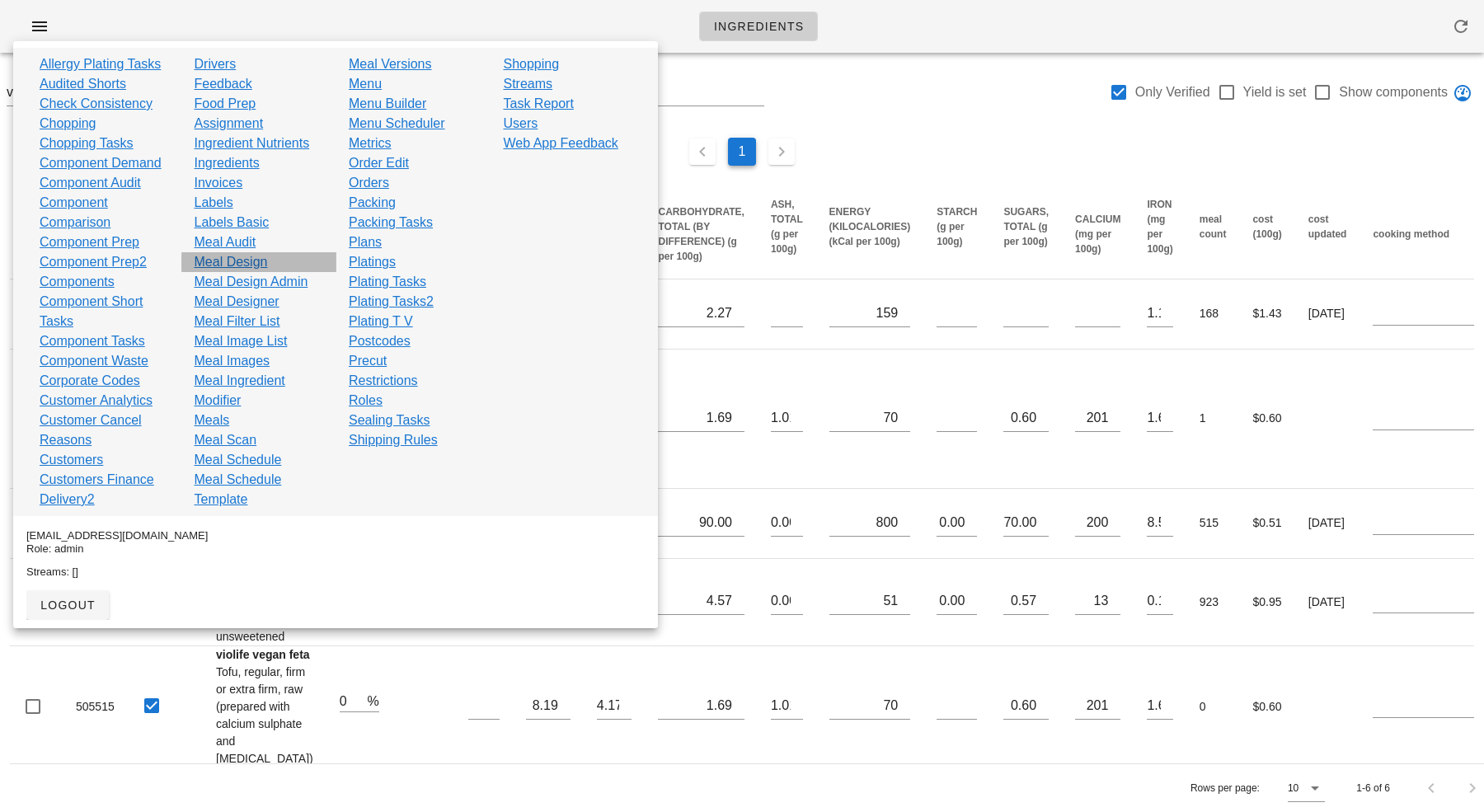
click at [238, 265] on link "Meal Design" at bounding box center [231, 262] width 73 height 20
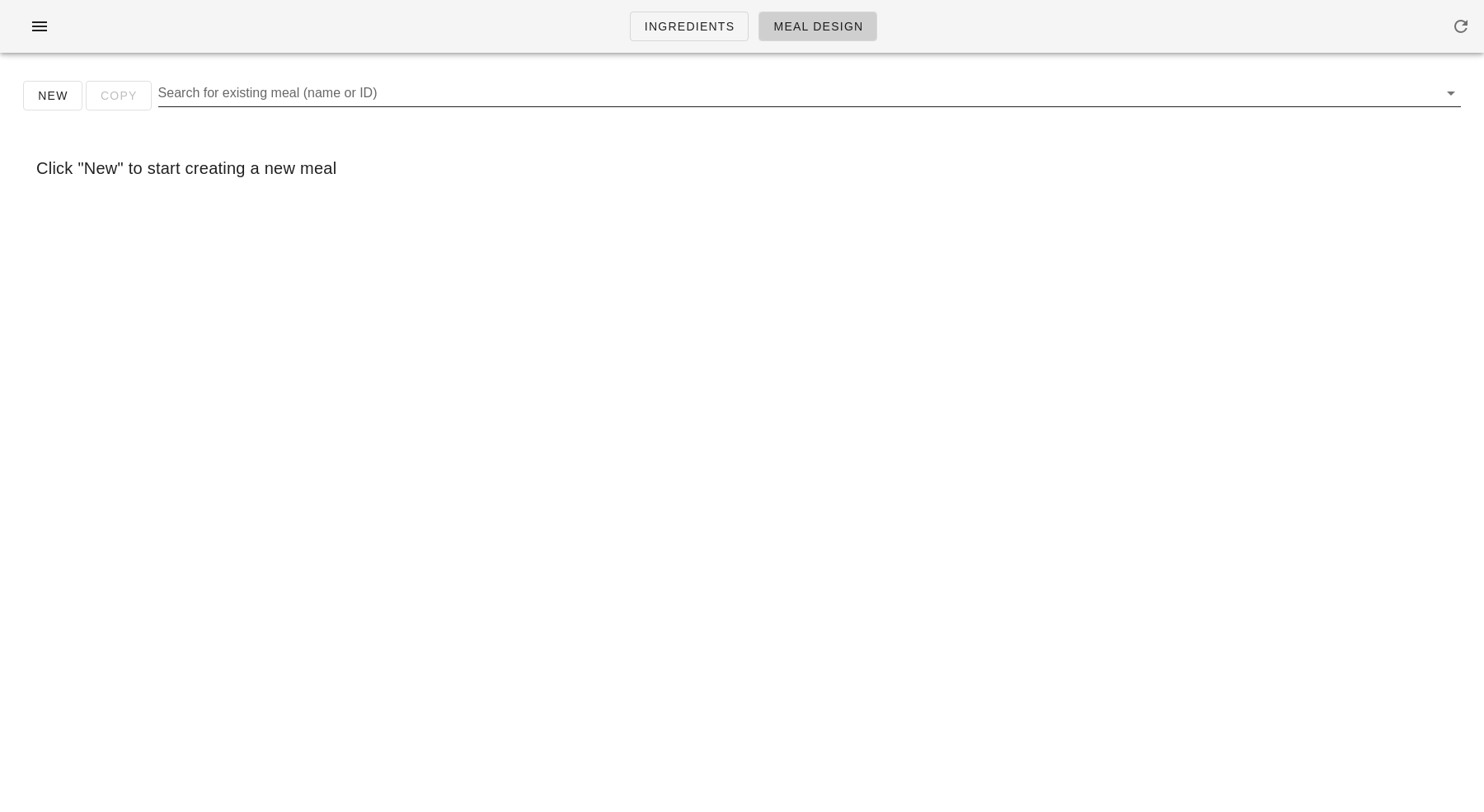
click at [259, 102] on input "Search for existing meal (name or ID)" at bounding box center [796, 93] width 1276 height 27
paste input "(36749)"
click at [161, 89] on input "(36749" at bounding box center [786, 93] width 1257 height 27
type input "36749"
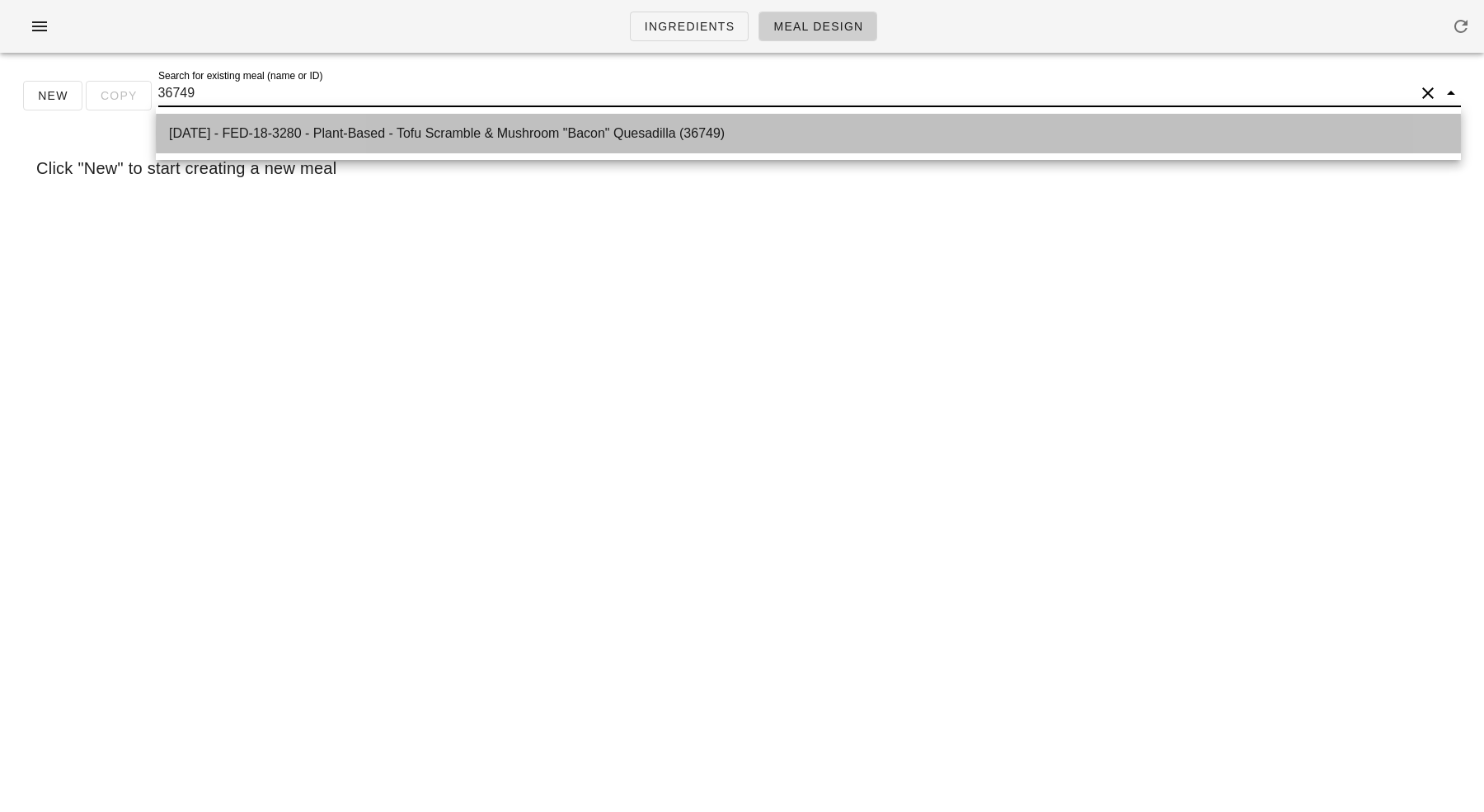
click at [205, 132] on div "[DATE] - FED-18-3280 - Plant-Based - Tofu Scramble & Mushroom "Bacon" Quesadill…" at bounding box center [808, 133] width 1279 height 15
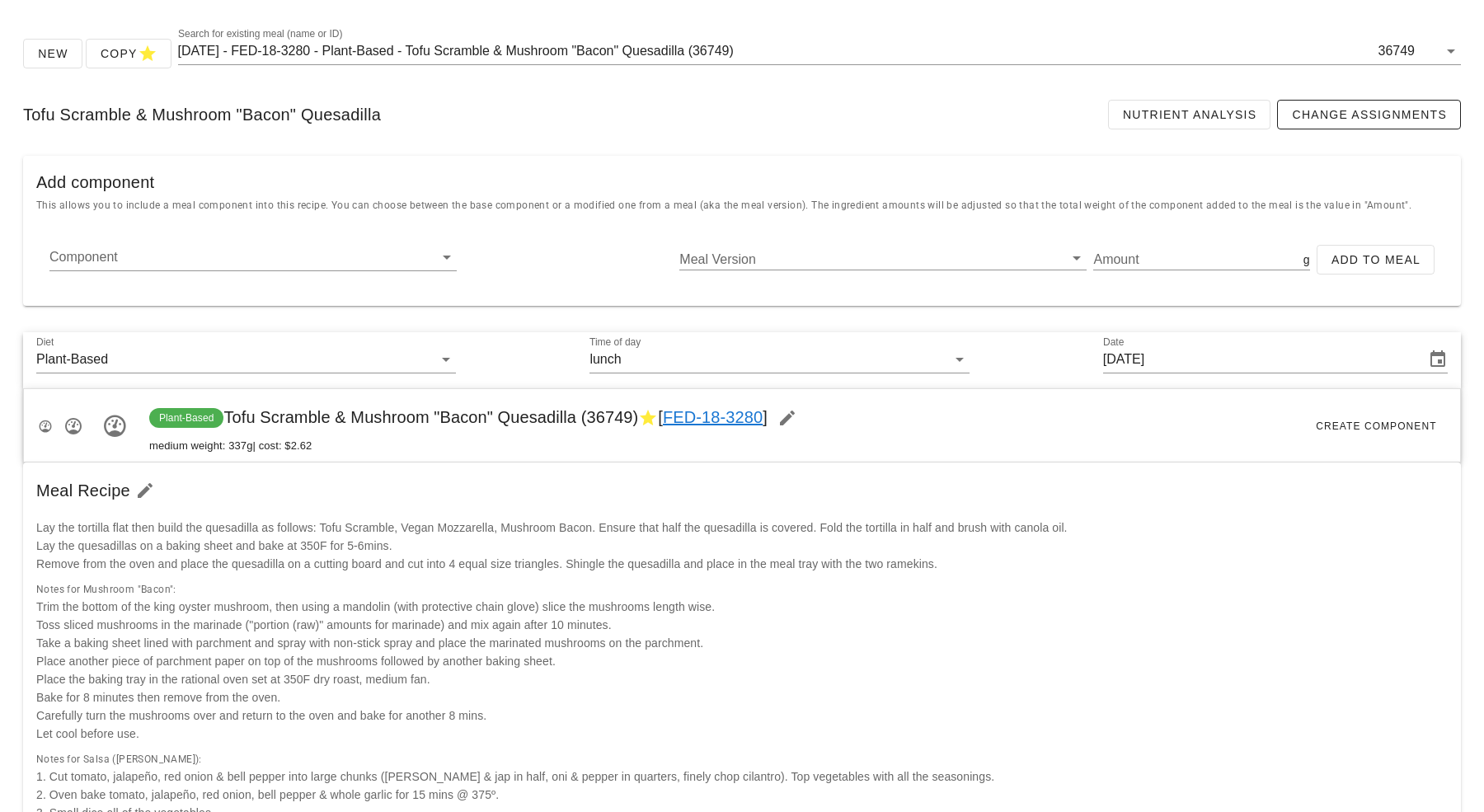
scroll to position [47, 0]
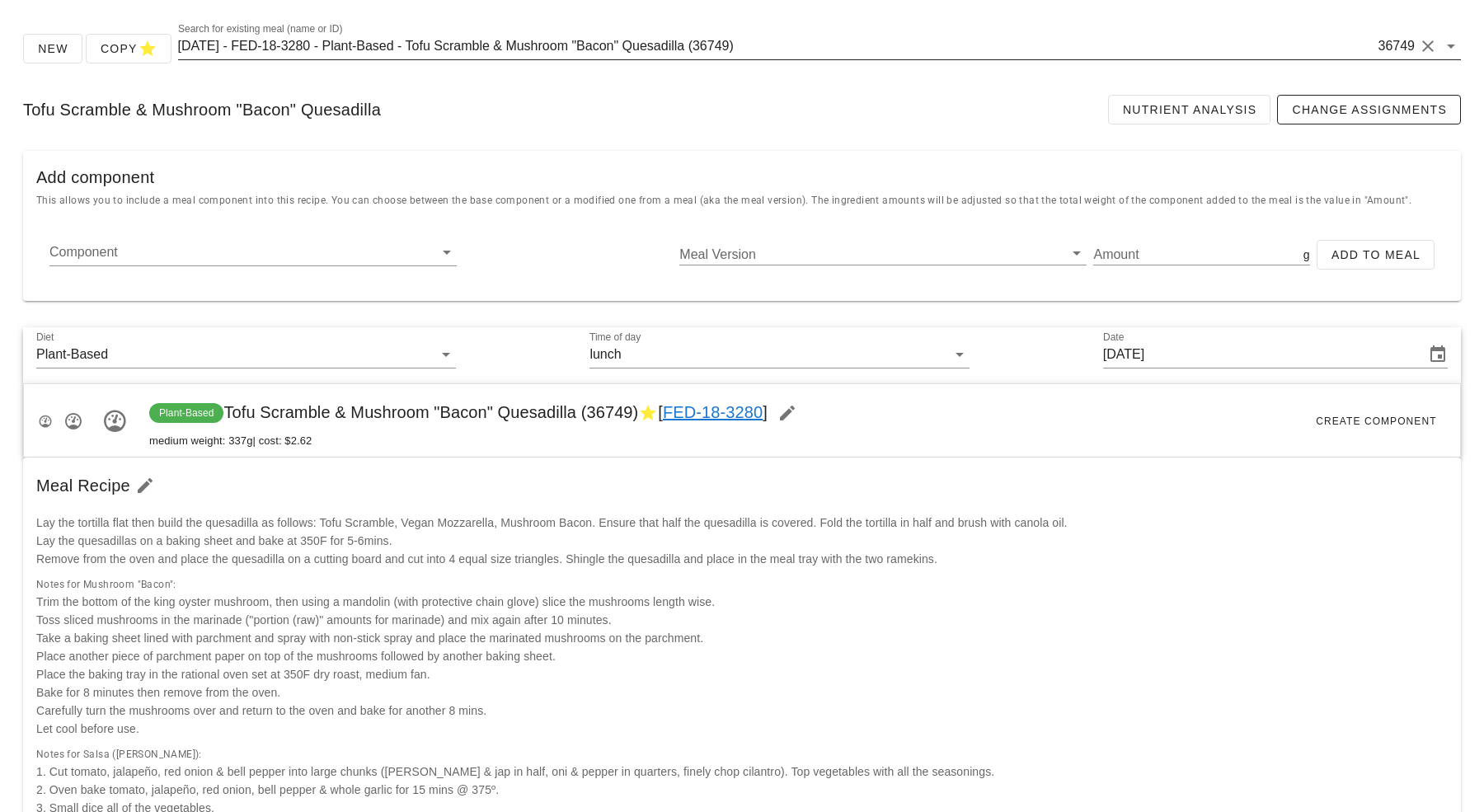
click at [370, 39] on input "[DATE] - FED-18-3280 - Plant-Based - Tofu Scramble & Mushroom "Bacon" Quesadill…" at bounding box center [777, 47] width 1197 height 27
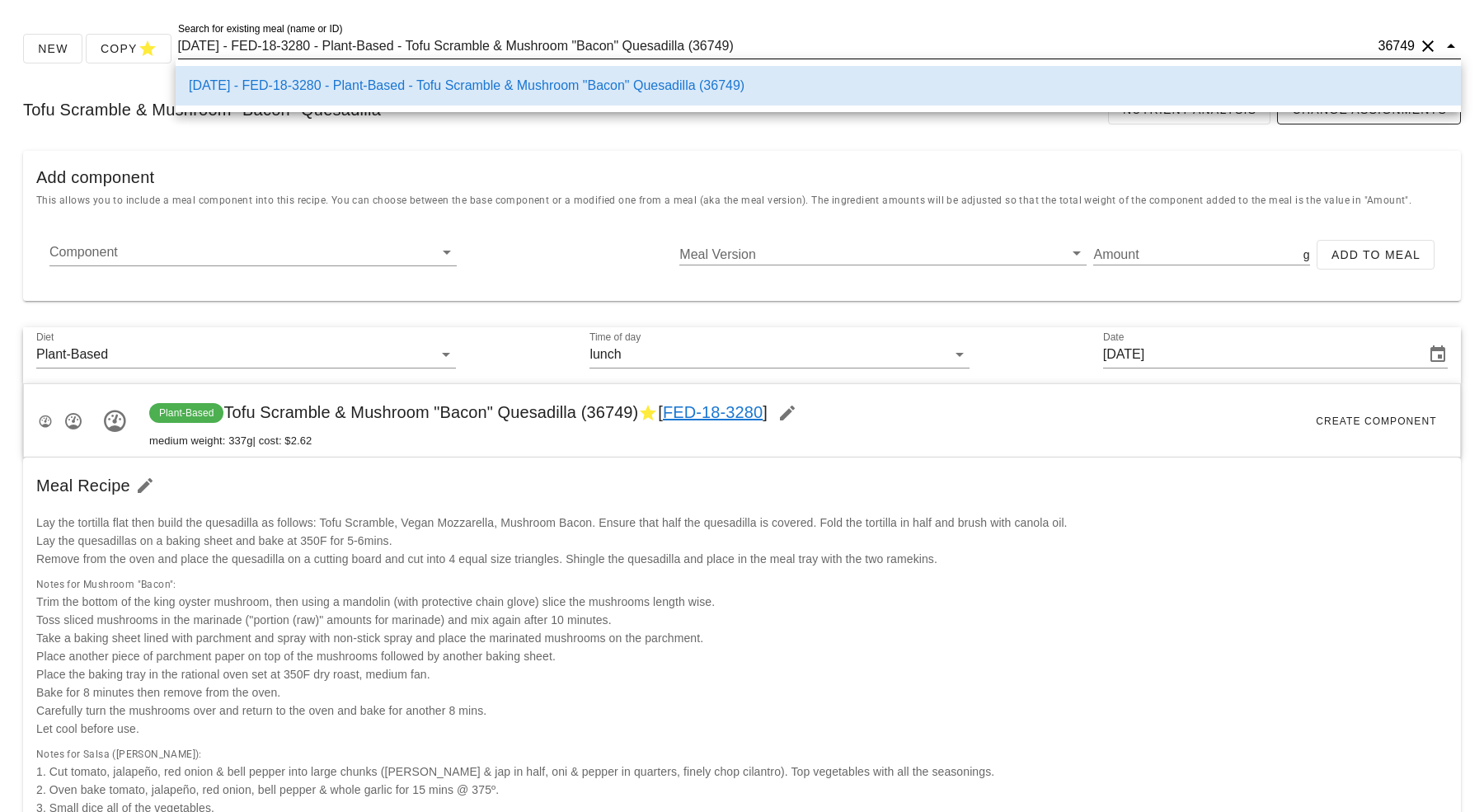
paste input "36751"
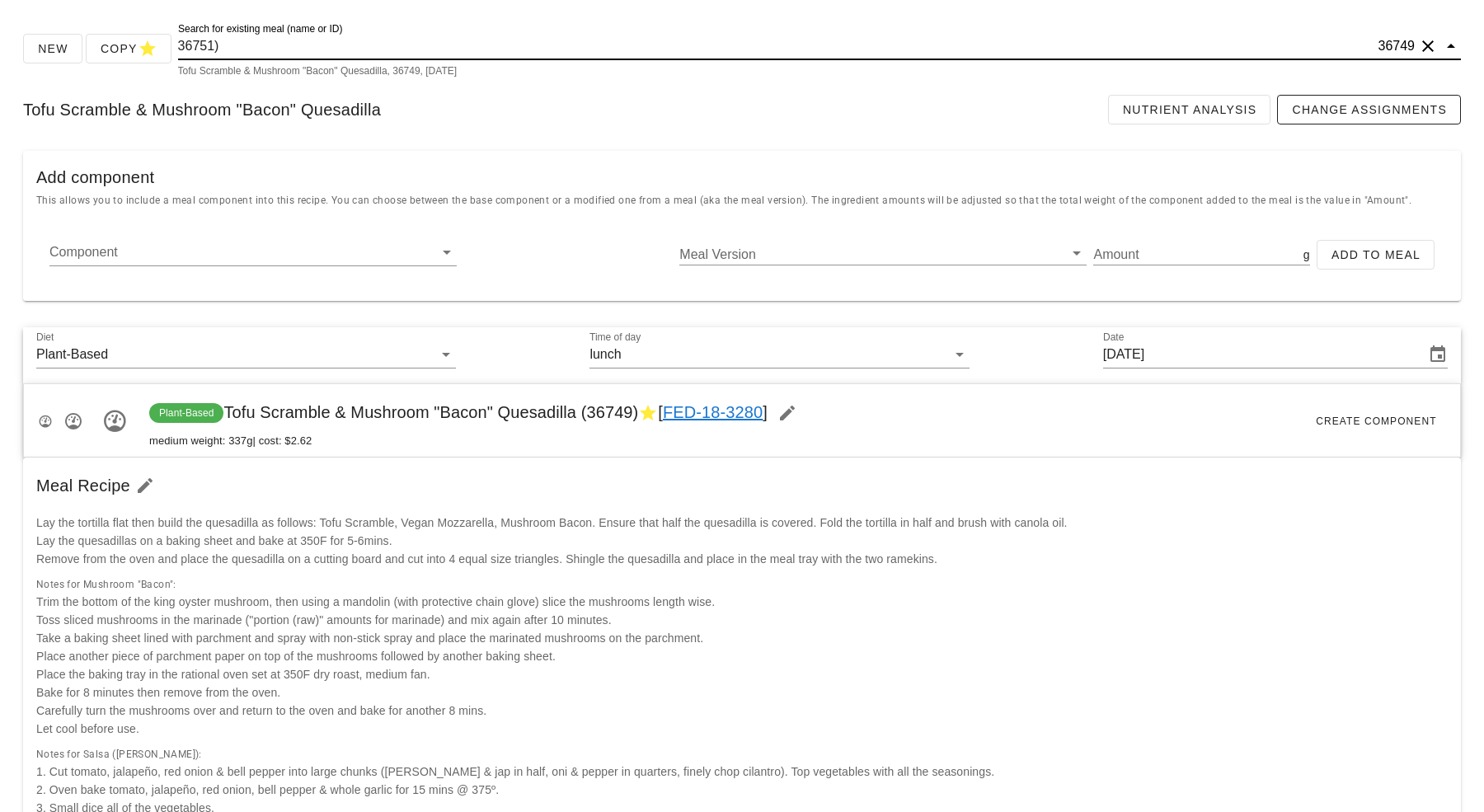
click at [370, 39] on input "36751)" at bounding box center [777, 47] width 1197 height 27
type input "36751"
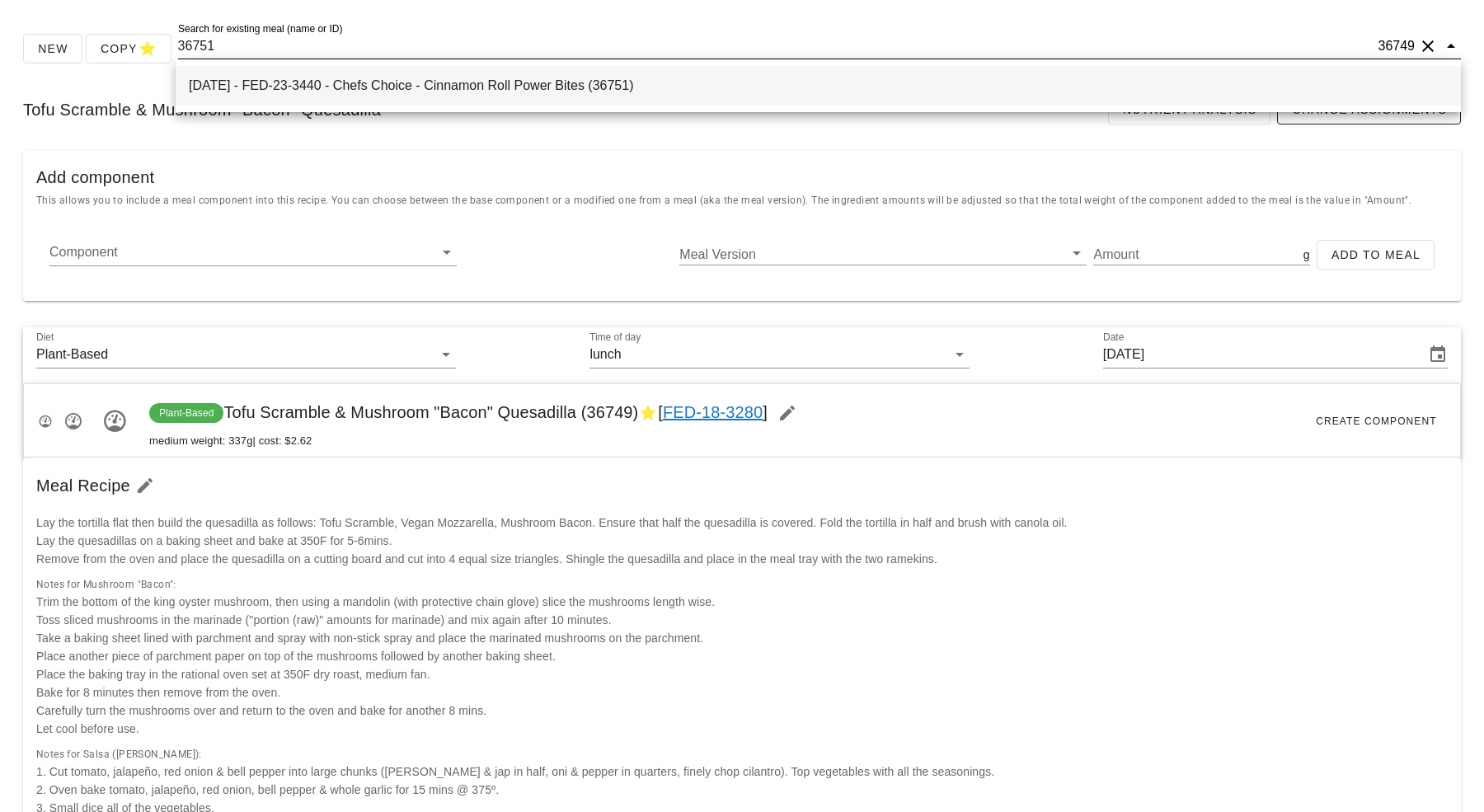
click at [354, 83] on div "2025-09-07 - FED-23-3440 - Chefs Choice - Cinnamon Roll Power Bites (36751)" at bounding box center [818, 85] width 1259 height 15
type input "Sunday Sep 07, 2025"
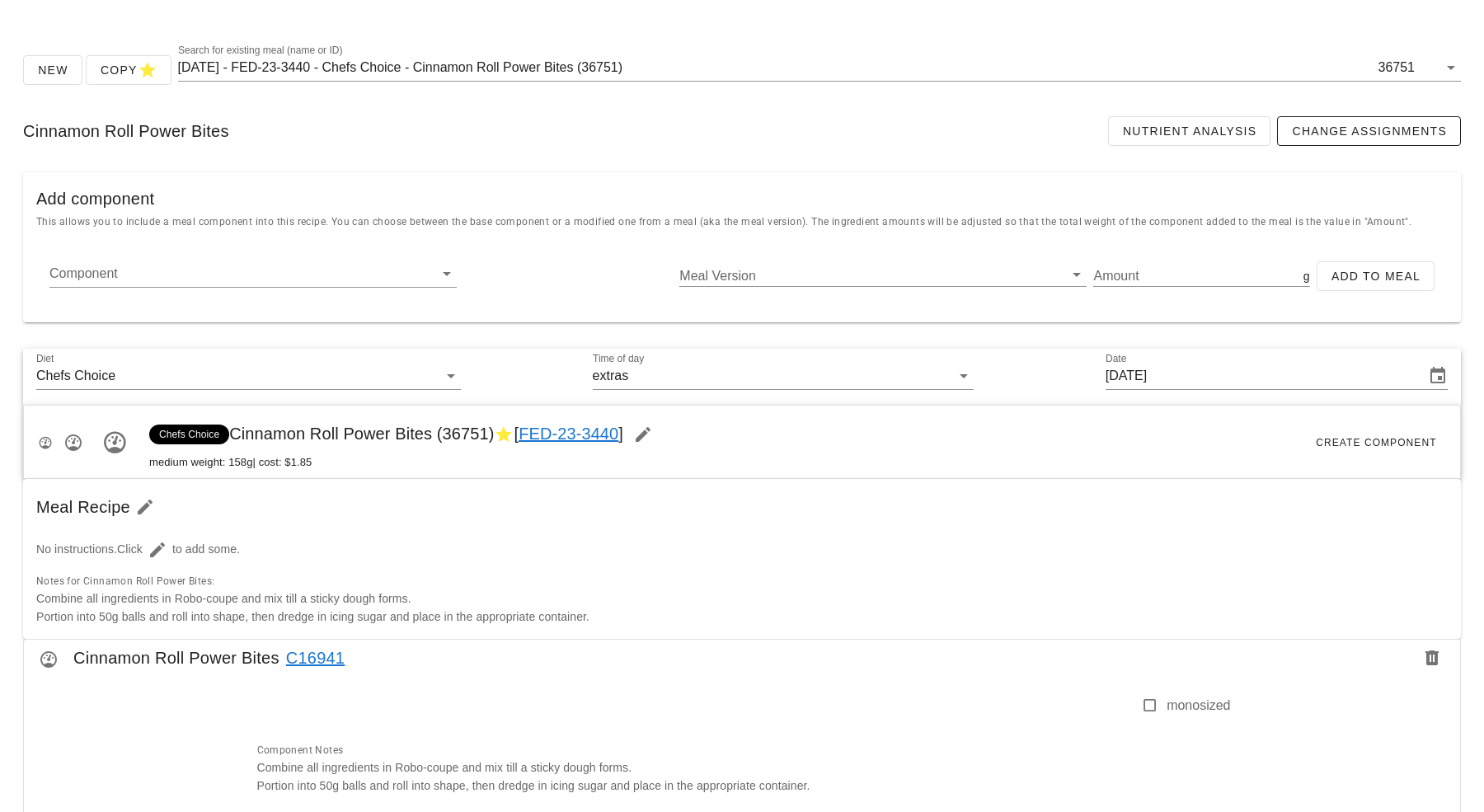
scroll to position [30, 0]
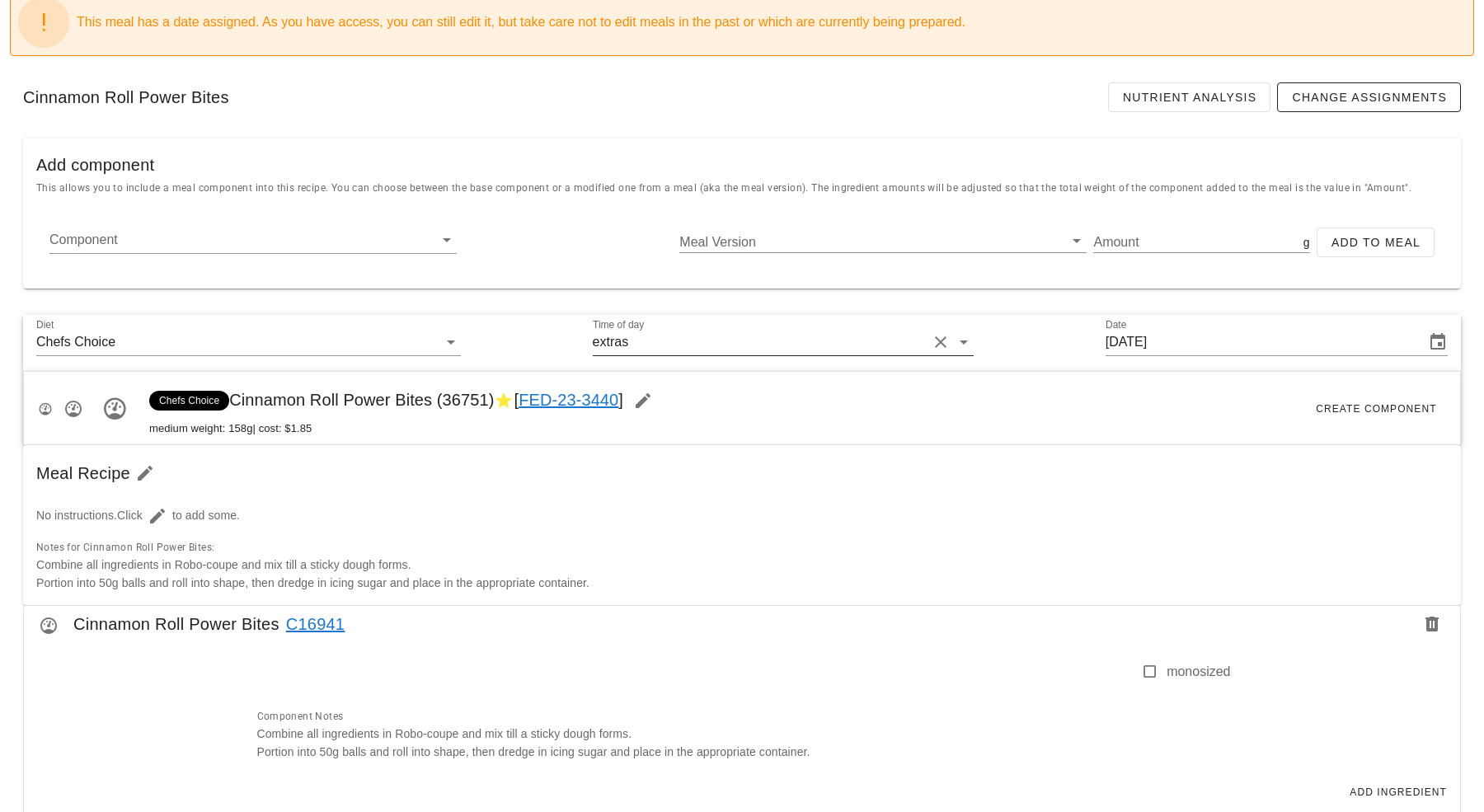
scroll to position [401, 0]
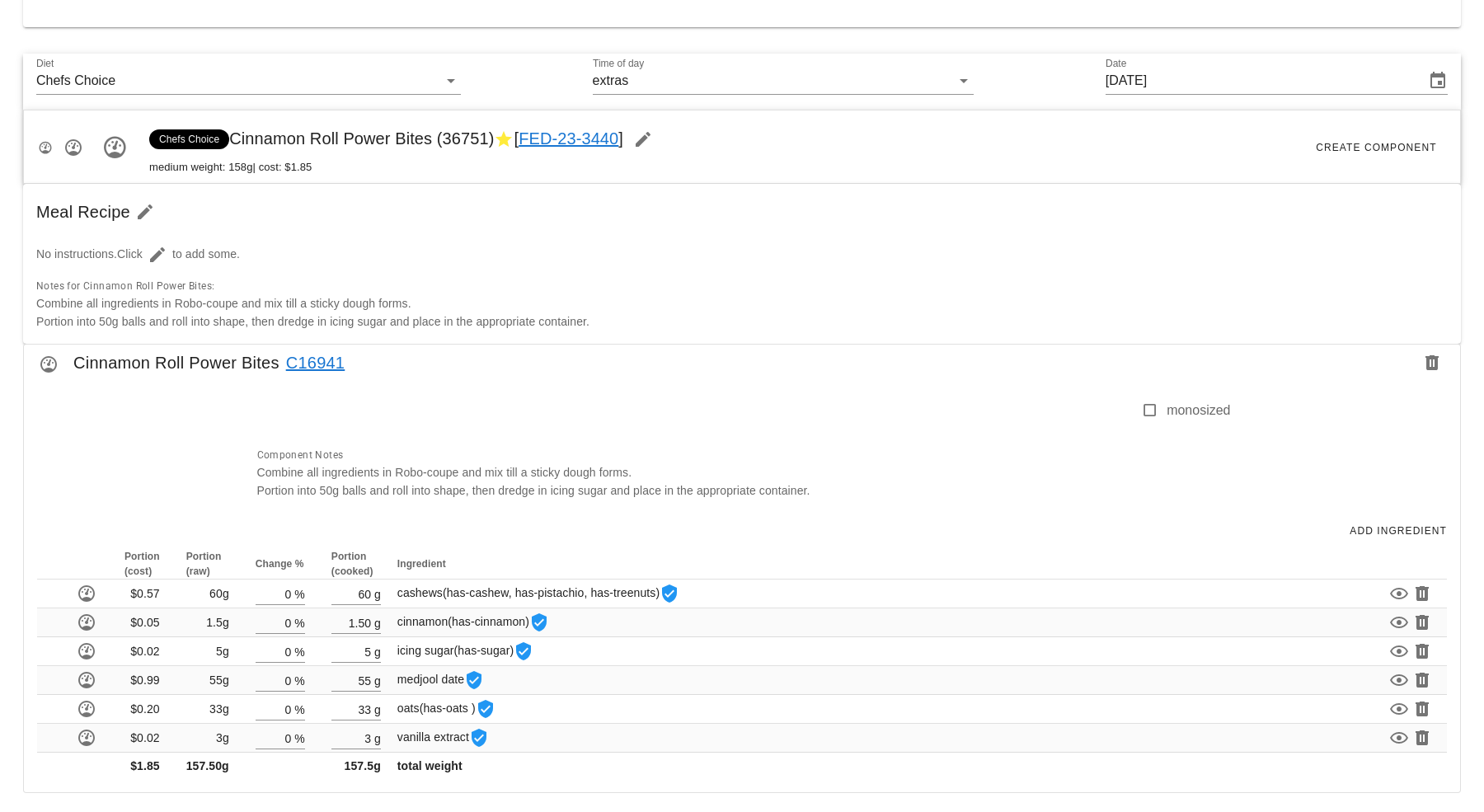
click at [550, 141] on link "FED-23-3440" at bounding box center [568, 138] width 100 height 18
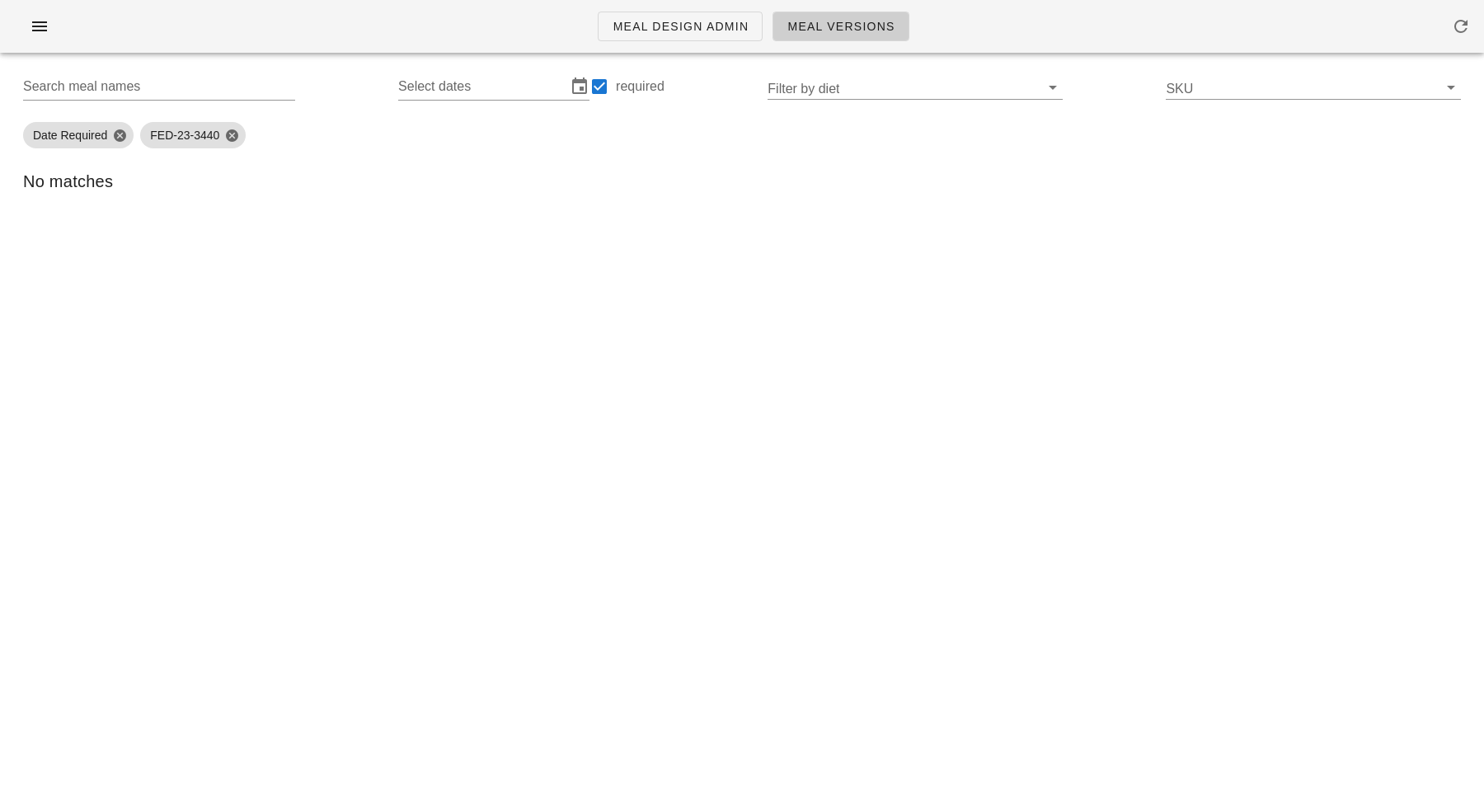
type input "FED-23-3440 (Cinnamon Roll Power Bites)"
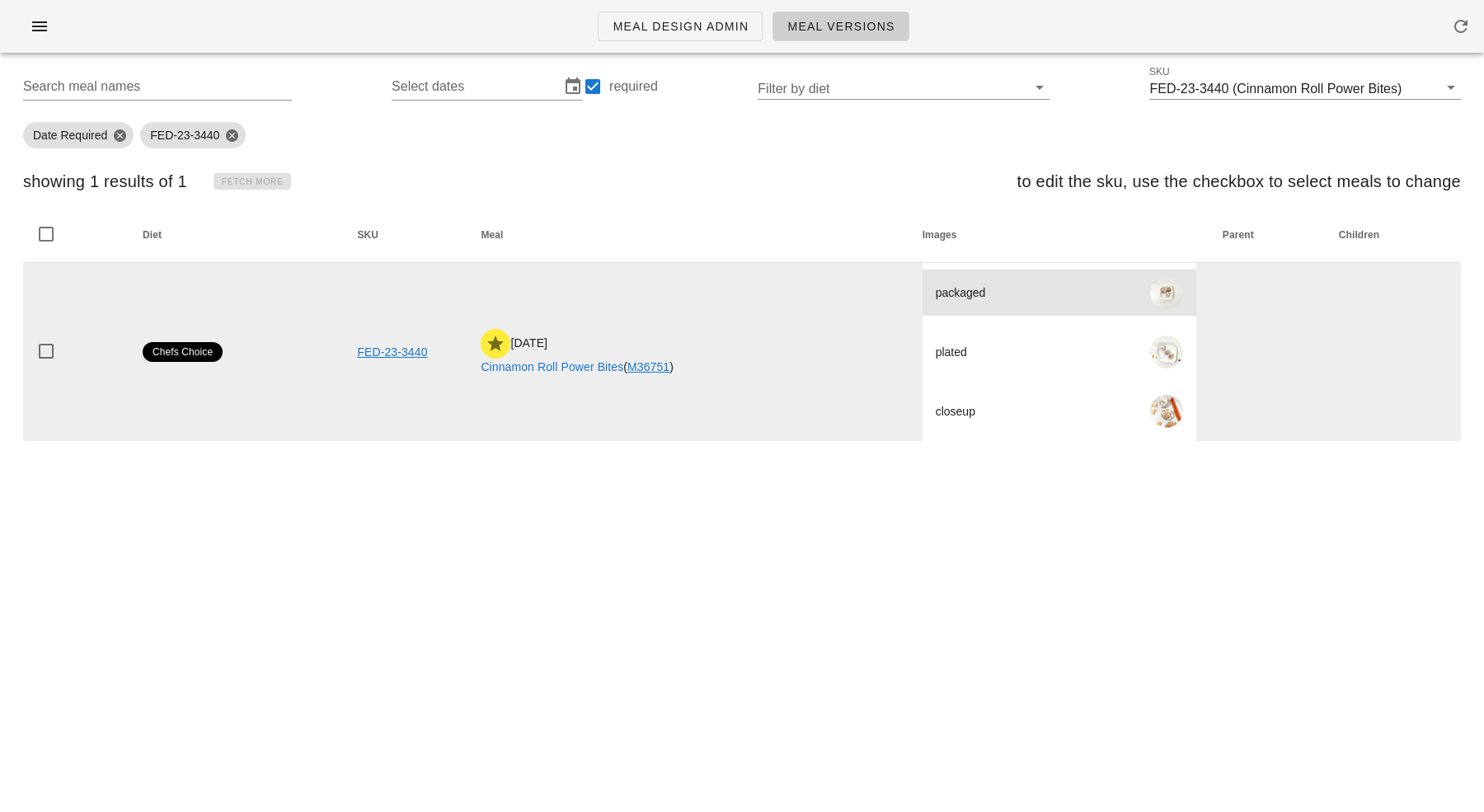
click at [1184, 292] on div at bounding box center [1167, 293] width 33 height 33
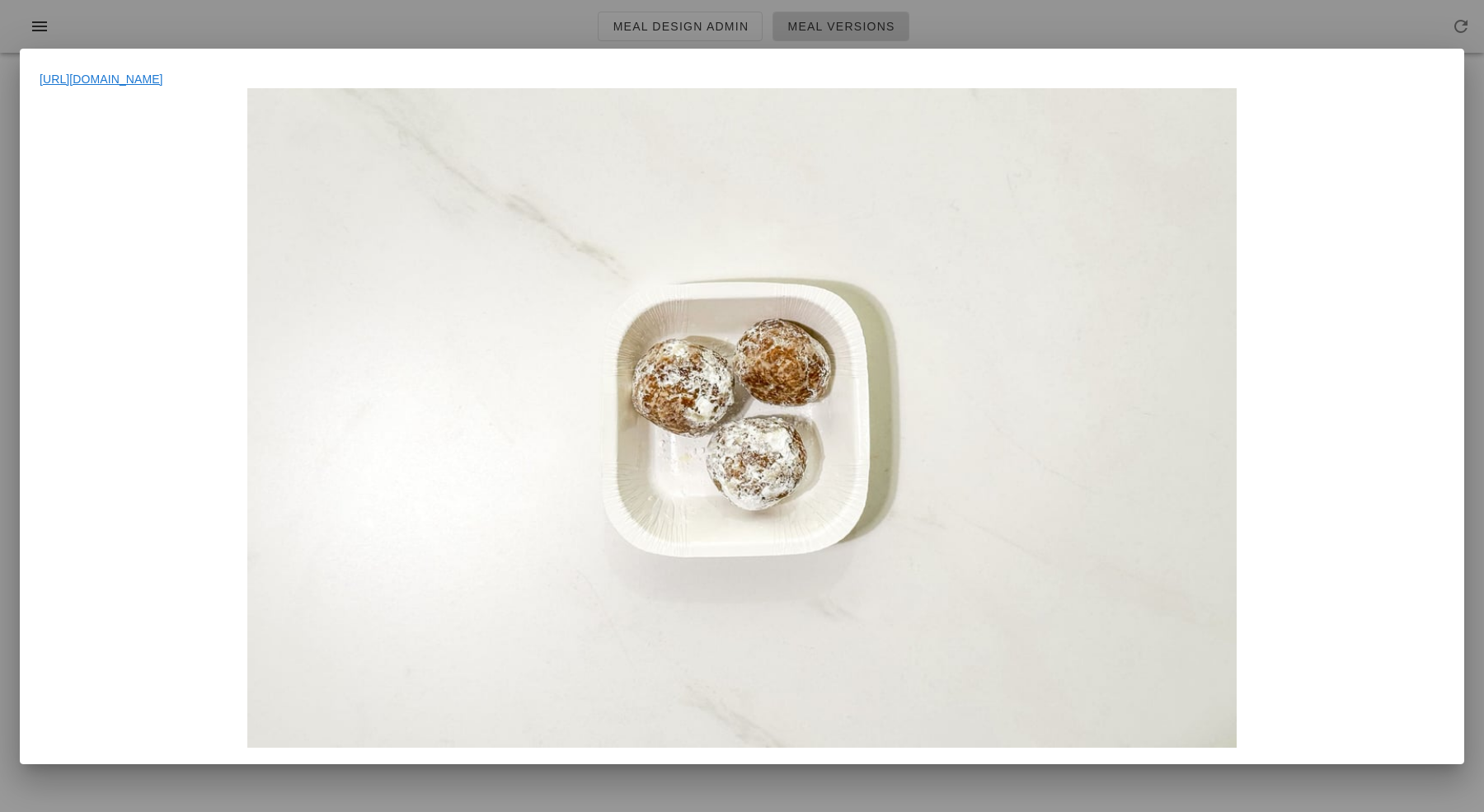
click at [1455, 386] on div "https://imagedelivery.net/hrC2EqrhsU27w2IlLG7Pxw/8f00d061-edd4-4e0a-6b55-ddeafd…" at bounding box center [742, 417] width 1445 height 695
click at [1215, 20] on div at bounding box center [742, 406] width 1484 height 812
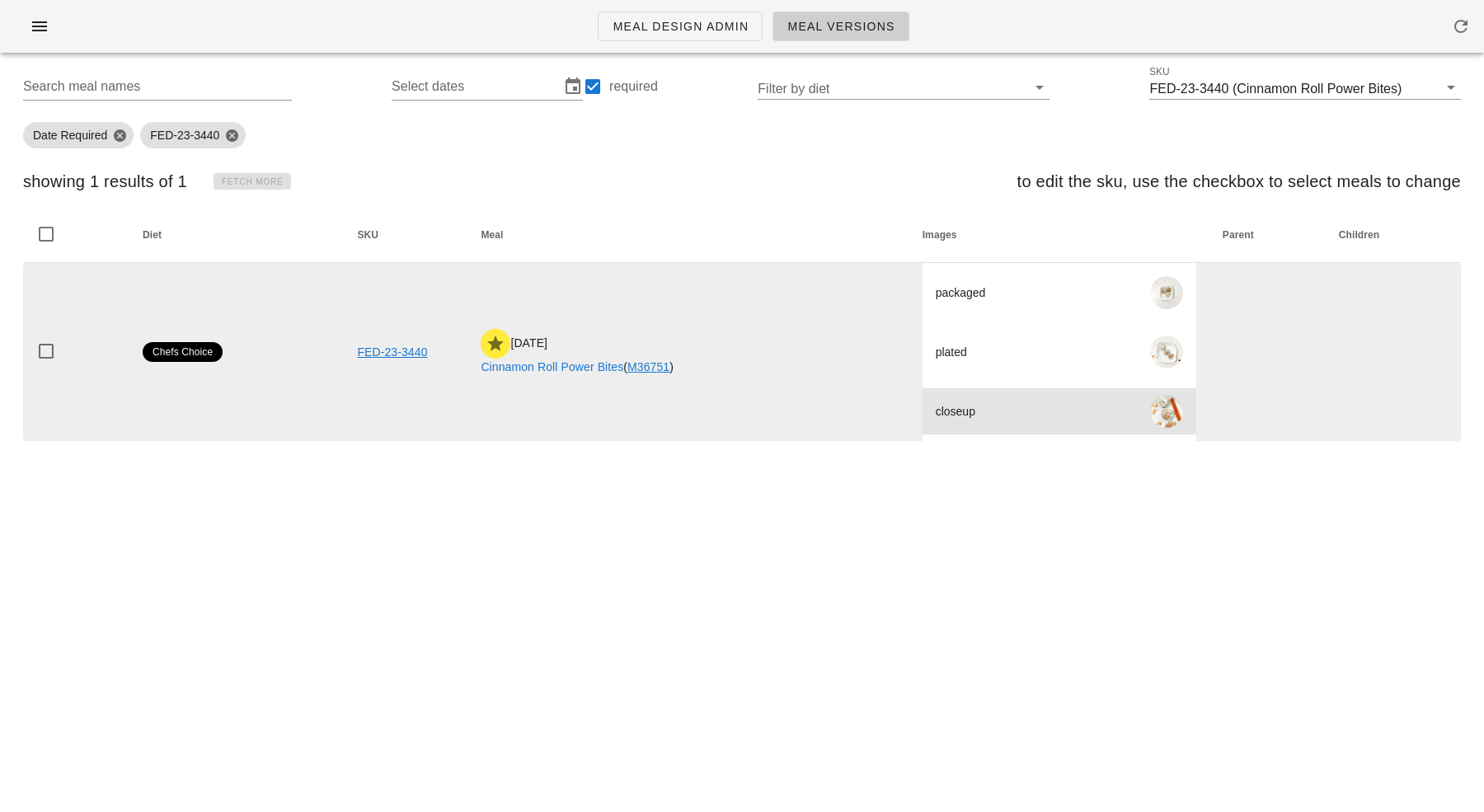
click at [1172, 415] on div at bounding box center [1167, 411] width 33 height 33
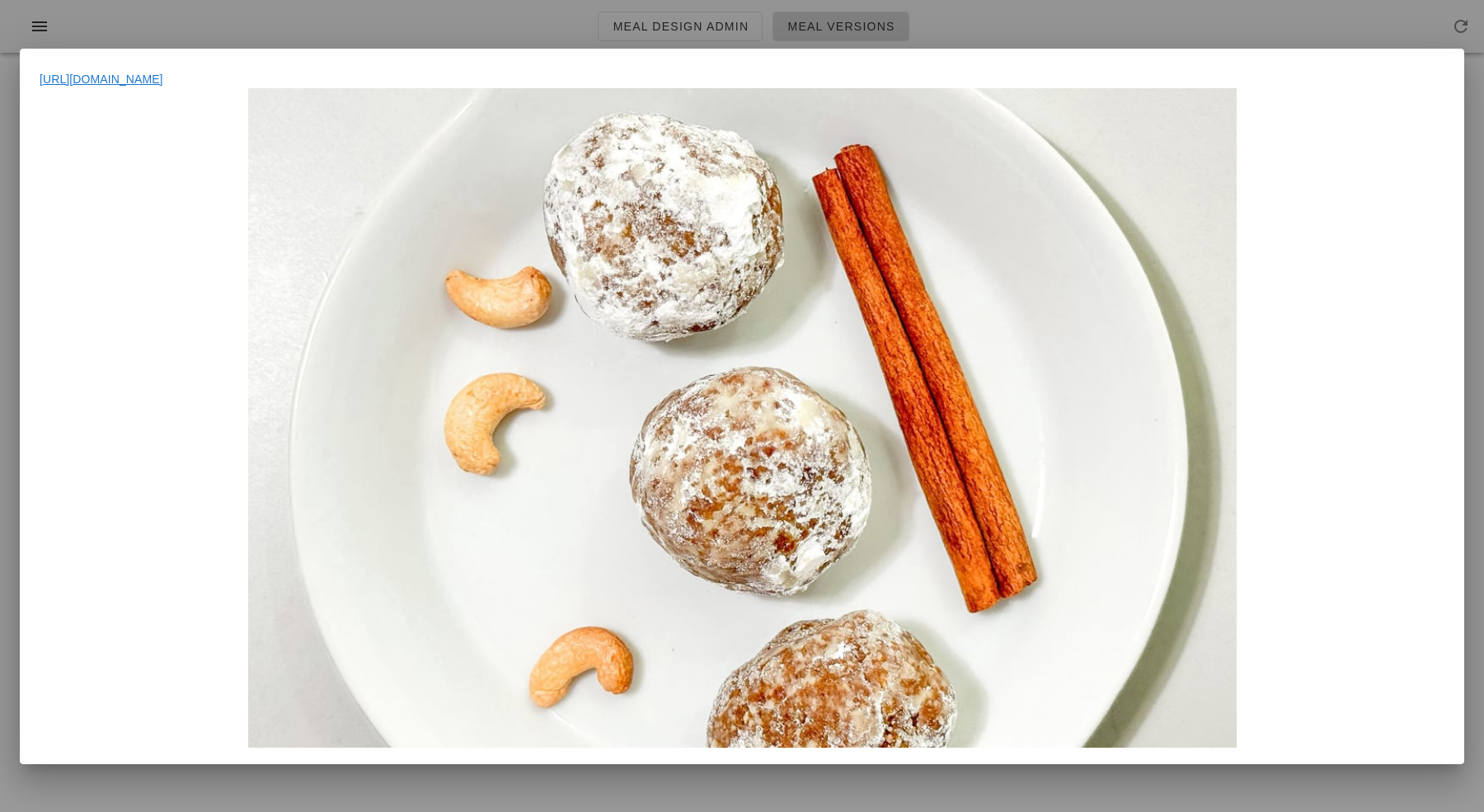
click at [1122, 26] on div at bounding box center [742, 406] width 1484 height 812
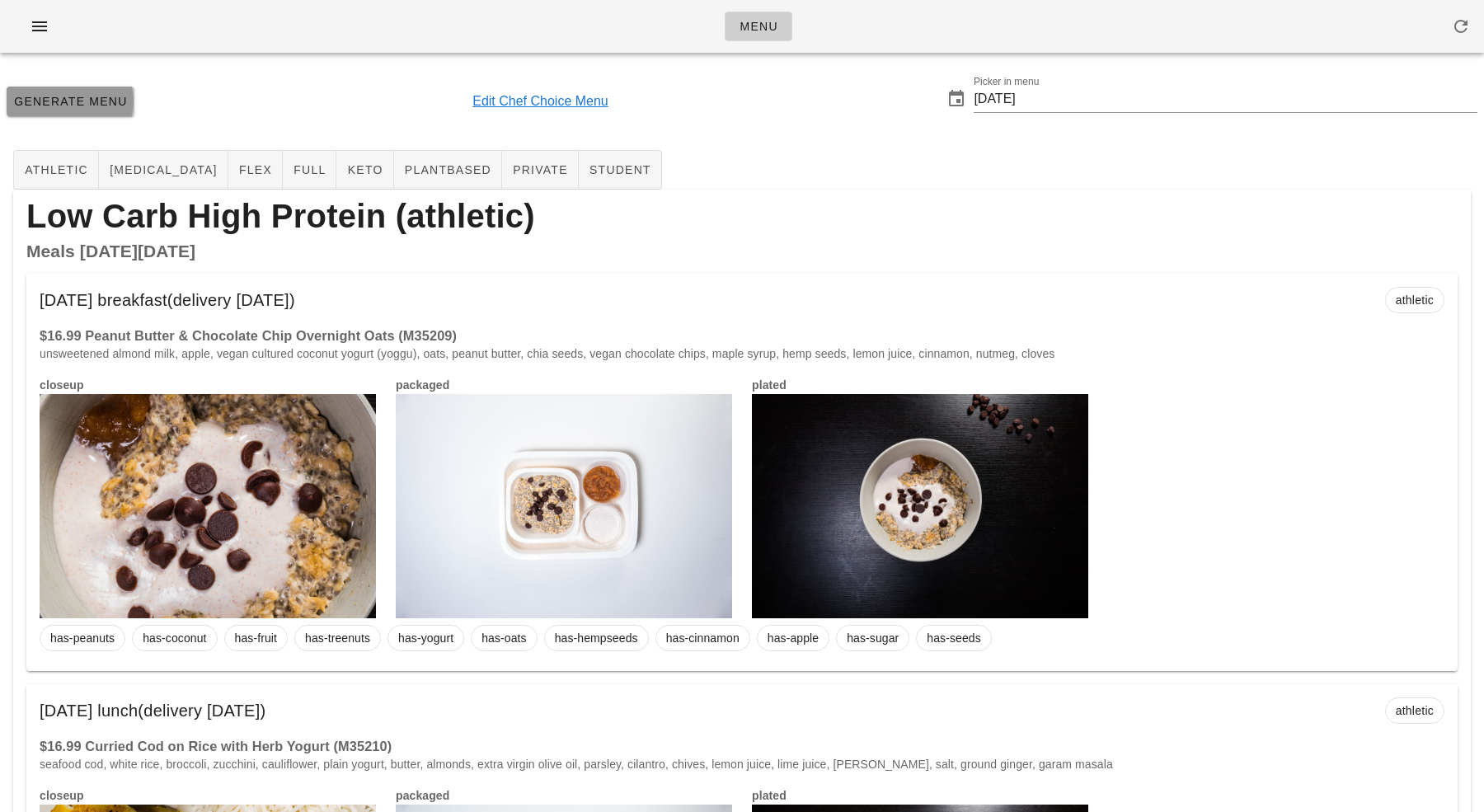
click at [108, 95] on span "Generate Menu" at bounding box center [71, 102] width 114 height 13
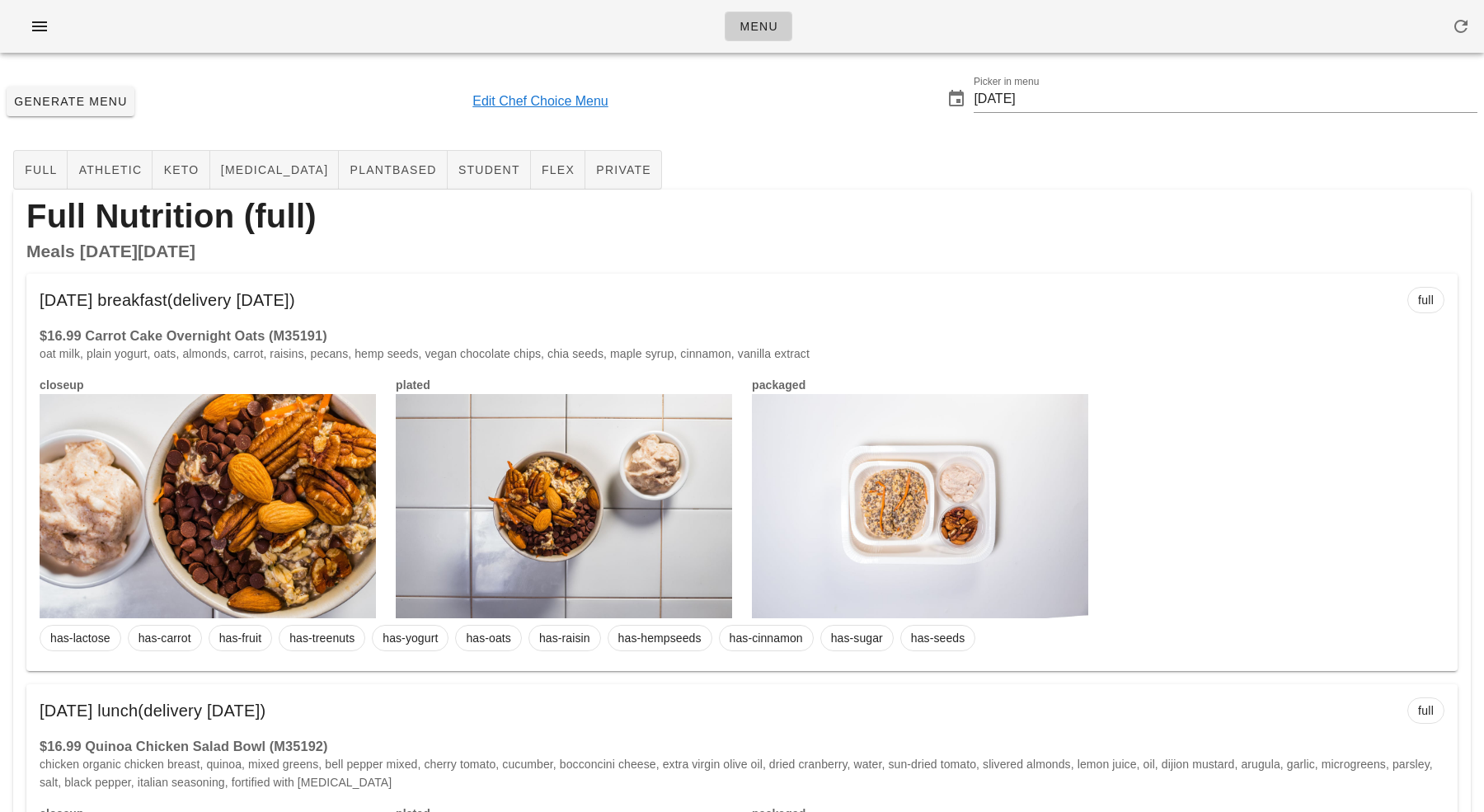
click at [535, 112] on div "Generate Menu Edit Chef Choice Menu Picker in menu [DATE]" at bounding box center [742, 101] width 1484 height 71
click at [535, 111] on link "Edit Chef Choice Menu" at bounding box center [540, 101] width 136 height 20
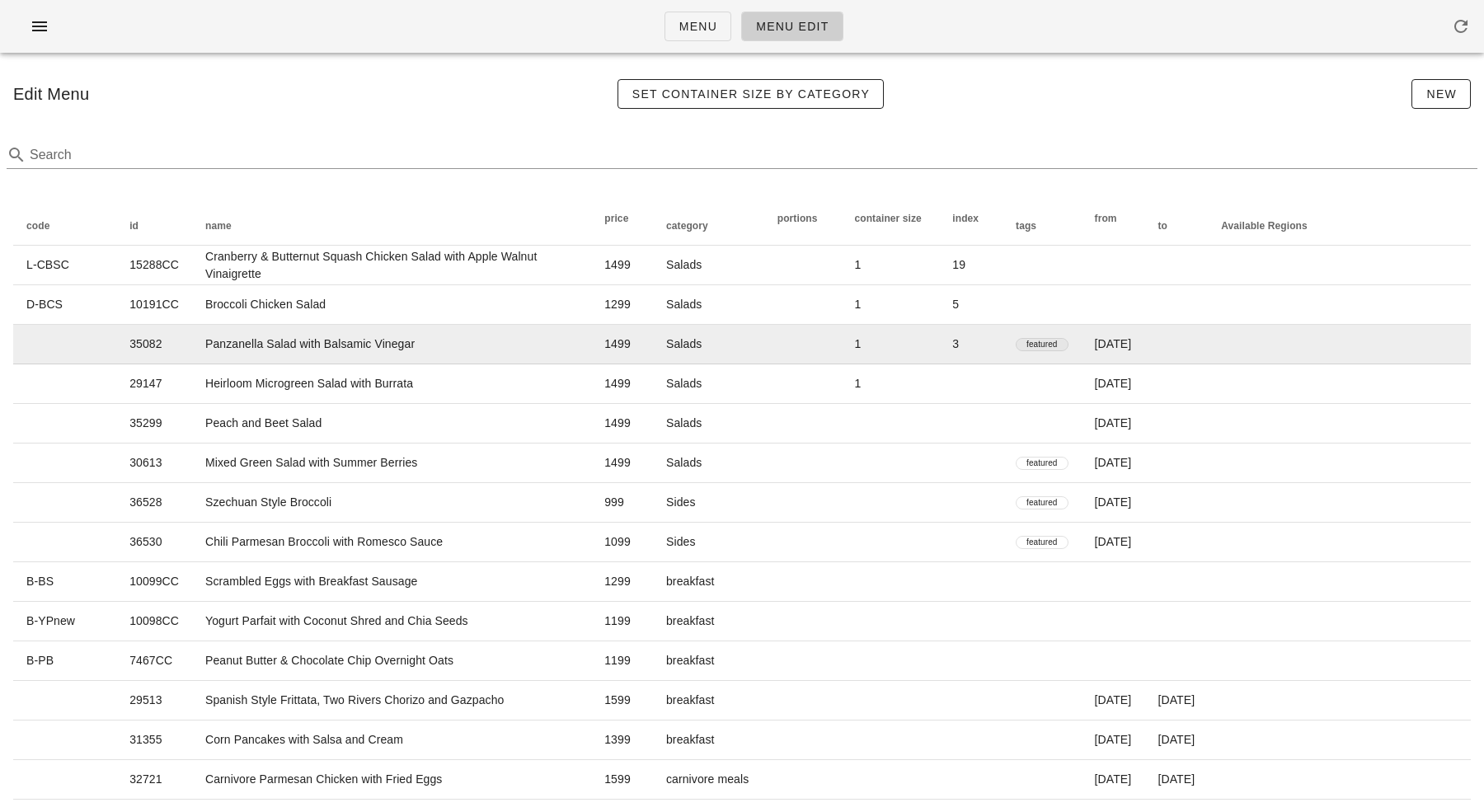
click at [1058, 347] on span "featured" at bounding box center [1042, 345] width 31 height 11
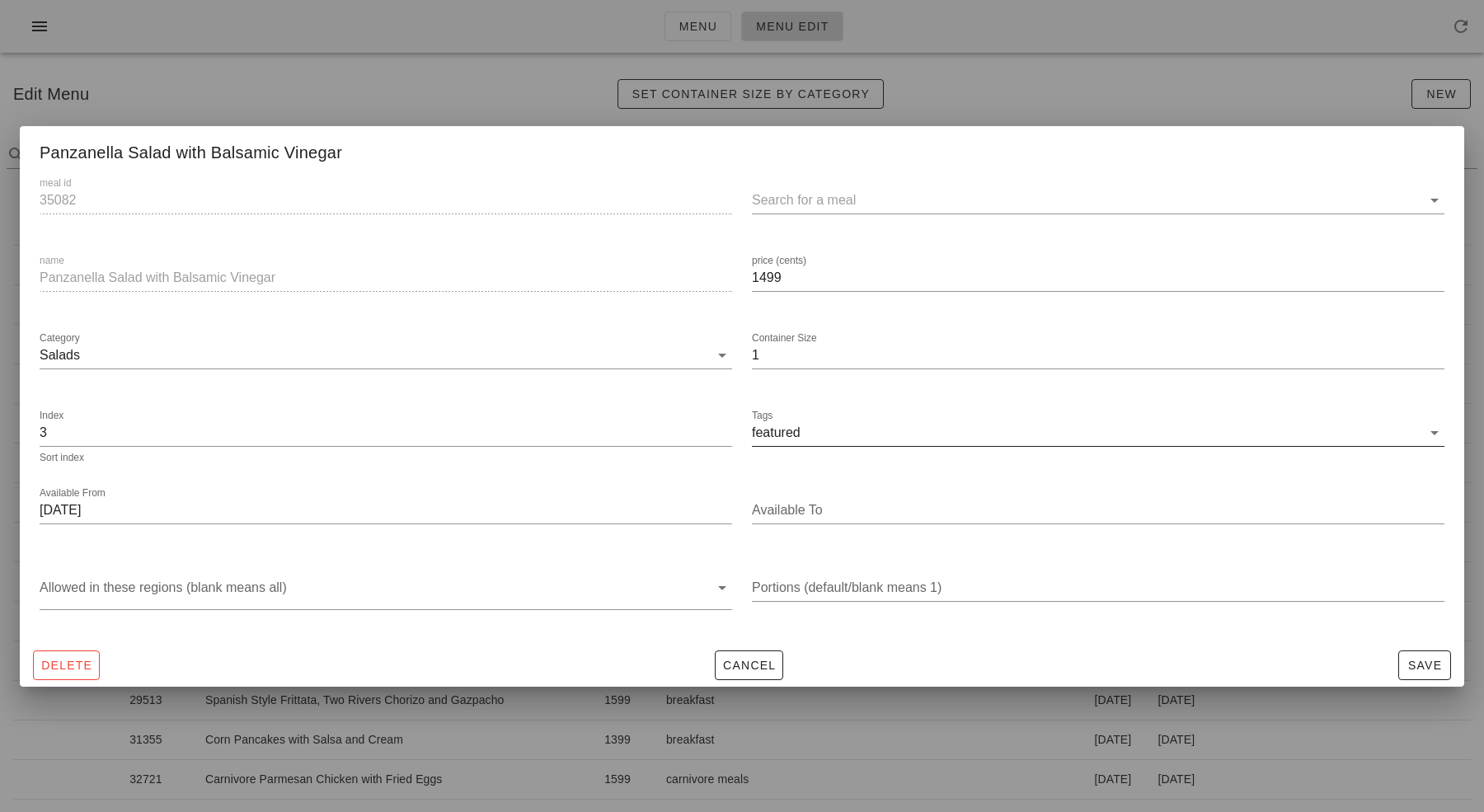
click at [847, 426] on input "Tags" at bounding box center [1113, 433] width 618 height 27
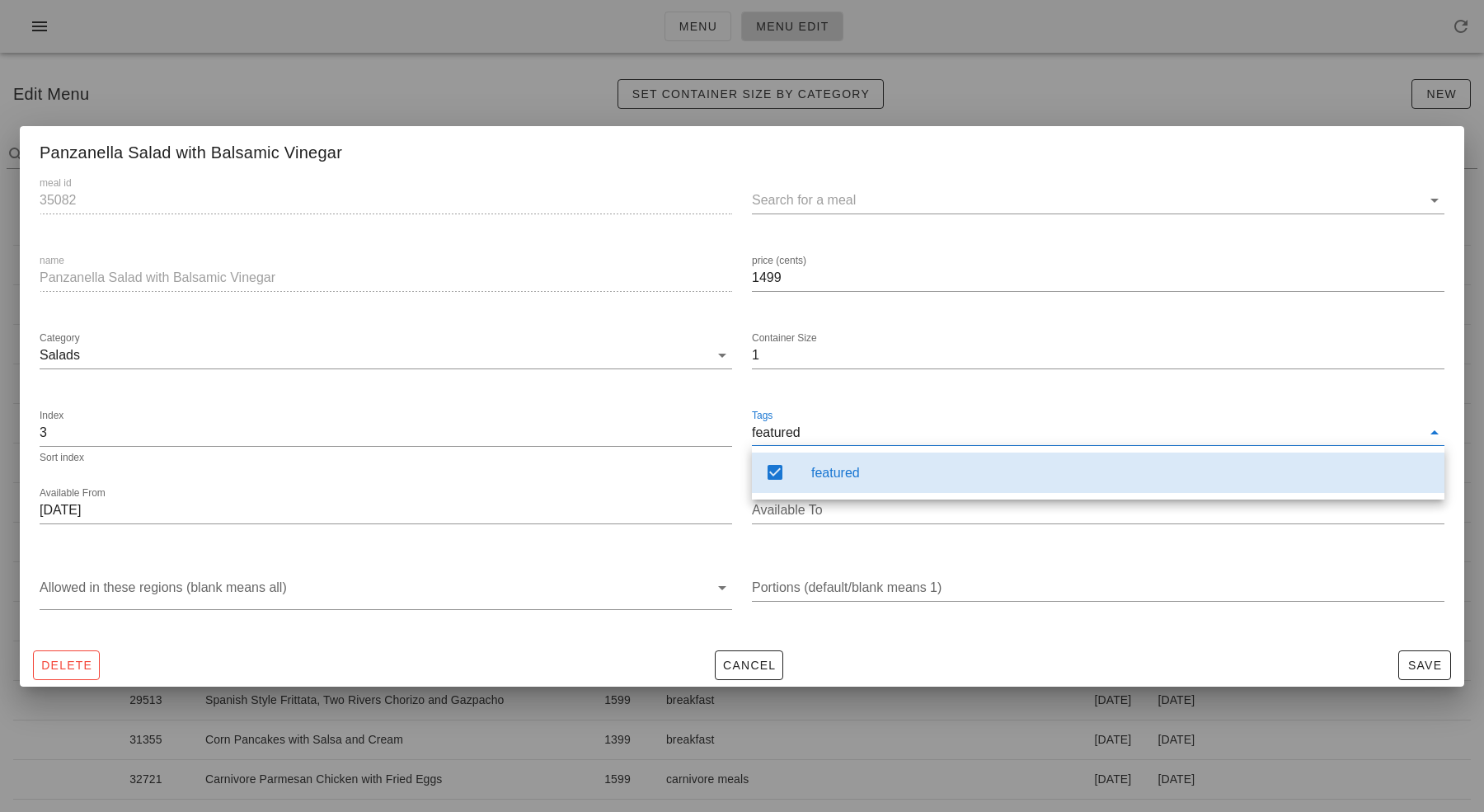
click at [1057, 487] on div "featured" at bounding box center [1121, 473] width 620 height 35
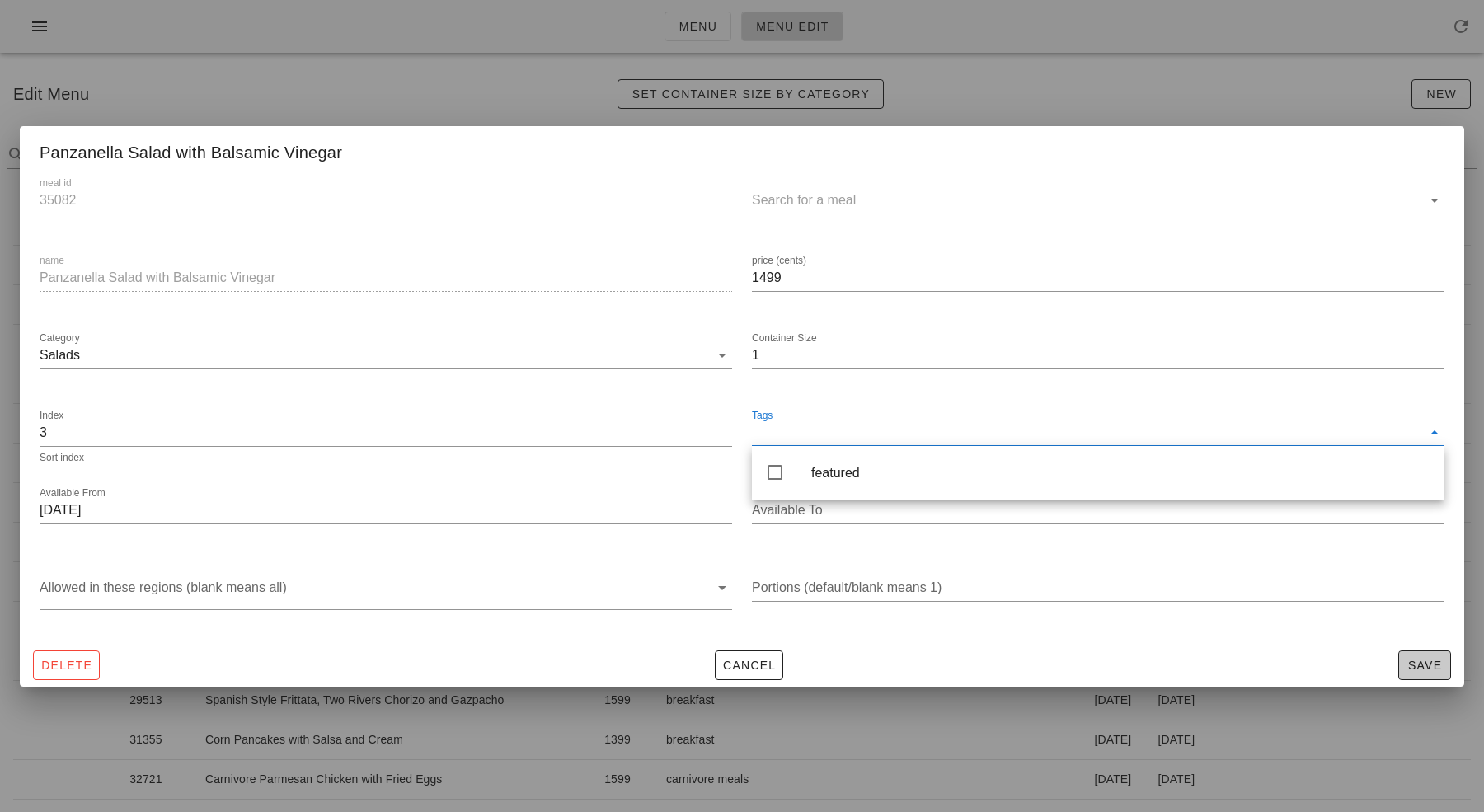
click at [1413, 661] on span "Save" at bounding box center [1425, 665] width 38 height 13
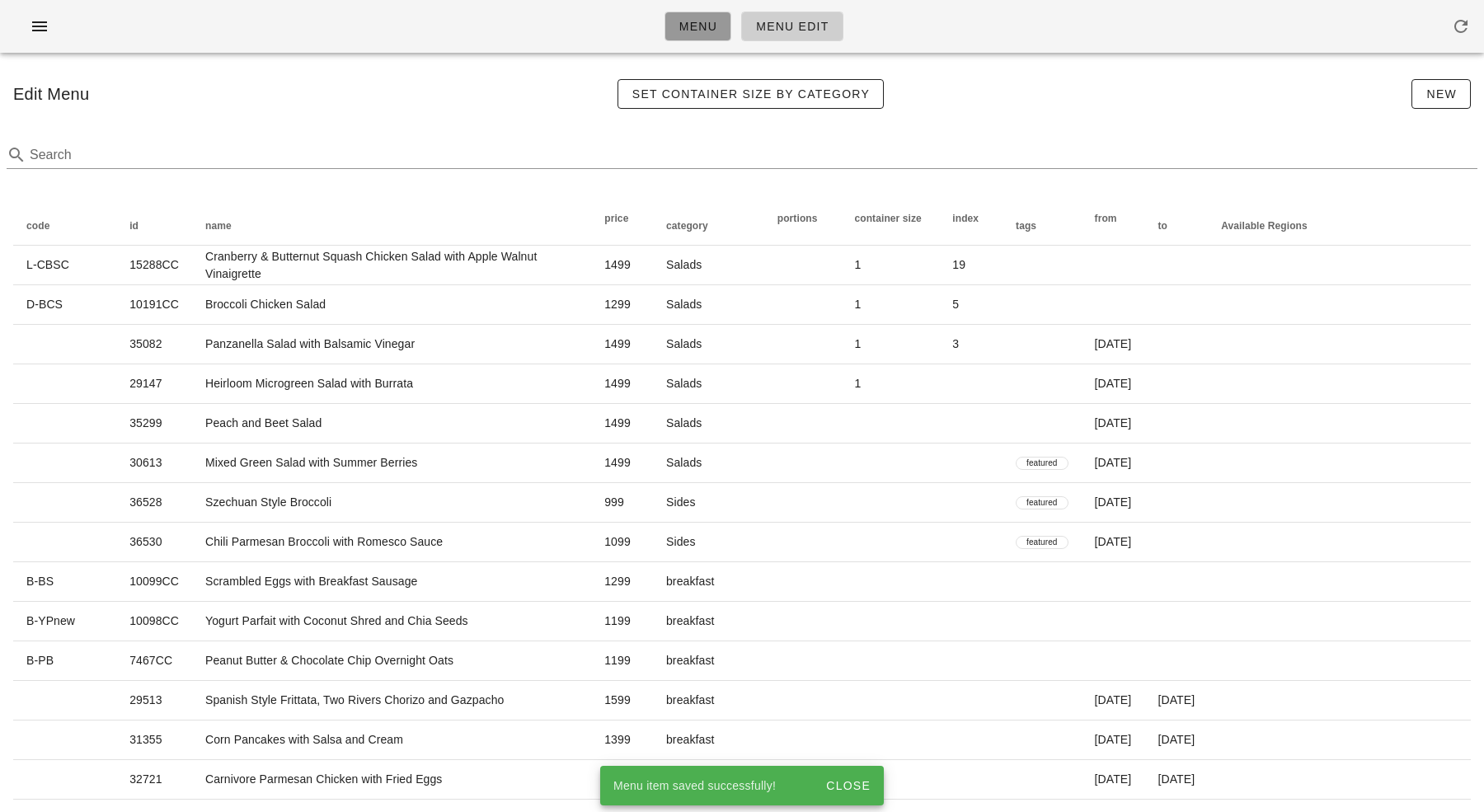
click at [708, 26] on span "Menu" at bounding box center [698, 27] width 39 height 13
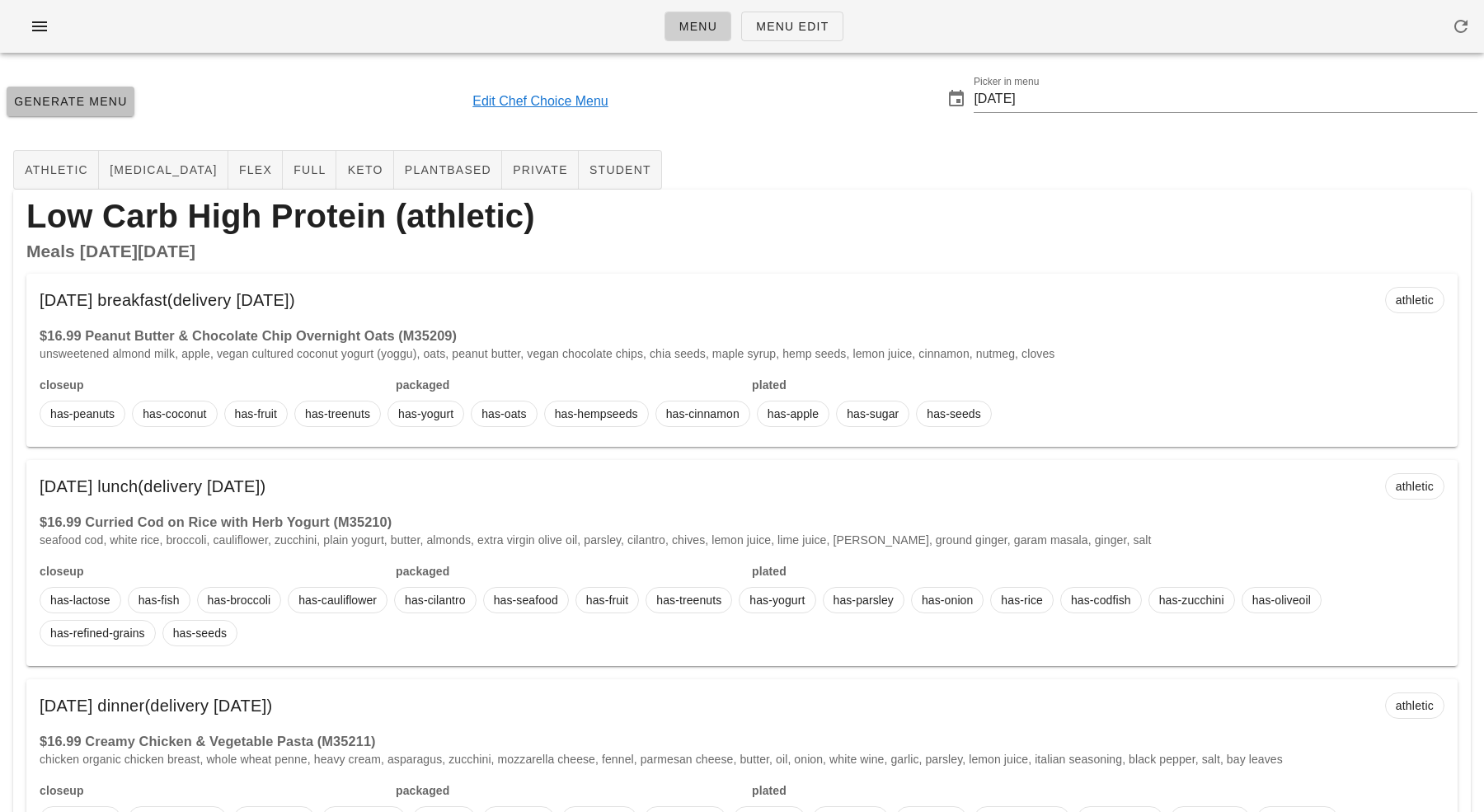
click at [113, 97] on span "Generate Menu" at bounding box center [71, 102] width 114 height 13
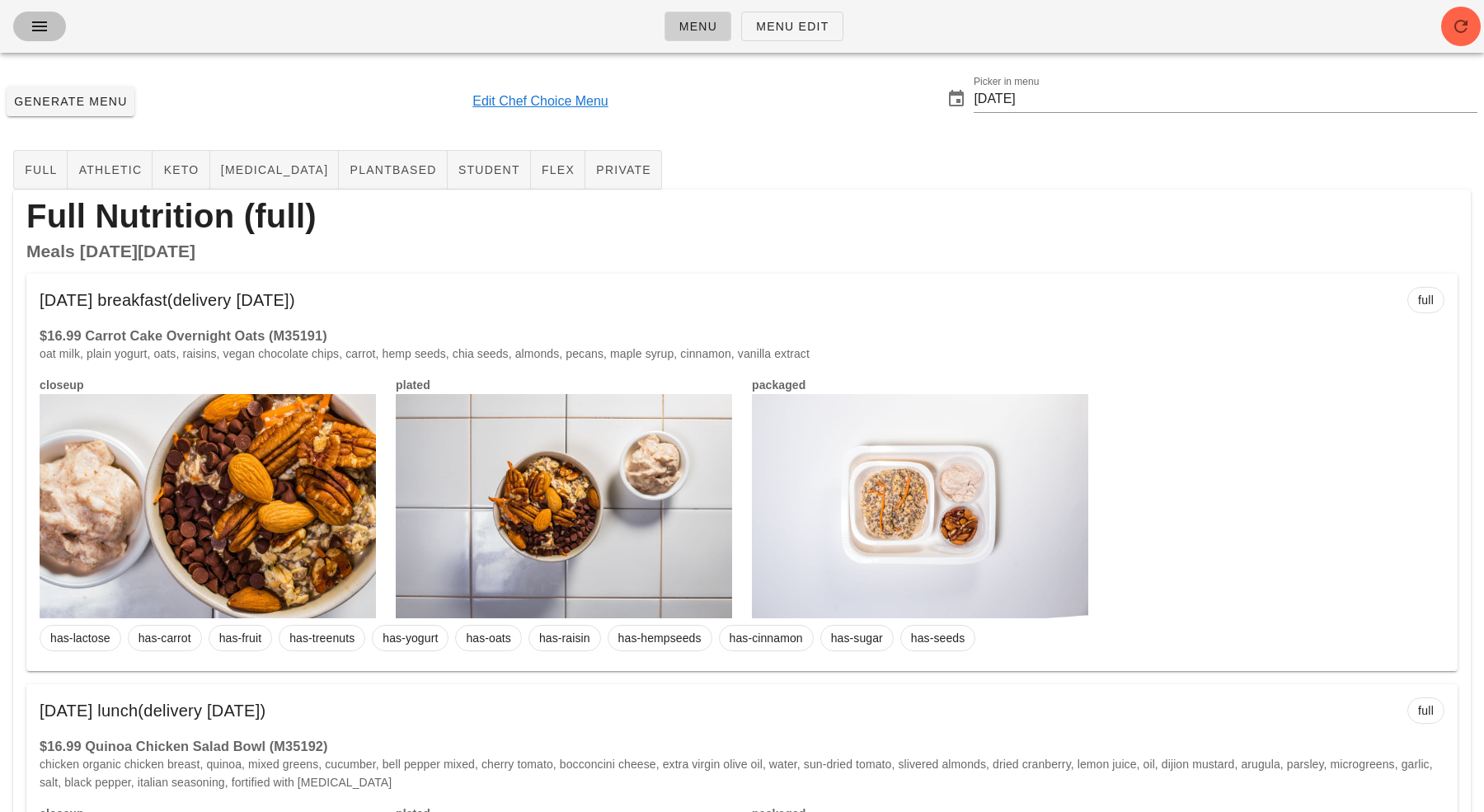
click at [28, 21] on span "button" at bounding box center [40, 26] width 27 height 20
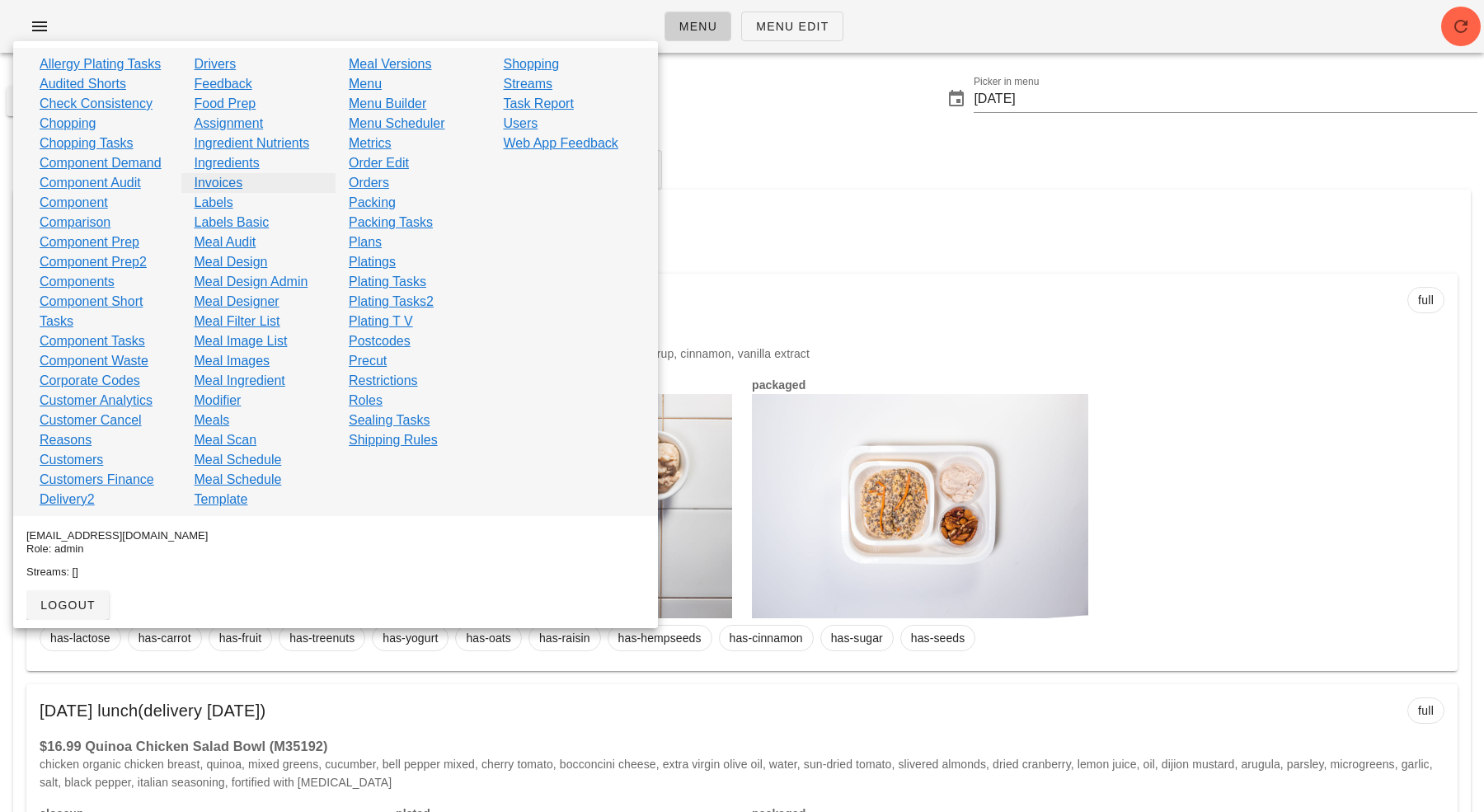
click at [221, 183] on link "Invoices" at bounding box center [218, 183] width 49 height 20
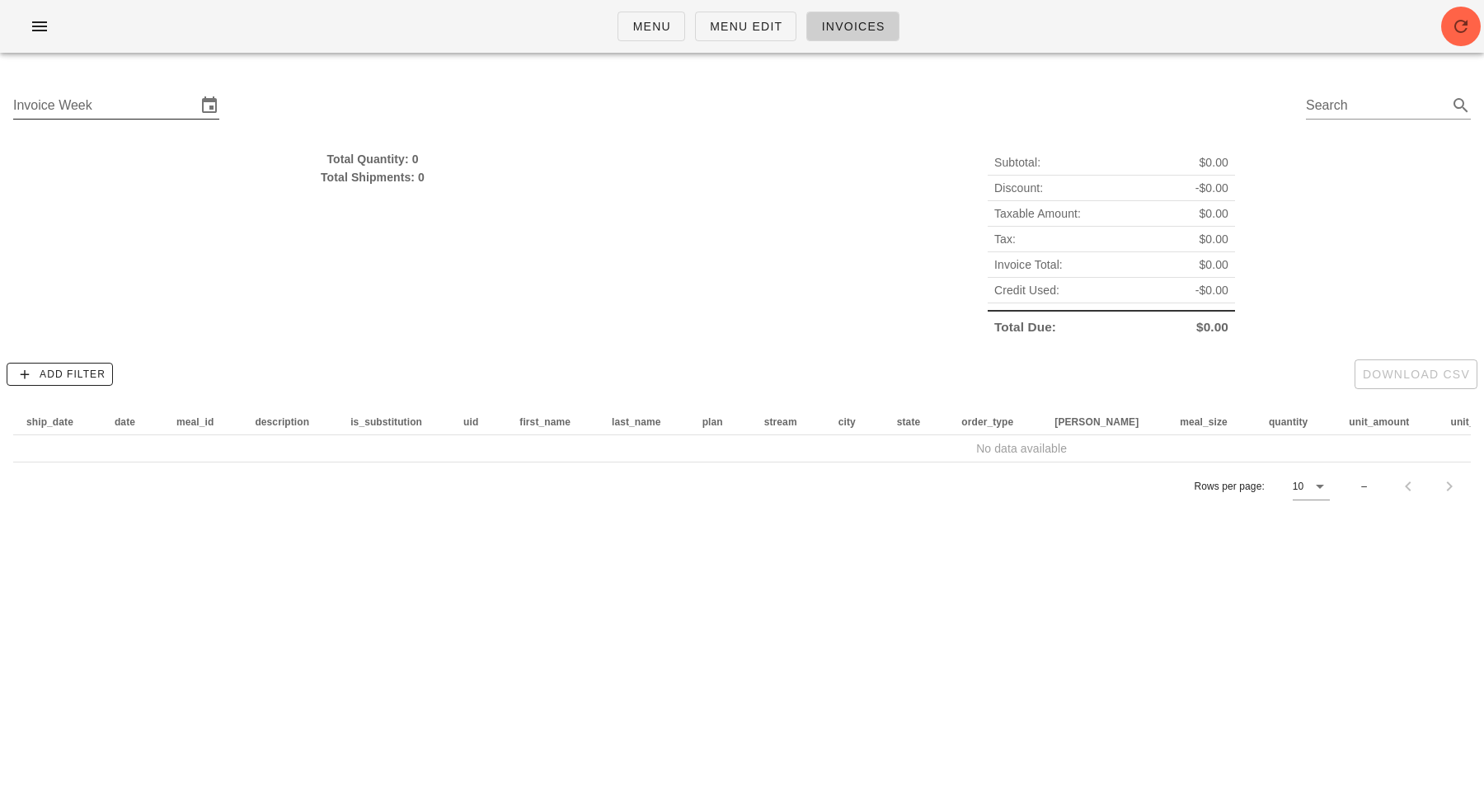
click at [158, 107] on input "Invoice Week" at bounding box center [105, 106] width 183 height 27
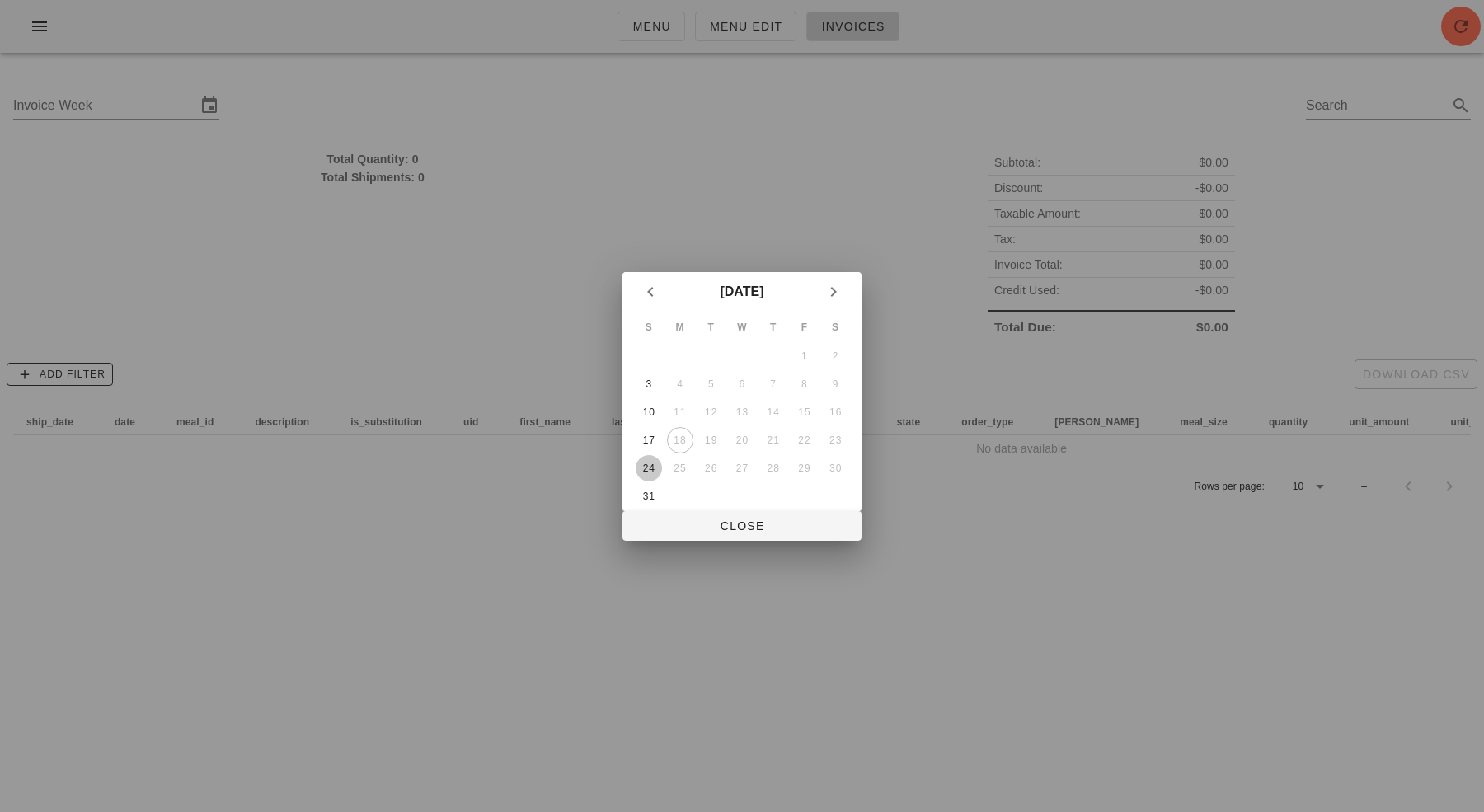
click at [652, 457] on button "24" at bounding box center [649, 469] width 27 height 27
click at [753, 531] on span "Close" at bounding box center [742, 526] width 213 height 13
type input "[DATE]"
